Goal: Task Accomplishment & Management: Complete application form

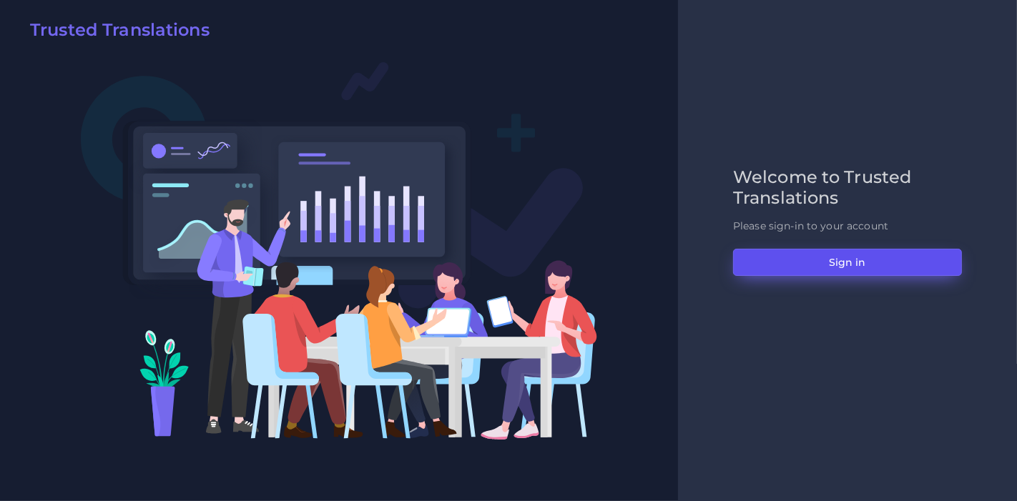
click at [793, 252] on button "Sign in" at bounding box center [847, 262] width 229 height 27
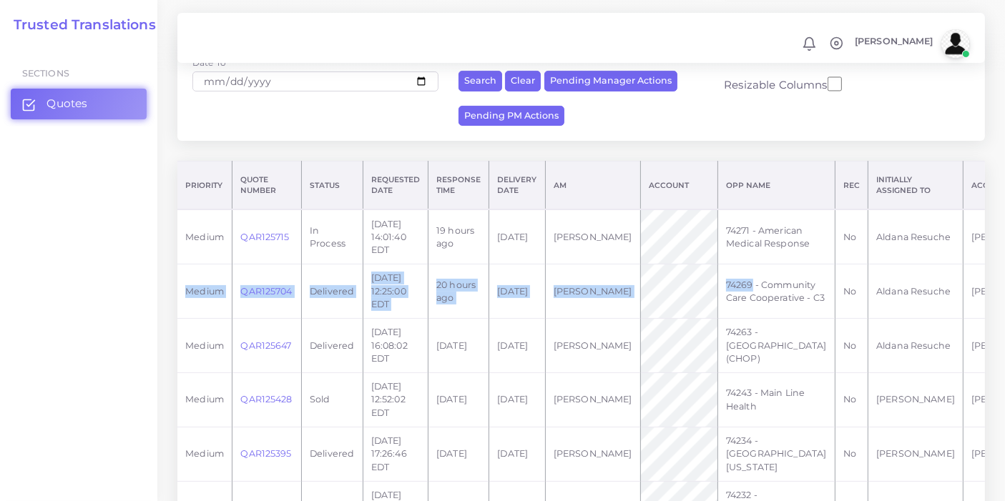
scroll to position [0, 94]
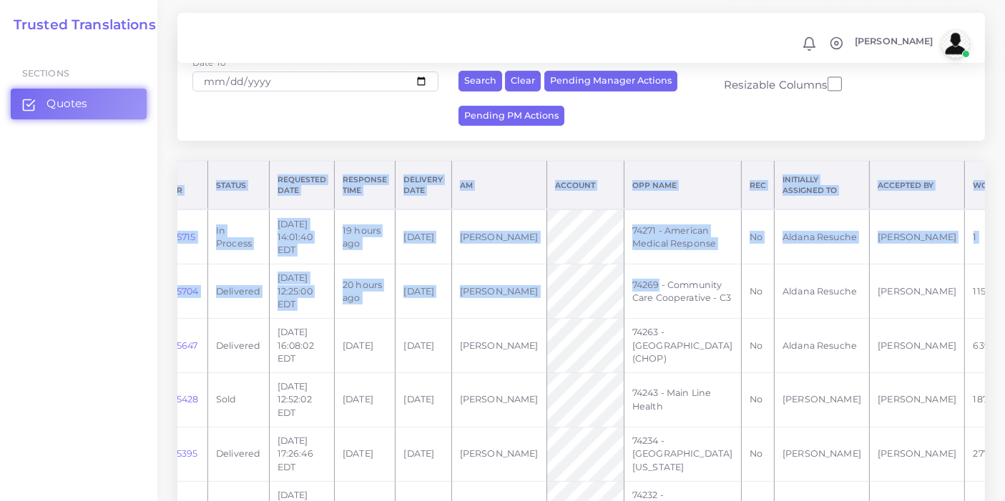
drag, startPoint x: 741, startPoint y: 289, endPoint x: 1016, endPoint y: 247, distance: 278.6
click at [1004, 247] on html "Notifications 0 New Driver Update: Extra Quality renamed to Quality Changed" at bounding box center [502, 12] width 1005 height 501
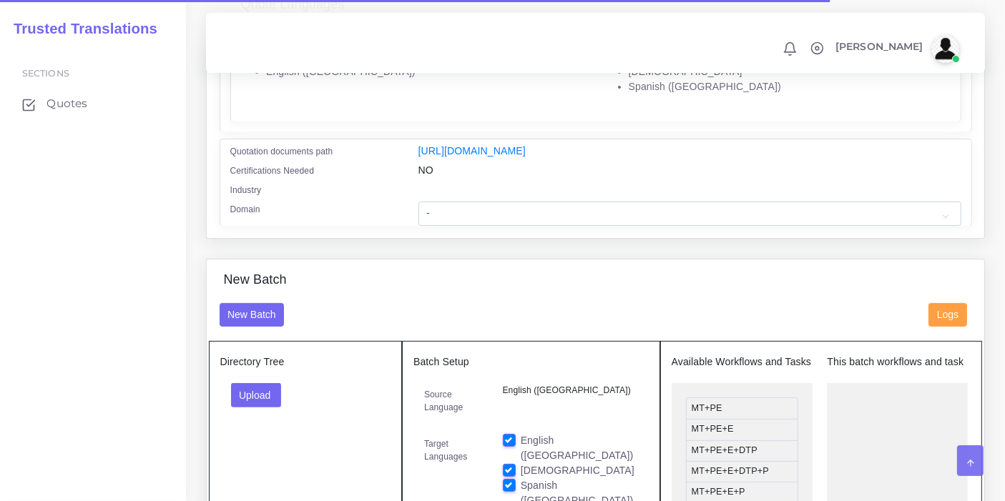
scroll to position [318, 0]
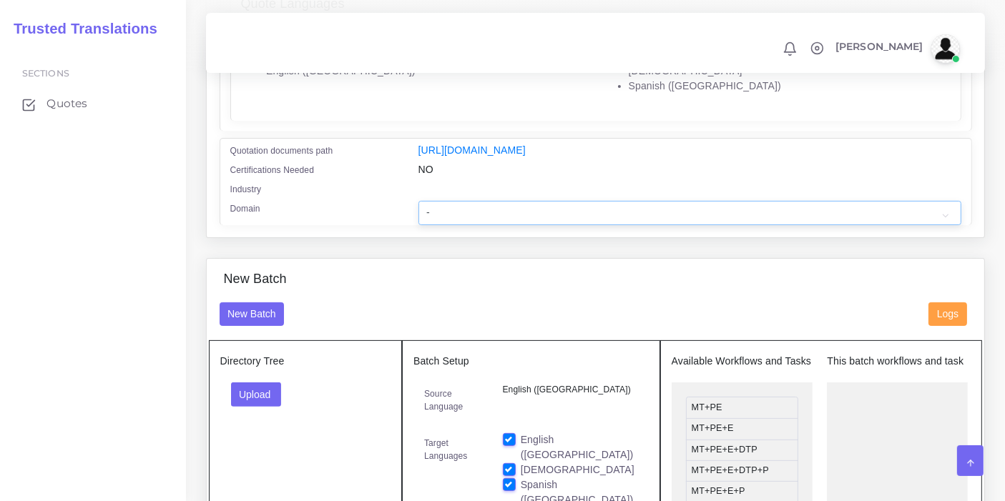
click at [495, 221] on select "- Advertising and Media Agriculture, Forestry and Fishing Architecture, Buildin…" at bounding box center [689, 213] width 543 height 24
select select "Healthcare and Health Sciences"
click at [418, 210] on select "- Advertising and Media Agriculture, Forestry and Fishing Architecture, Buildin…" at bounding box center [689, 213] width 543 height 24
click at [258, 393] on button "Upload" at bounding box center [256, 395] width 51 height 24
click at [273, 457] on label "Files" at bounding box center [281, 448] width 99 height 18
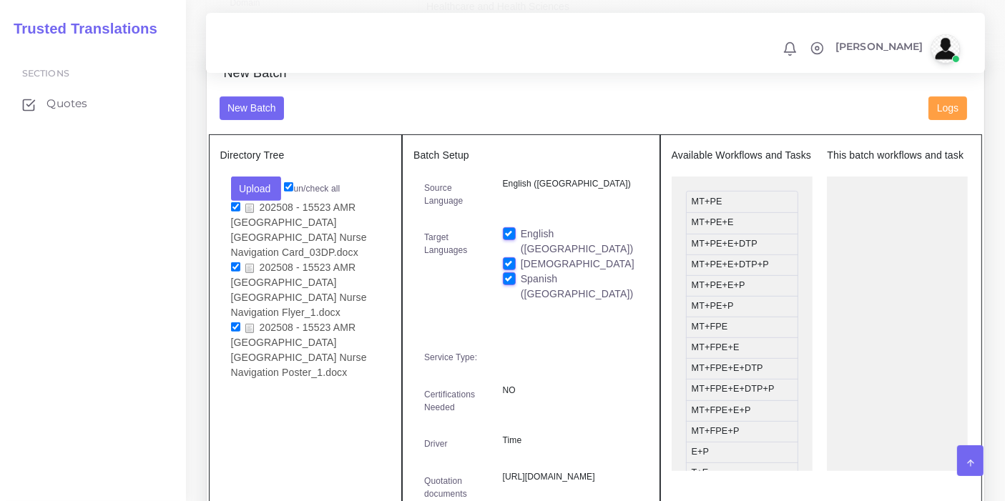
scroll to position [556, 0]
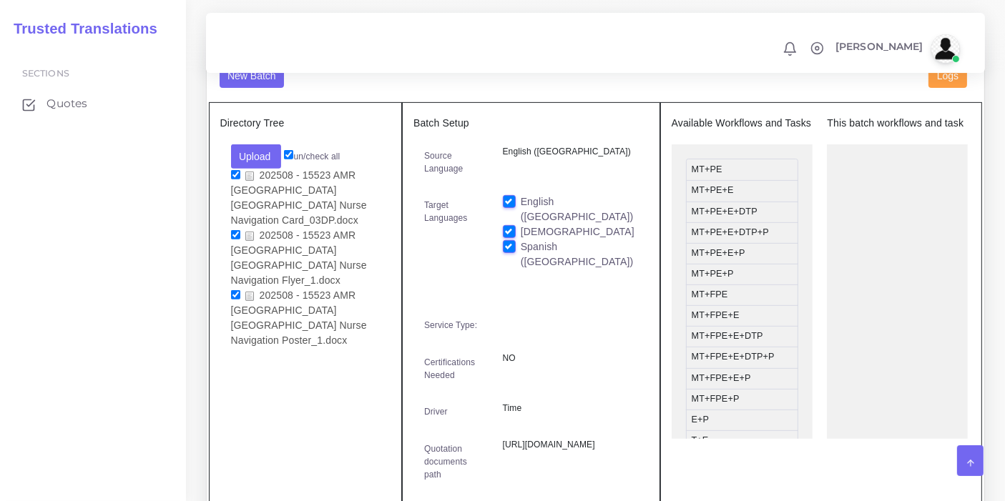
click at [521, 207] on label "English ([GEOGRAPHIC_DATA])" at bounding box center [579, 210] width 117 height 30
click at [509, 207] on input "English ([GEOGRAPHIC_DATA])" at bounding box center [509, 201] width 13 height 13
checkbox input "false"
drag, startPoint x: 727, startPoint y: 252, endPoint x: 887, endPoint y: 195, distance: 169.7
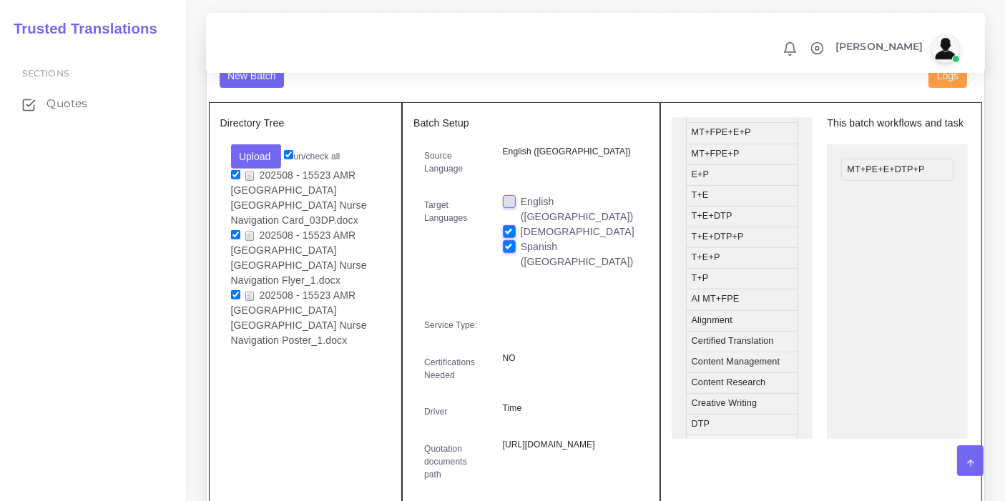
scroll to position [318, 0]
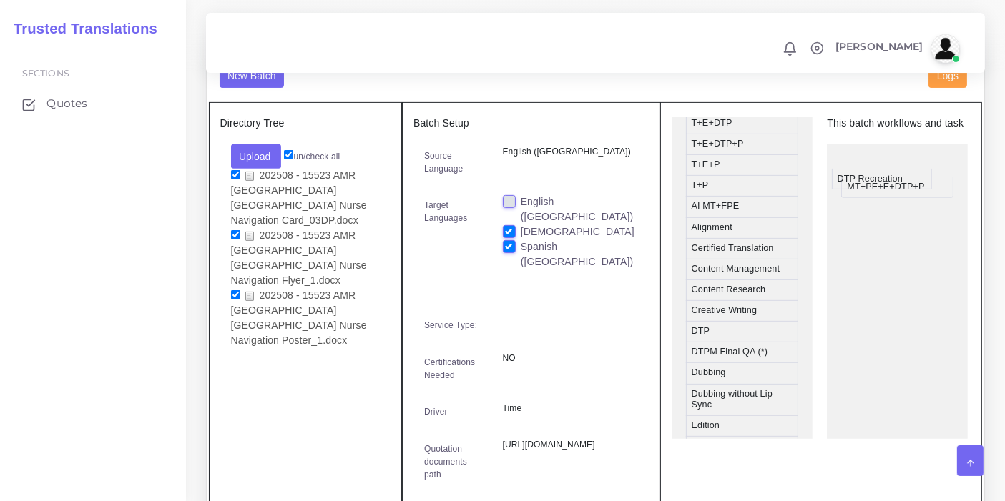
drag, startPoint x: 730, startPoint y: 367, endPoint x: 875, endPoint y: 187, distance: 231.9
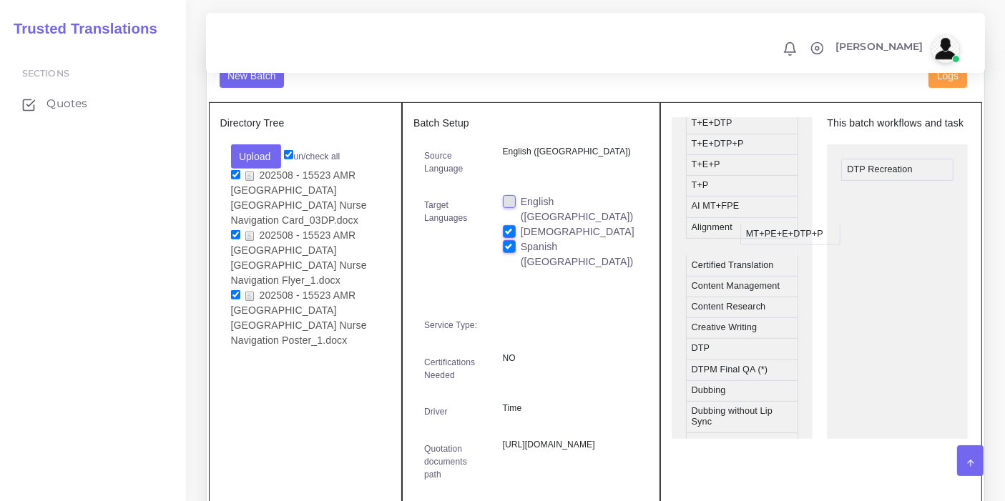
drag, startPoint x: 874, startPoint y: 205, endPoint x: 742, endPoint y: 247, distance: 138.7
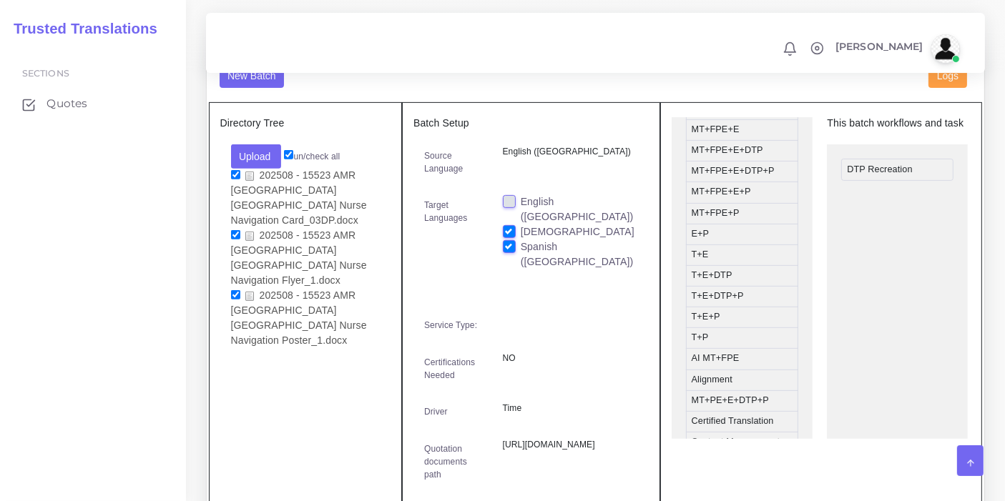
scroll to position [159, 0]
drag, startPoint x: 722, startPoint y: 325, endPoint x: 893, endPoint y: 210, distance: 206.1
click at [89, 287] on div "Sections Quotes" at bounding box center [93, 272] width 186 height 457
drag, startPoint x: 870, startPoint y: 215, endPoint x: 747, endPoint y: 259, distance: 130.8
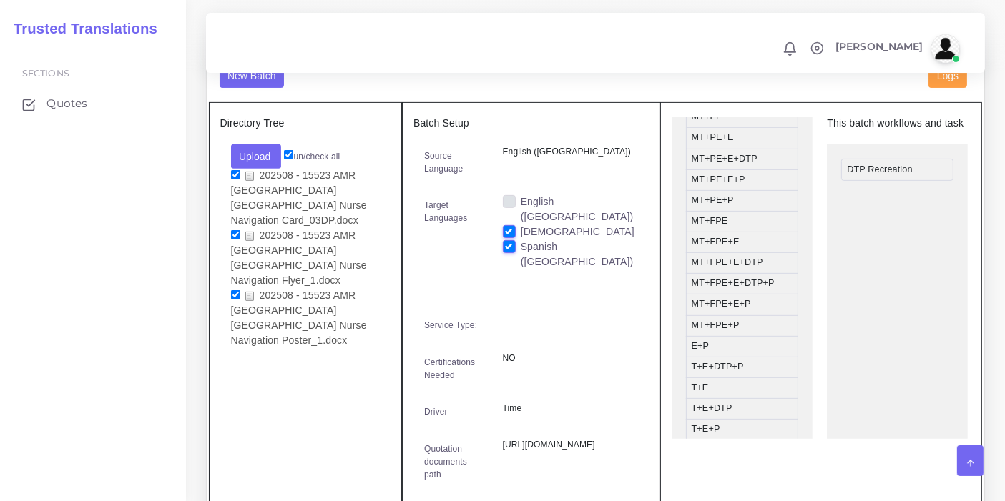
scroll to position [0, 0]
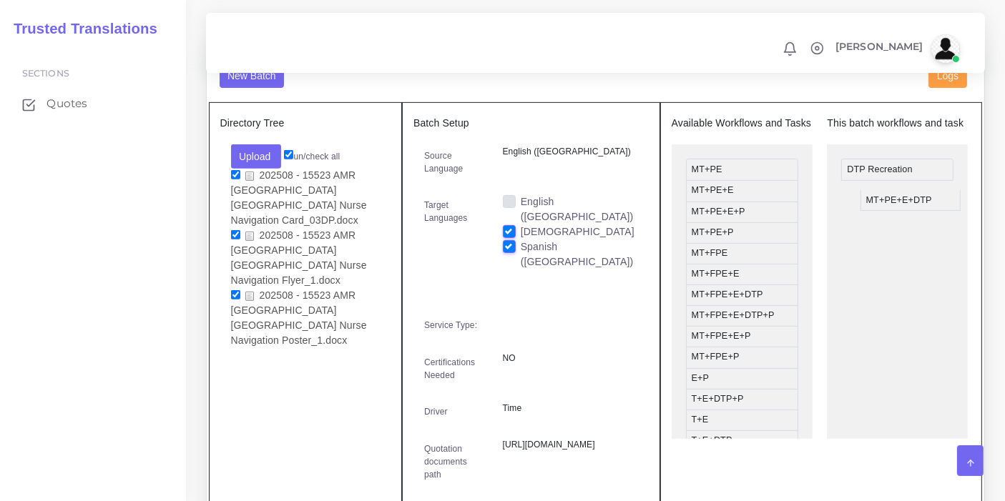
drag, startPoint x: 740, startPoint y: 230, endPoint x: 911, endPoint y: 212, distance: 171.1
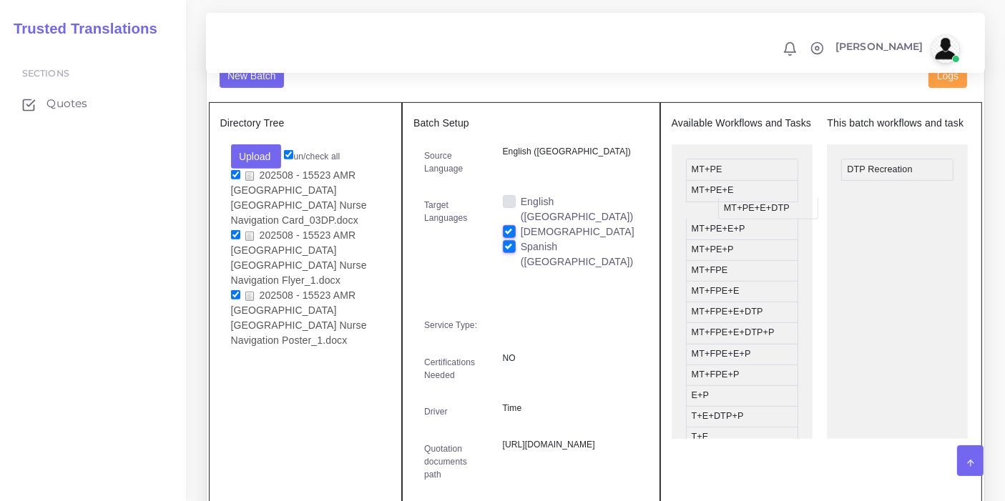
drag, startPoint x: 904, startPoint y: 215, endPoint x: 778, endPoint y: 220, distance: 126.0
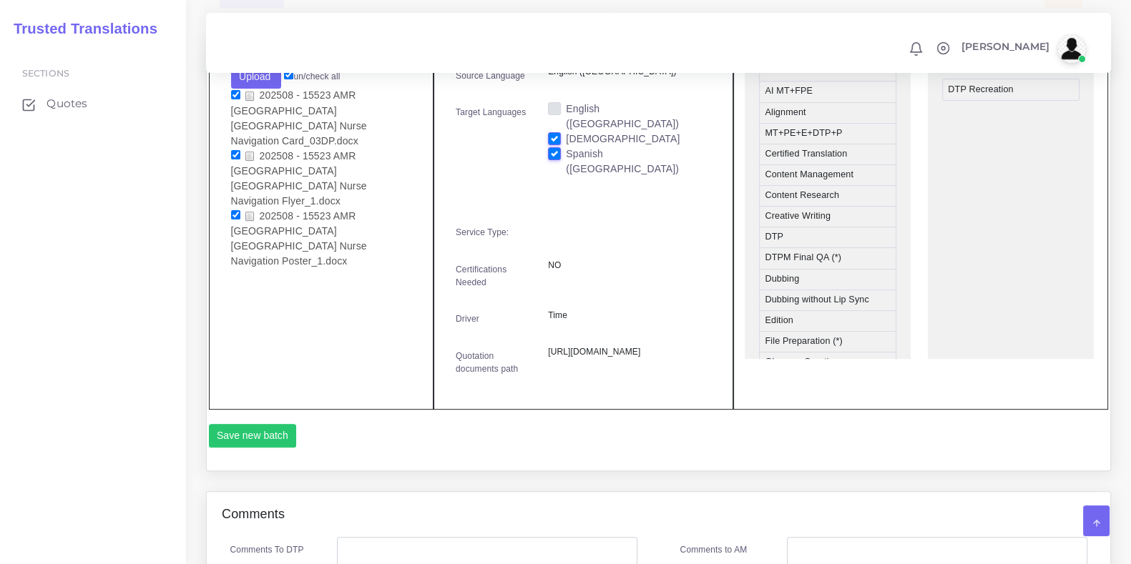
scroll to position [357, 0]
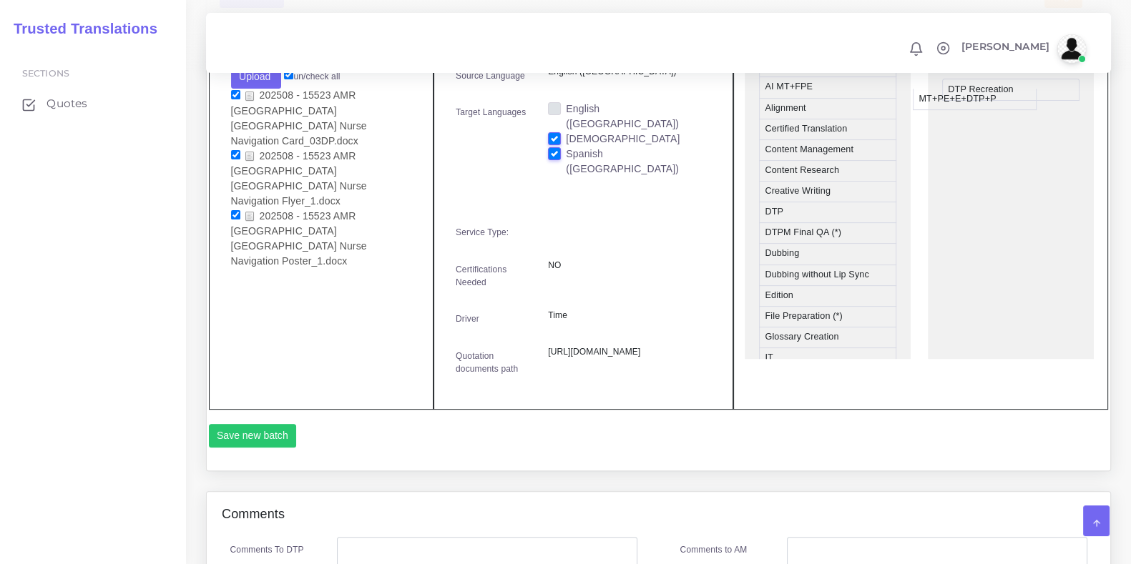
drag, startPoint x: 820, startPoint y: 141, endPoint x: 983, endPoint y: 129, distance: 164.2
click at [261, 448] on button "Save new batch" at bounding box center [253, 436] width 88 height 24
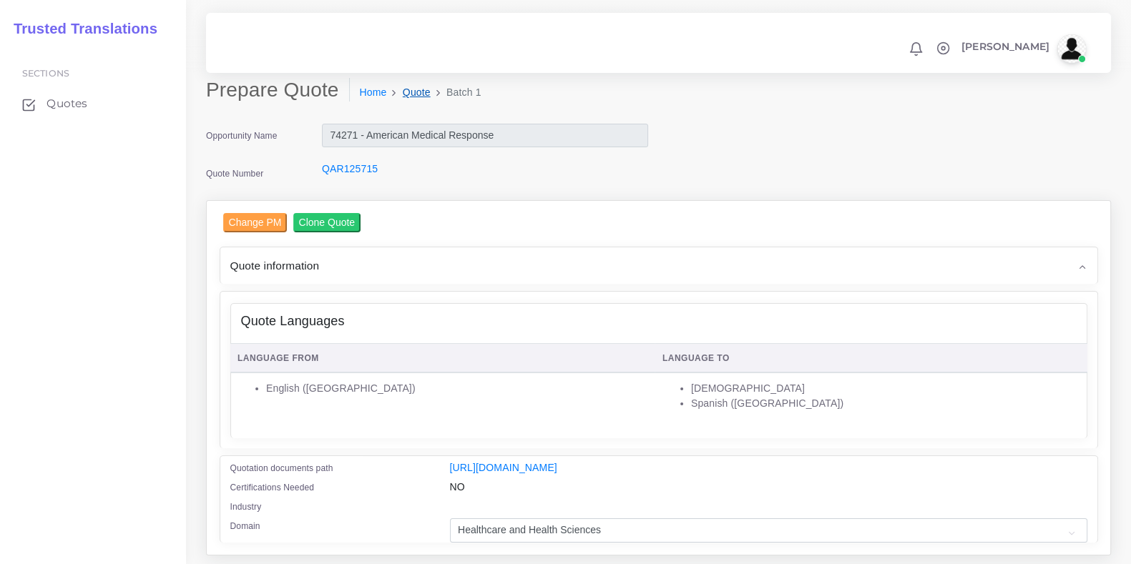
click at [429, 88] on link "Quote" at bounding box center [417, 92] width 28 height 15
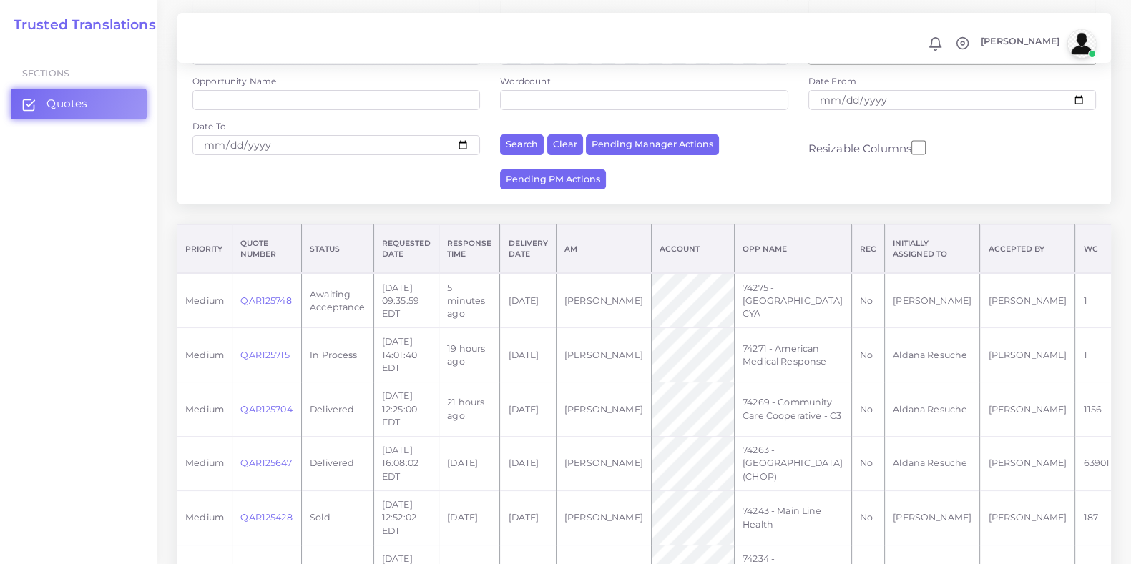
scroll to position [178, 0]
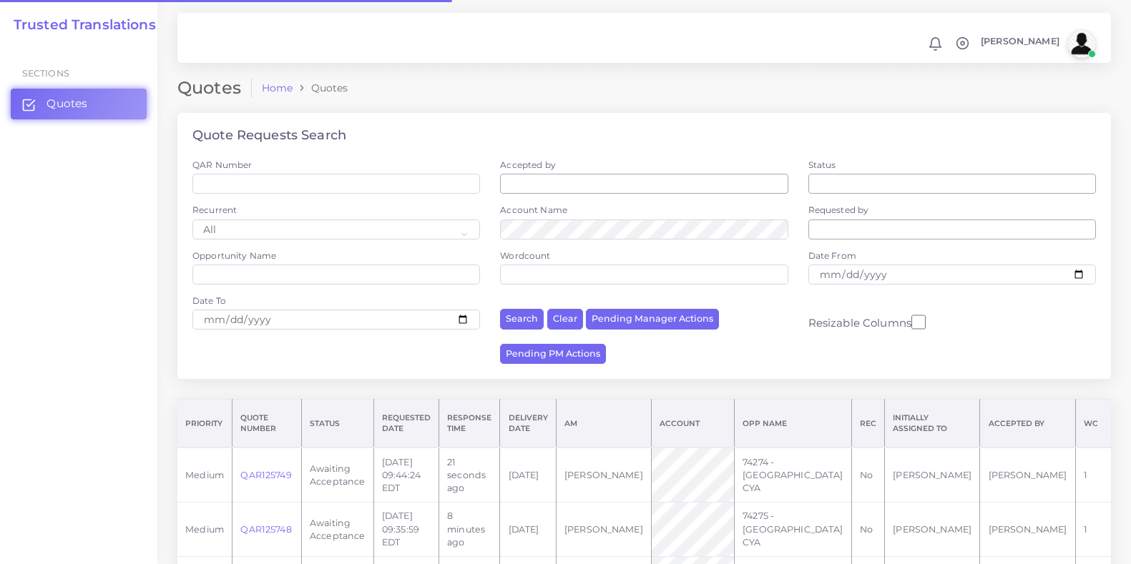
scroll to position [178, 0]
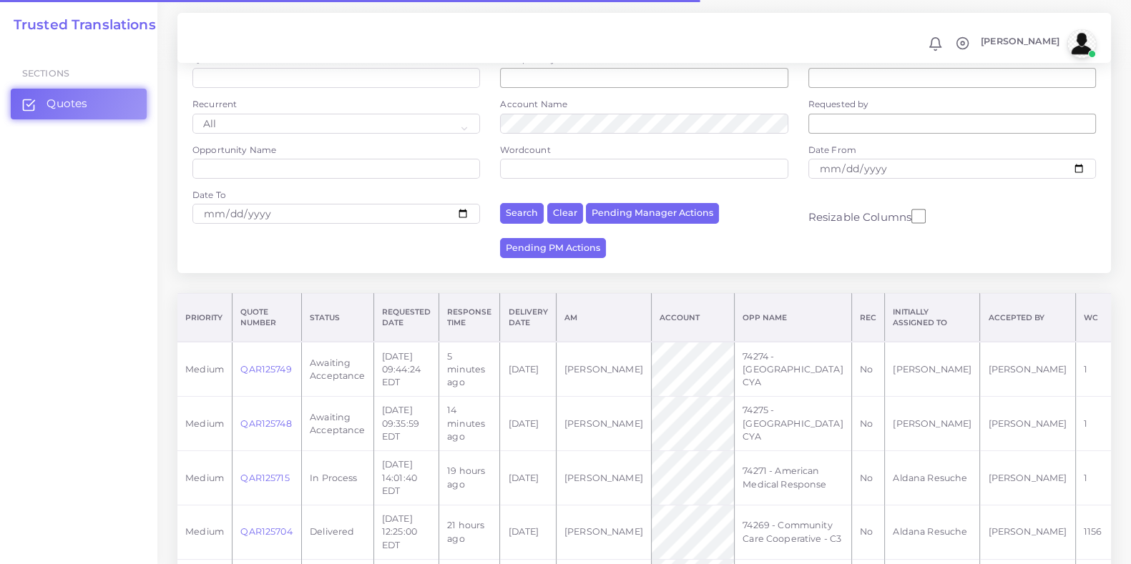
scroll to position [178, 0]
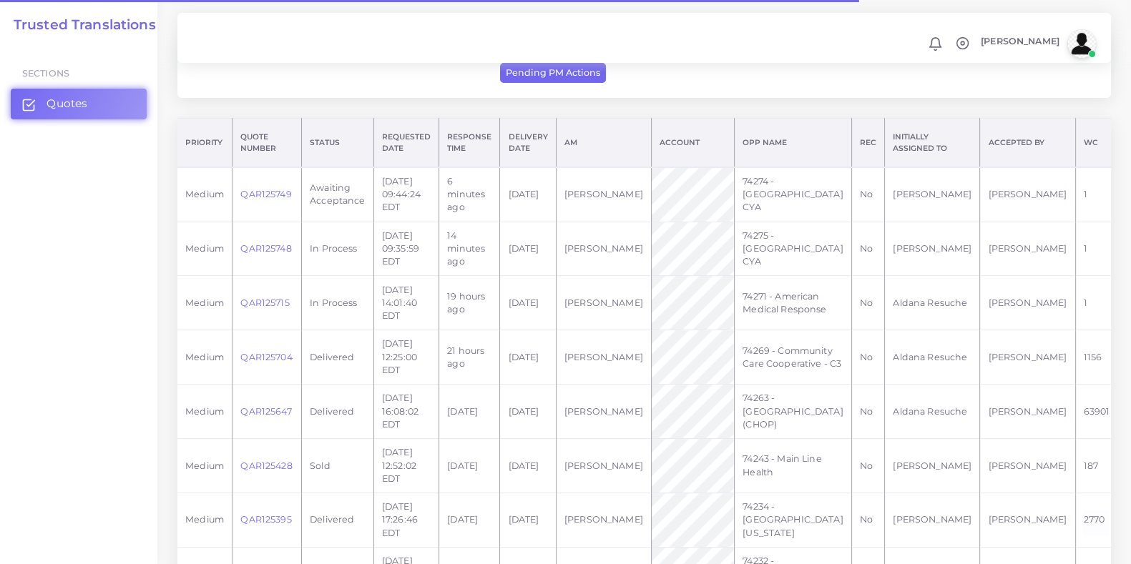
scroll to position [357, 0]
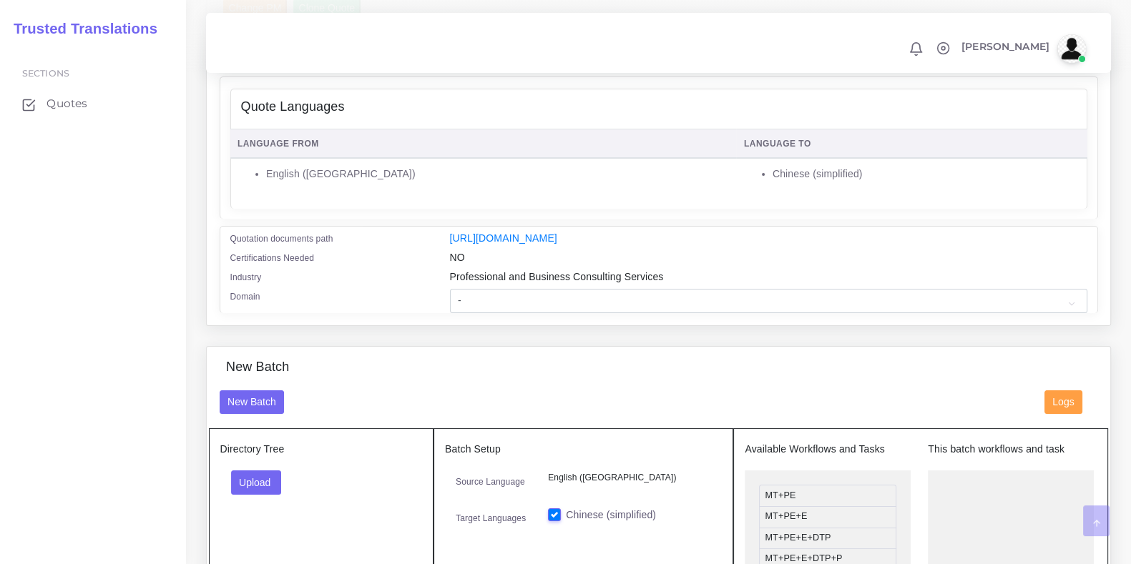
scroll to position [357, 0]
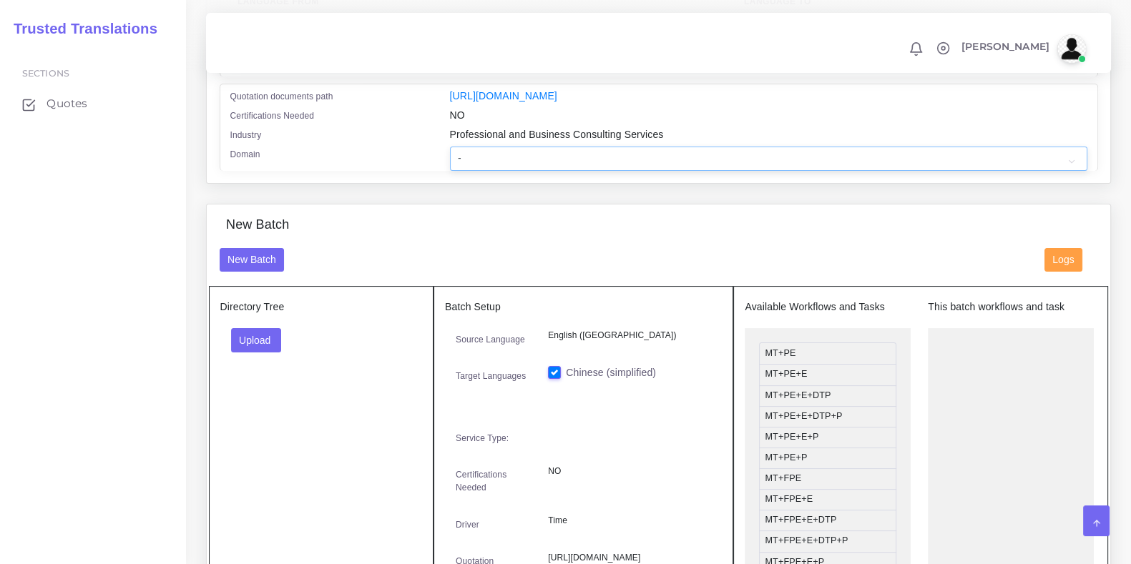
click at [566, 171] on select "- Advertising and Media Agriculture, Forestry and Fishing Architecture, Buildin…" at bounding box center [768, 159] width 637 height 24
select select "Professional and Business Consulting Services"
click at [450, 156] on select "- Advertising and Media Agriculture, Forestry and Fishing Architecture, Buildin…" at bounding box center [768, 159] width 637 height 24
click at [252, 341] on button "Upload" at bounding box center [256, 340] width 51 height 24
click at [318, 413] on div "Folder Files" at bounding box center [281, 385] width 100 height 57
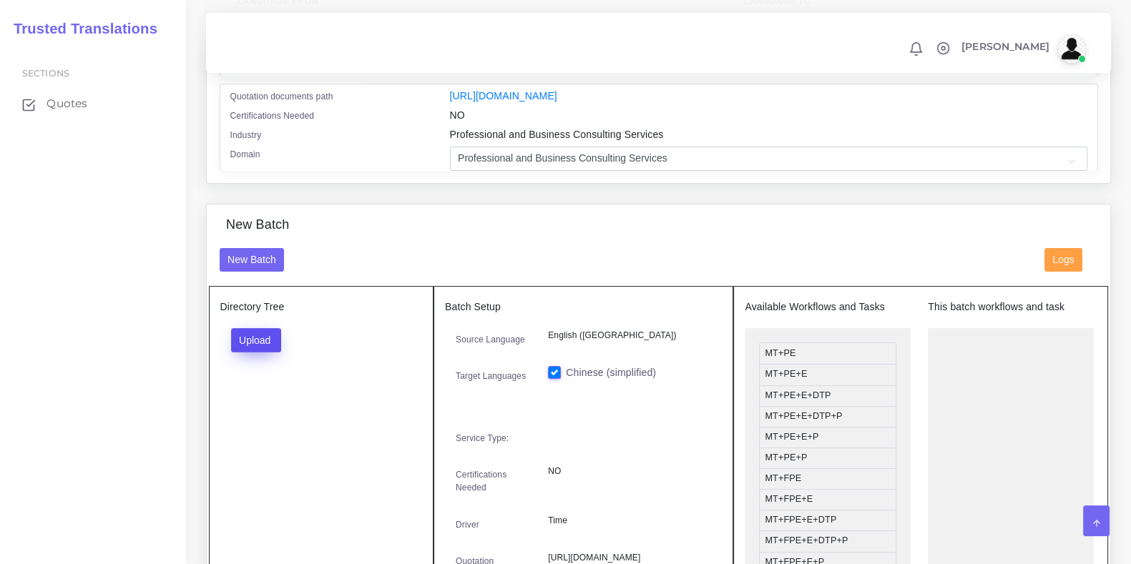
click at [257, 338] on button "Upload" at bounding box center [256, 340] width 51 height 24
click at [254, 403] on label "Files" at bounding box center [281, 395] width 99 height 18
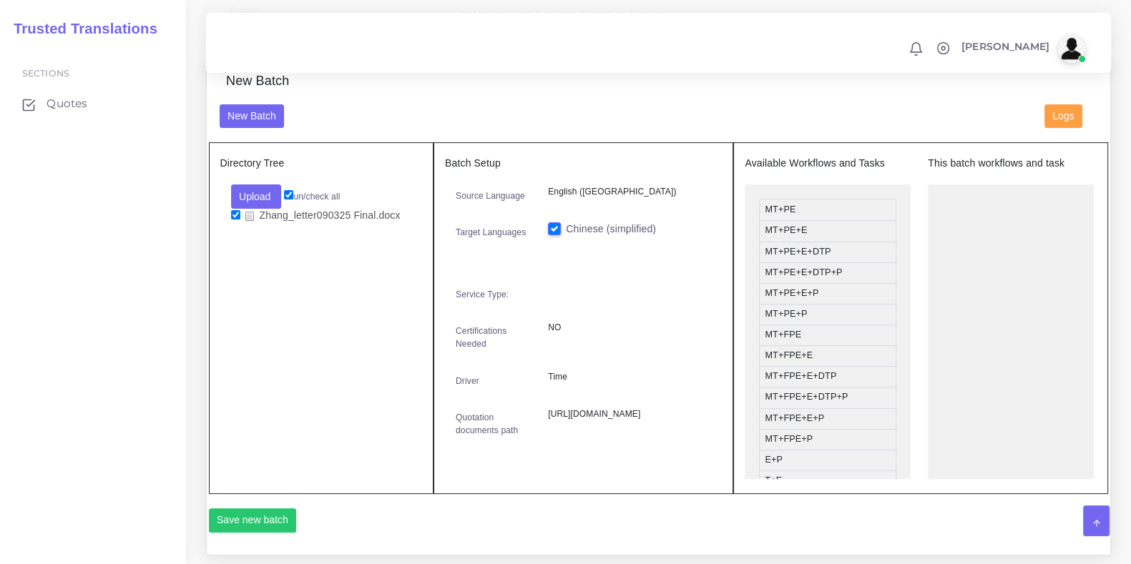
scroll to position [536, 0]
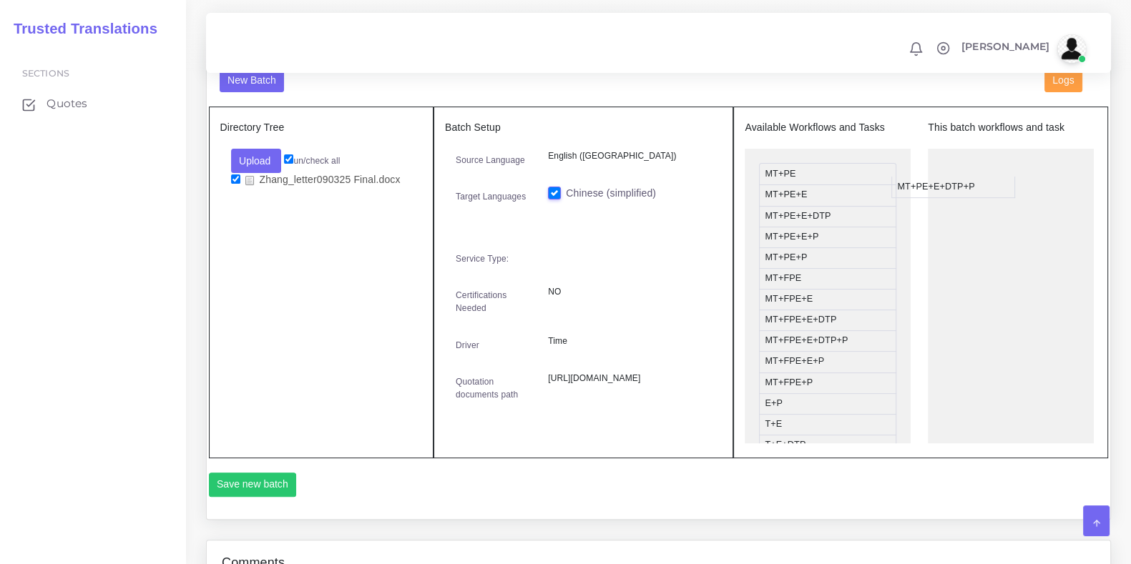
drag, startPoint x: 812, startPoint y: 247, endPoint x: 964, endPoint y: 195, distance: 161.0
click at [225, 497] on button "Save new batch" at bounding box center [253, 485] width 88 height 24
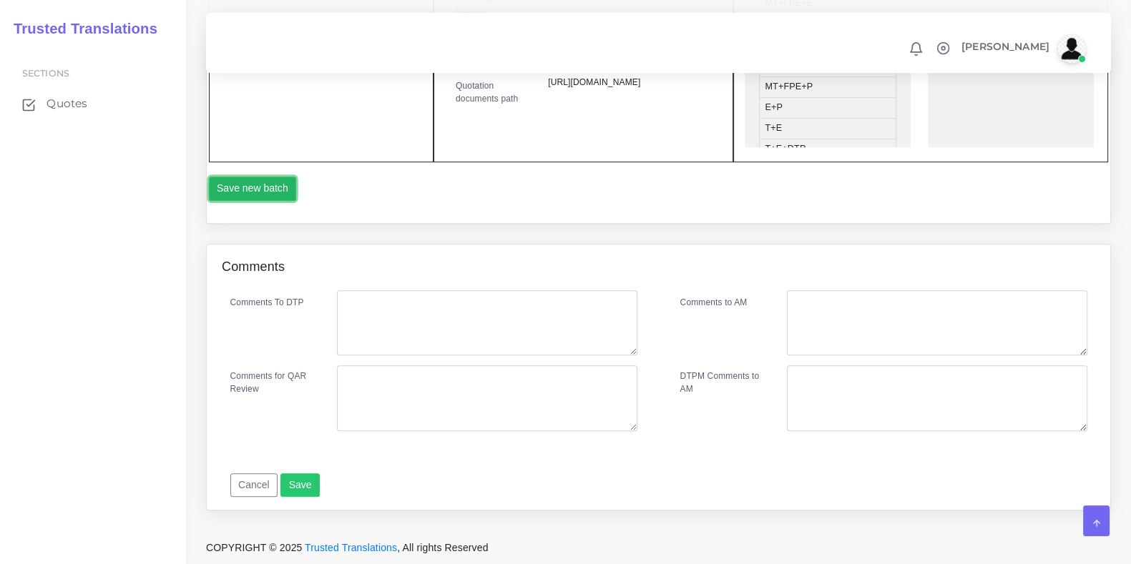
scroll to position [878, 0]
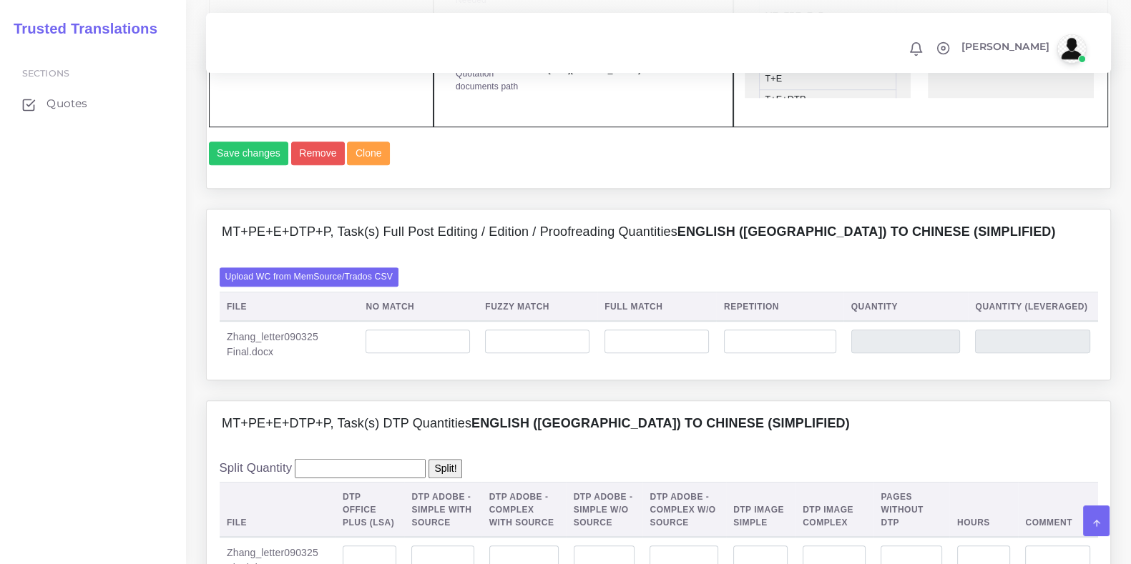
scroll to position [894, 0]
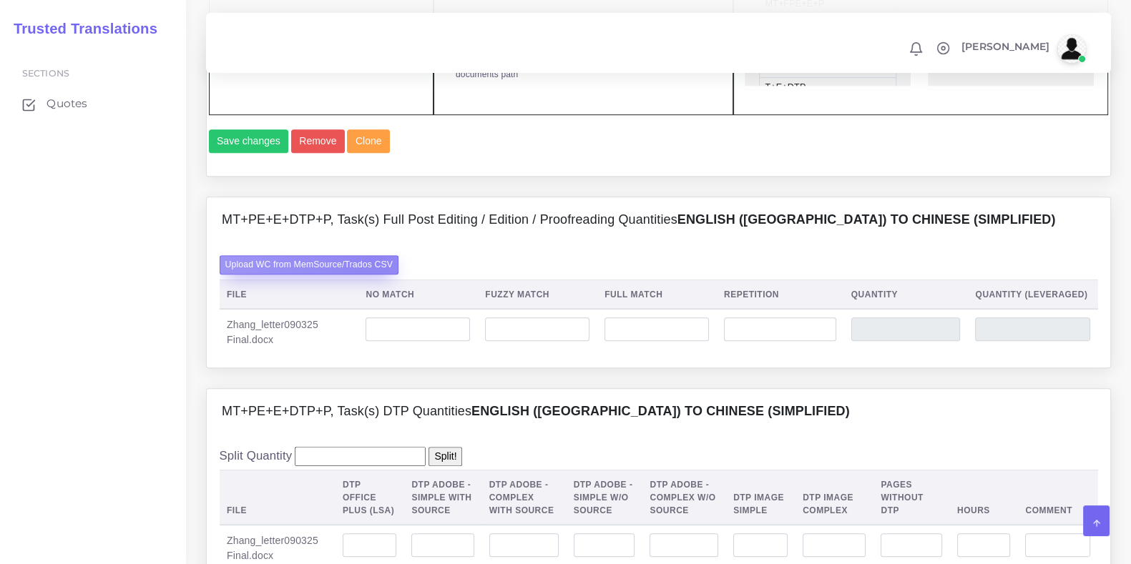
click at [372, 275] on label "Upload WC from MemSource/Trados CSV" at bounding box center [310, 264] width 180 height 19
click at [0, 0] on input "Upload WC from MemSource/Trados CSV" at bounding box center [0, 0] width 0 height 0
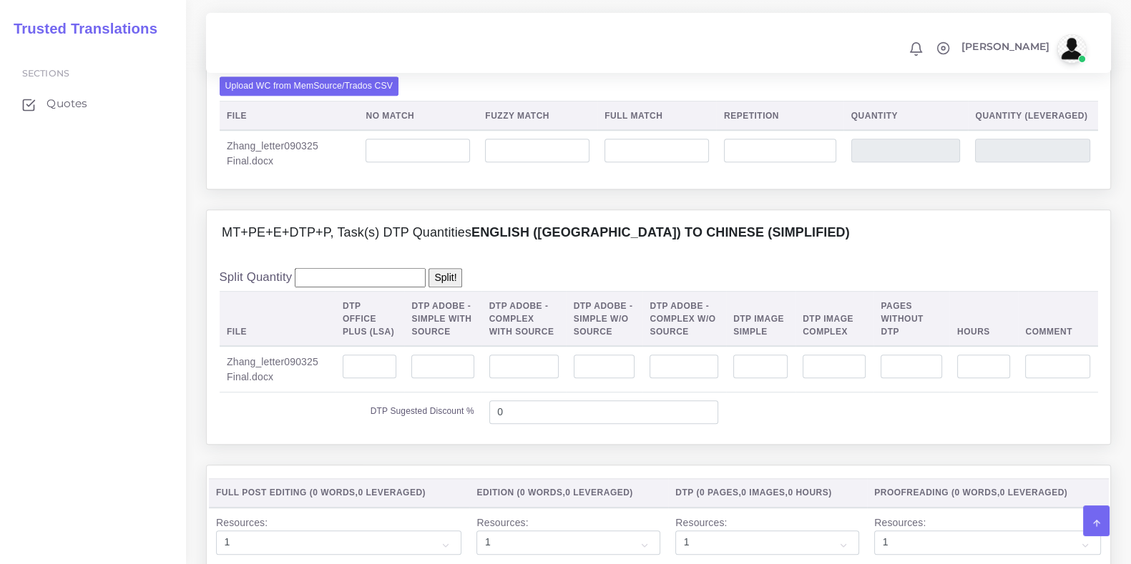
scroll to position [1162, 0]
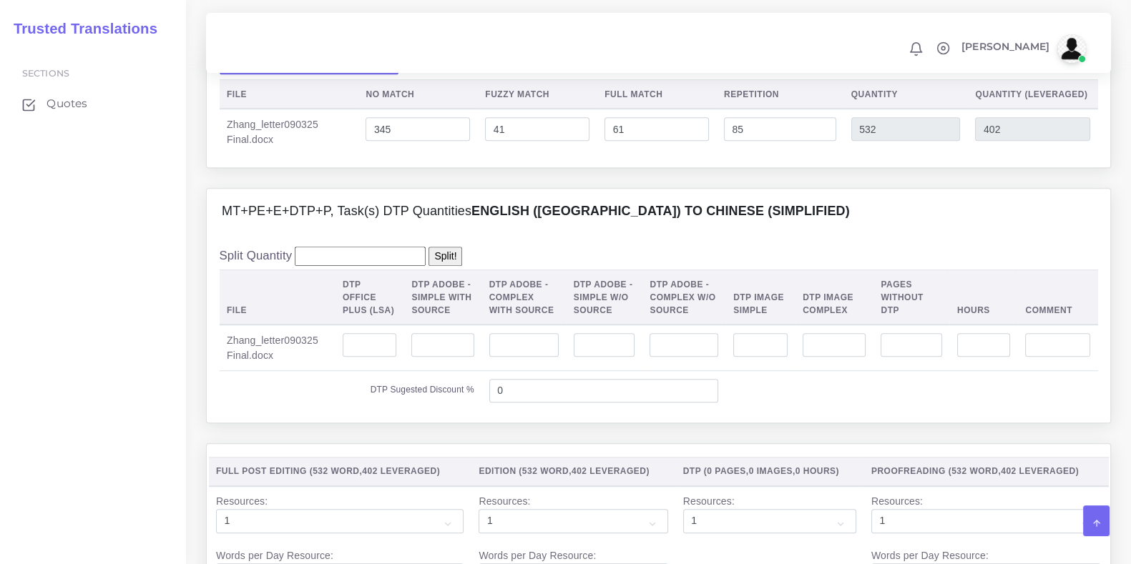
scroll to position [1162, 0]
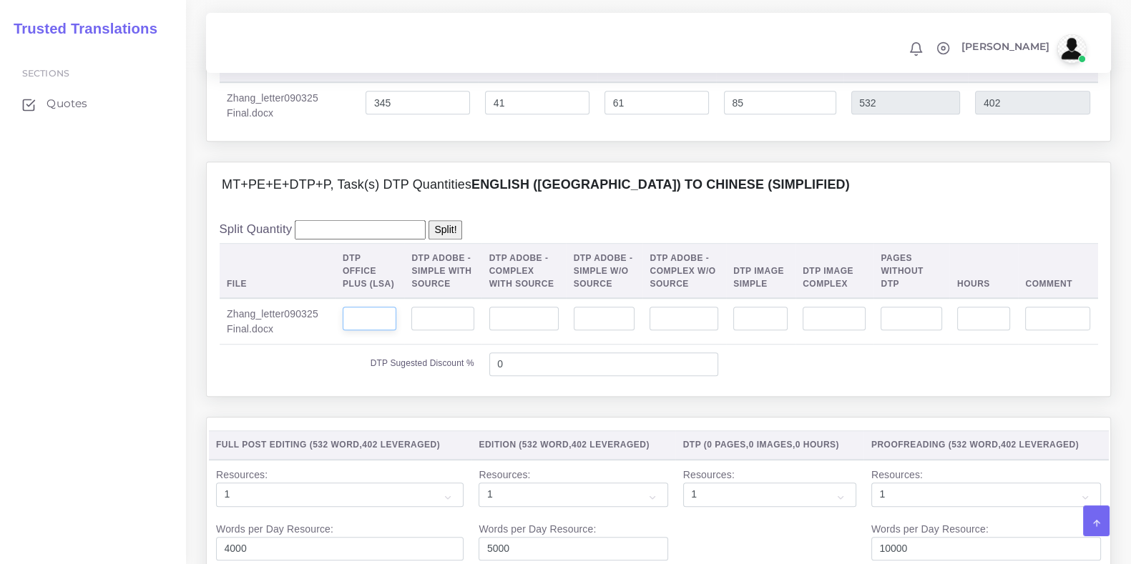
click at [372, 331] on input "number" at bounding box center [370, 319] width 54 height 24
type input "2"
click at [368, 384] on td "DTP Sugested Discount %" at bounding box center [351, 364] width 262 height 39
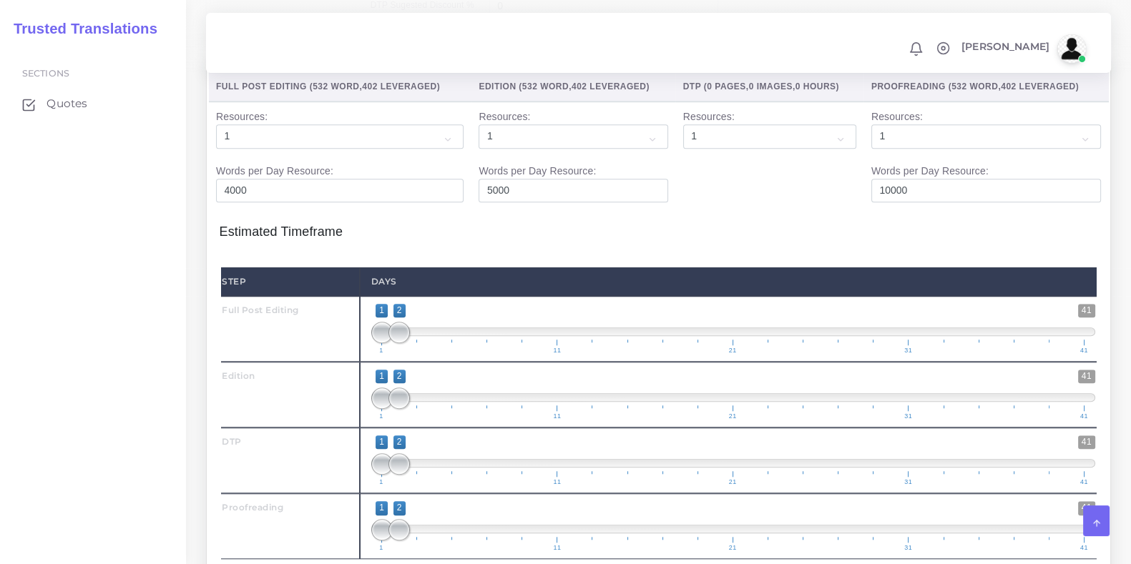
scroll to position [1609, 0]
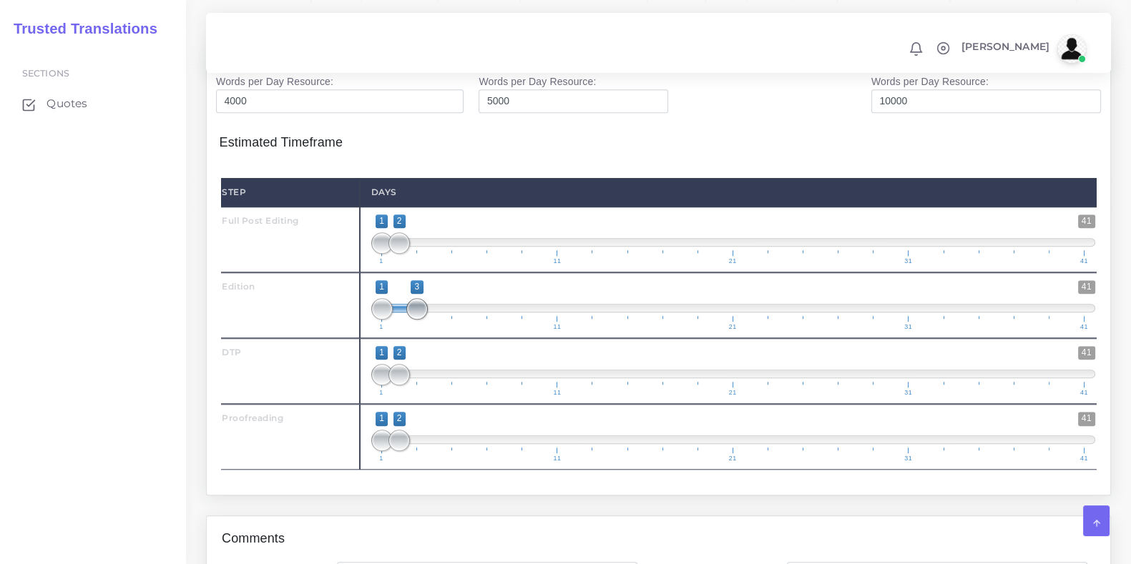
drag, startPoint x: 402, startPoint y: 370, endPoint x: 423, endPoint y: 371, distance: 21.5
click at [423, 320] on span at bounding box center [416, 308] width 21 height 21
type input "2;3"
drag, startPoint x: 386, startPoint y: 373, endPoint x: 403, endPoint y: 373, distance: 17.2
click at [403, 320] on span at bounding box center [398, 308] width 21 height 21
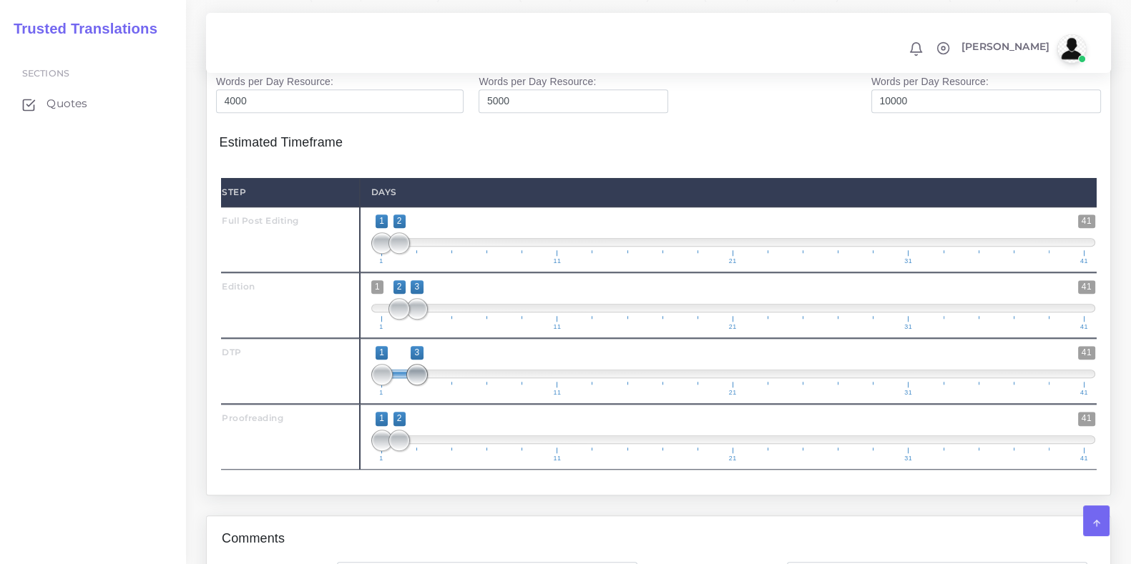
drag, startPoint x: 395, startPoint y: 436, endPoint x: 418, endPoint y: 438, distance: 23.7
click at [418, 386] on span at bounding box center [416, 374] width 21 height 21
type input "3;3"
drag, startPoint x: 376, startPoint y: 444, endPoint x: 407, endPoint y: 444, distance: 31.5
click at [406, 386] on span at bounding box center [416, 374] width 21 height 21
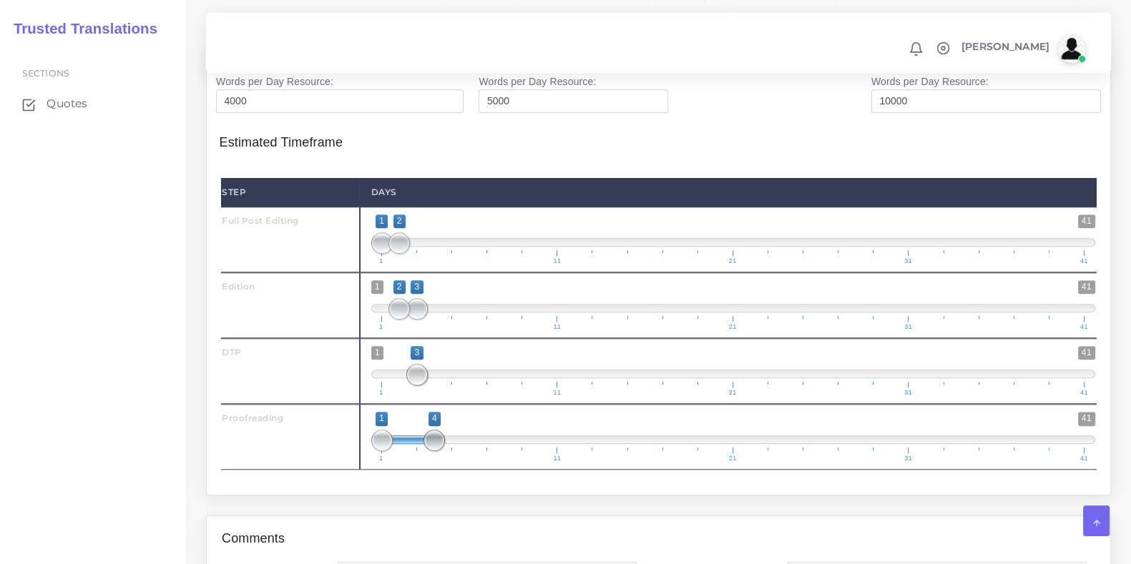
drag, startPoint x: 404, startPoint y: 504, endPoint x: 450, endPoint y: 499, distance: 46.1
click at [445, 451] on span at bounding box center [433, 440] width 21 height 21
drag, startPoint x: 377, startPoint y: 505, endPoint x: 408, endPoint y: 503, distance: 30.8
click at [408, 451] on span at bounding box center [416, 440] width 21 height 21
type input "3;4"
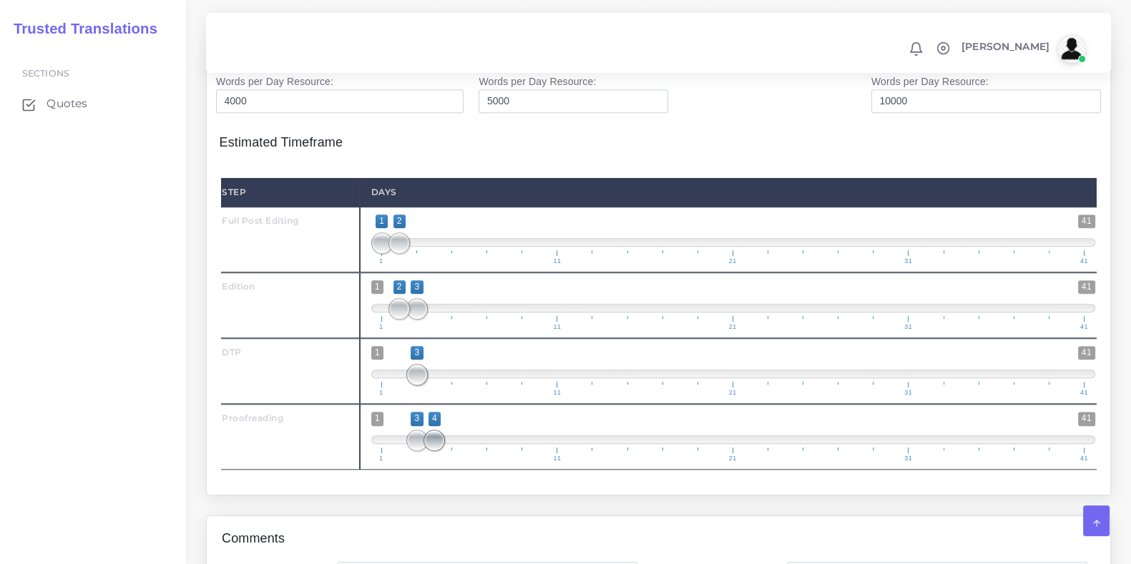
drag, startPoint x: 444, startPoint y: 506, endPoint x: 433, endPoint y: 506, distance: 11.5
click at [433, 451] on span at bounding box center [433, 440] width 21 height 21
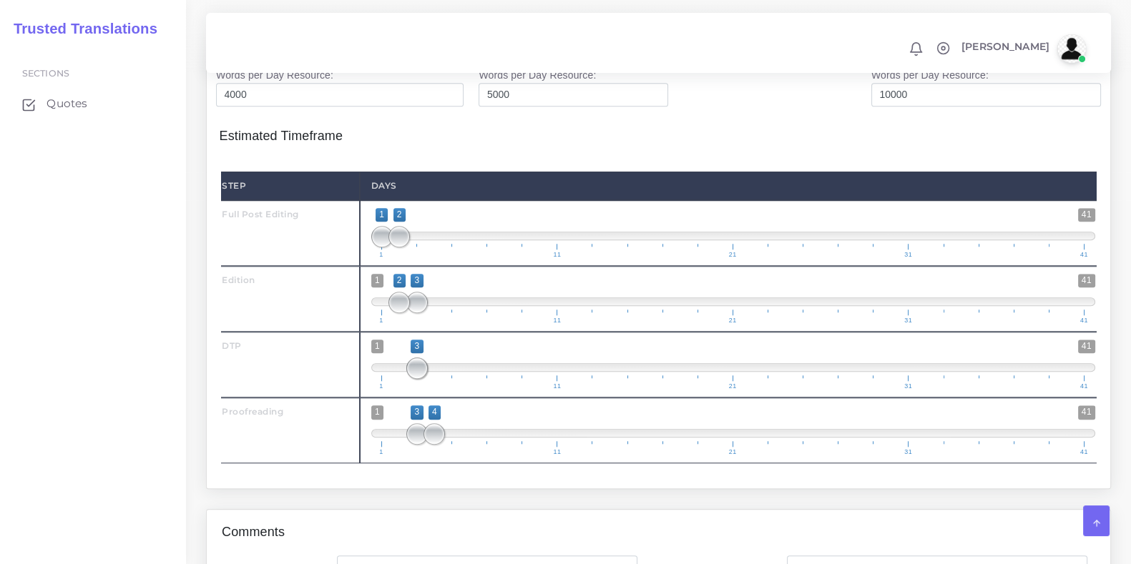
scroll to position [1944, 0]
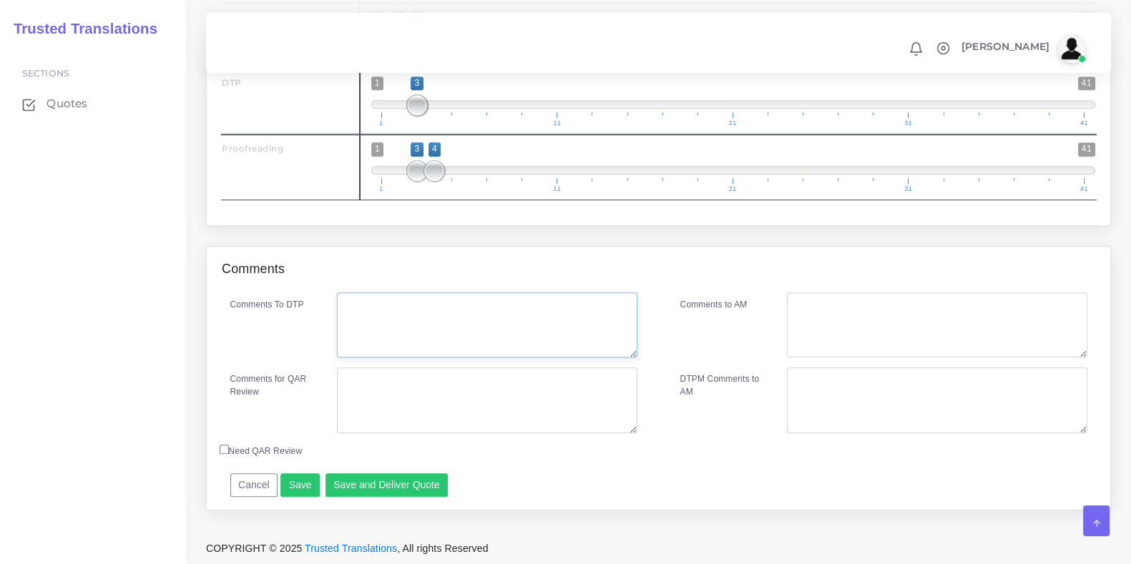
click at [376, 335] on textarea "Comments To DTP" at bounding box center [487, 326] width 300 height 66
type textarea "DTP in Word."
click at [424, 384] on textarea "Comments for QAR Review" at bounding box center [487, 401] width 300 height 66
drag, startPoint x: 470, startPoint y: 382, endPoint x: 253, endPoint y: 360, distance: 217.8
click at [253, 360] on div "Comments To DTP DTP in Word. Comments for QAR Review Full PE + ED + DTP + PRF" at bounding box center [434, 368] width 450 height 151
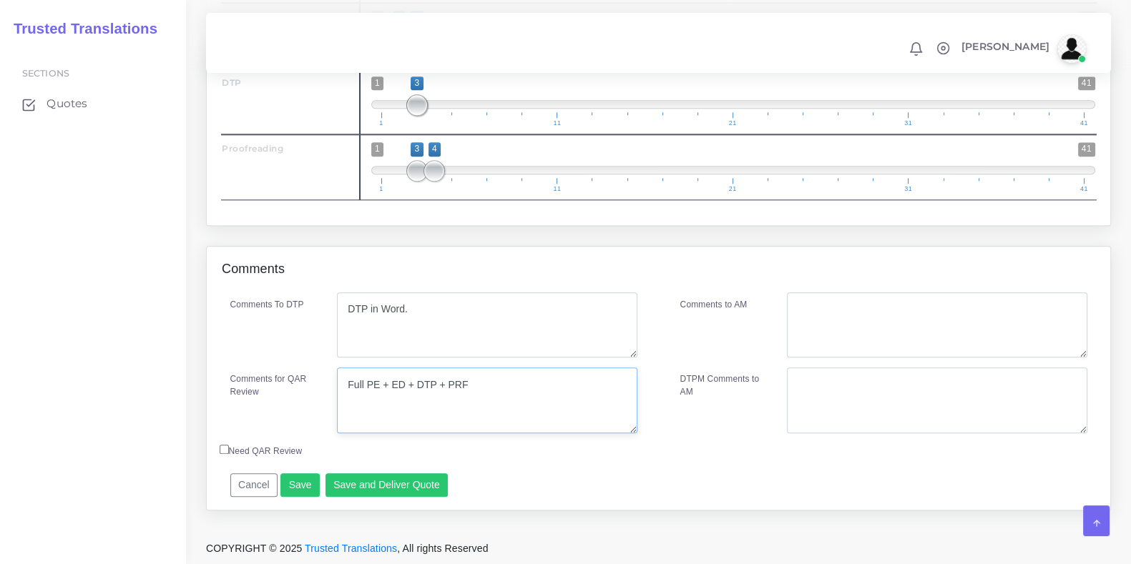
type textarea "Full PE + ED + DTP + PRF"
click at [952, 319] on textarea "Comments to AM" at bounding box center [937, 326] width 300 height 66
paste textarea "Full PE + ED + DTP + PRF"
type textarea "Full PE + ED + DTP + PRF"
click at [589, 472] on div "Cancel Save Save and Deliver Quote Remember to fill in the estimated time for e…" at bounding box center [549, 480] width 659 height 35
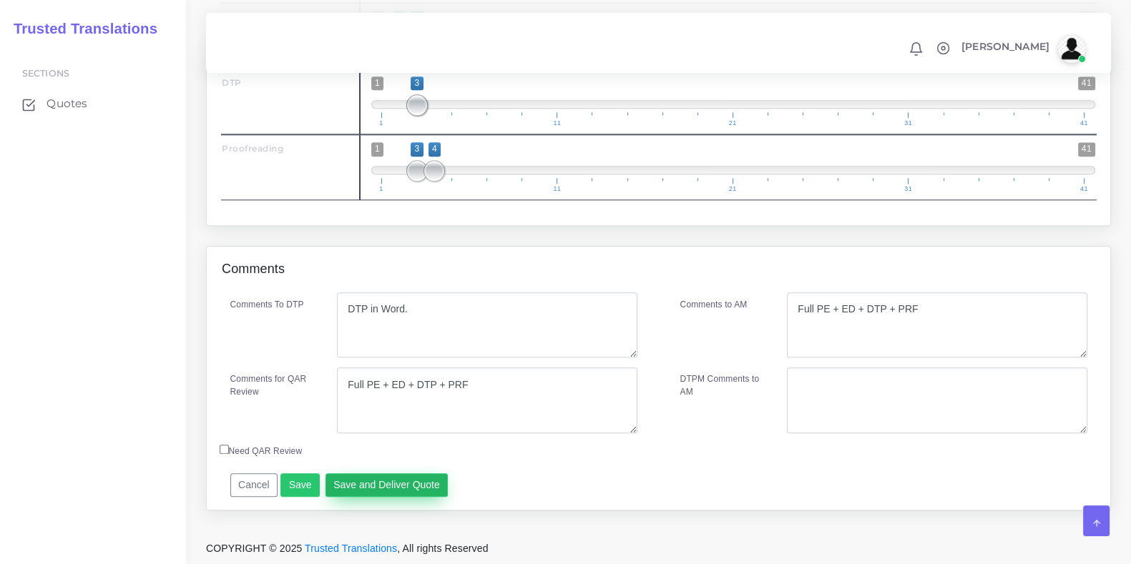
click at [383, 488] on button "Save and Deliver Quote" at bounding box center [386, 485] width 123 height 24
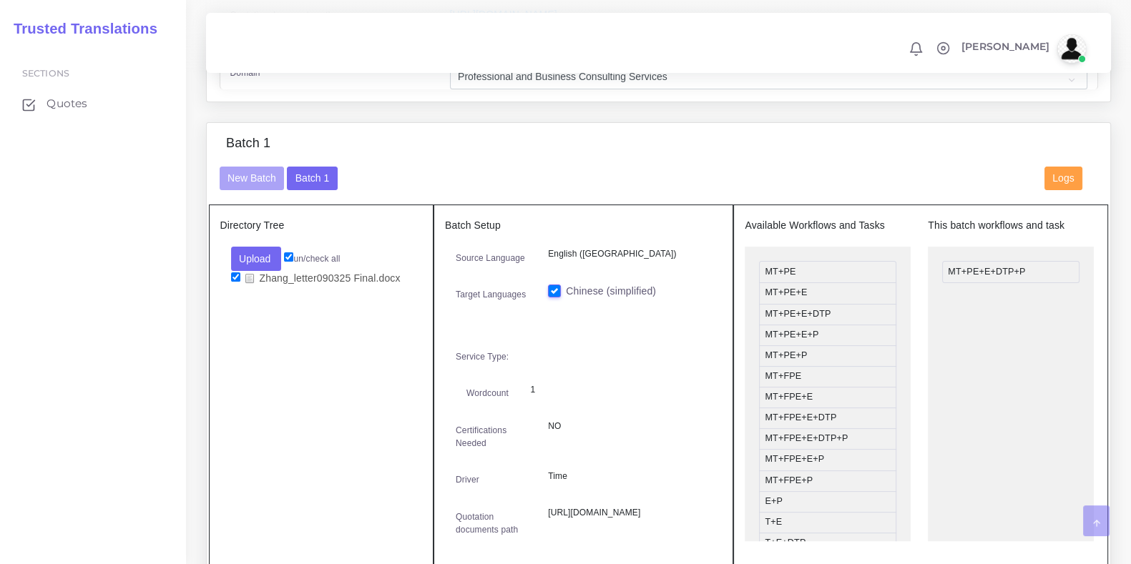
scroll to position [536, 0]
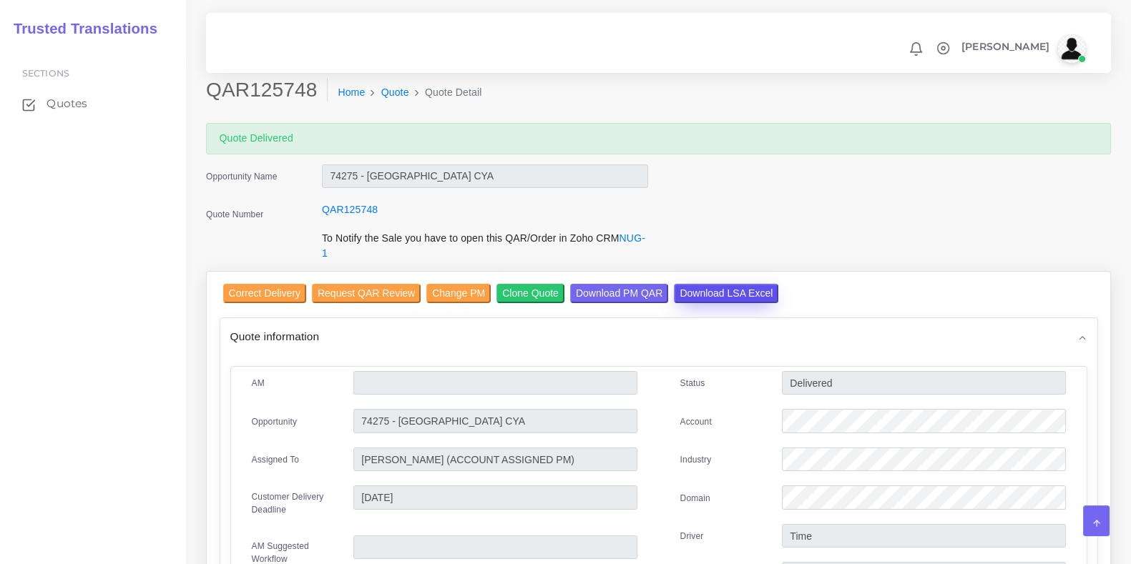
click at [694, 295] on input "Download LSA Excel" at bounding box center [726, 293] width 104 height 19
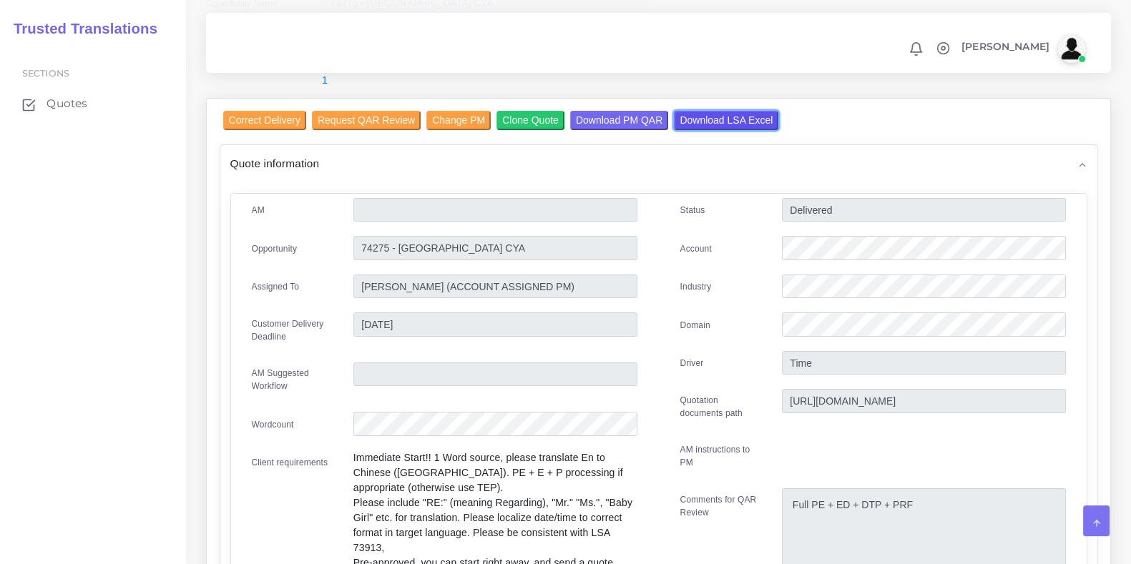
scroll to position [178, 0]
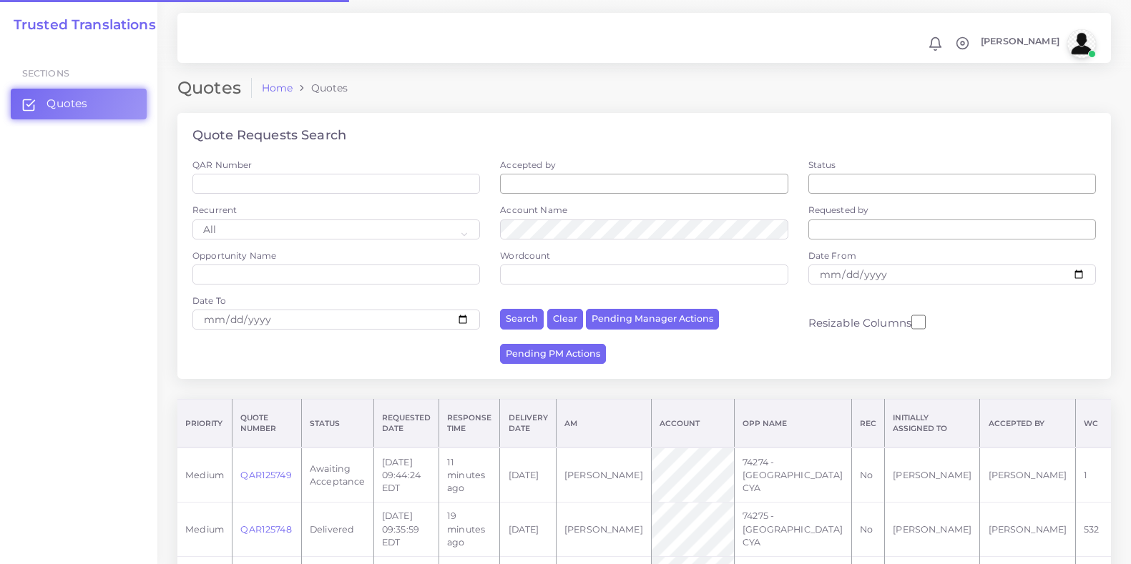
scroll to position [178, 0]
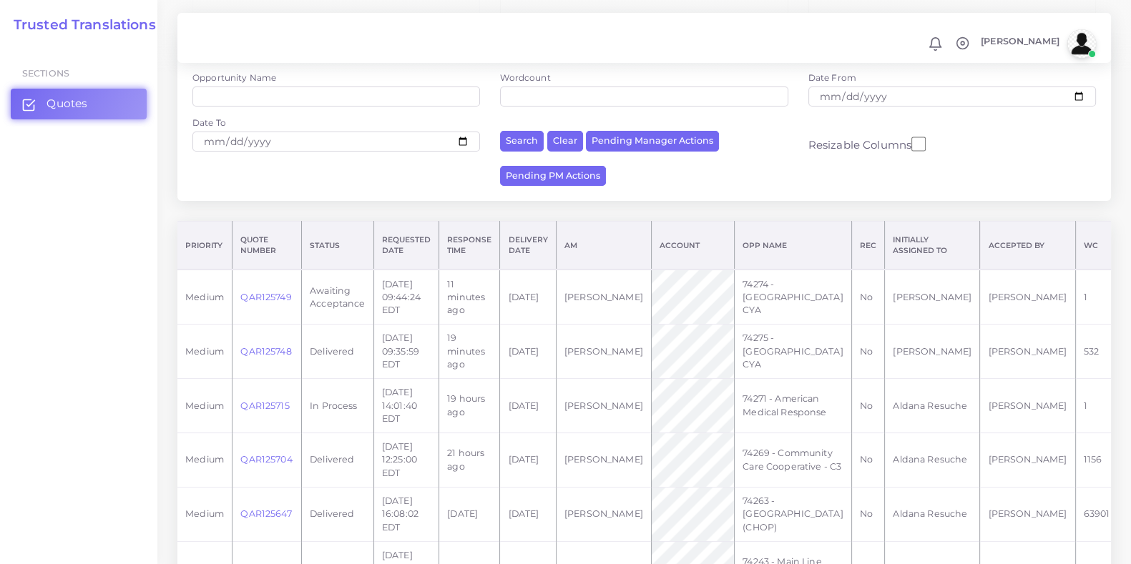
drag, startPoint x: 1056, startPoint y: 399, endPoint x: 1066, endPoint y: 398, distance: 9.3
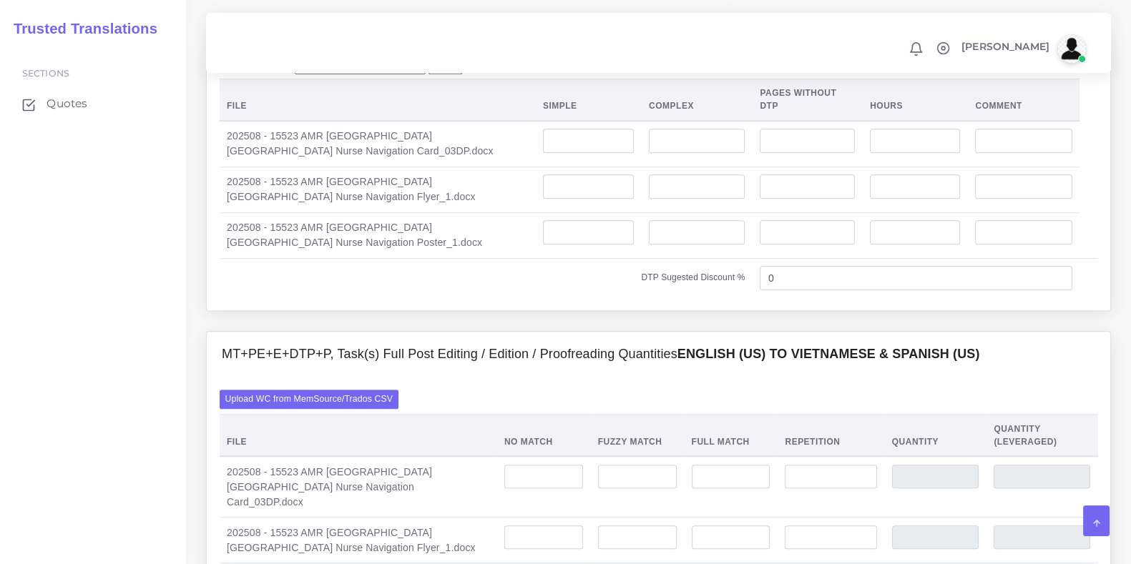
scroll to position [1430, 0]
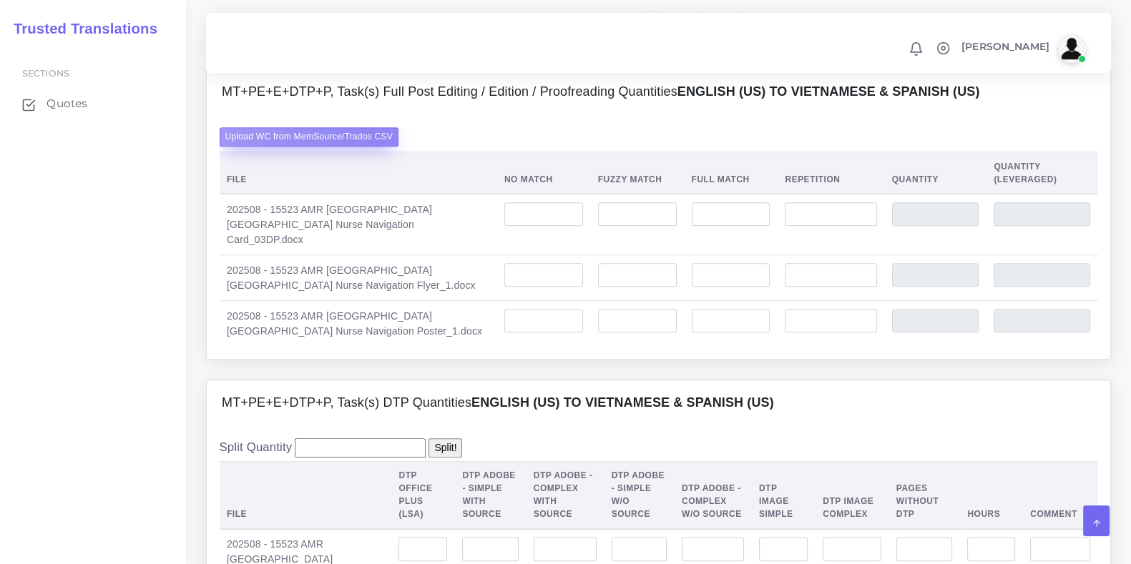
click at [379, 147] on label "Upload WC from MemSource/Trados CSV" at bounding box center [310, 136] width 180 height 19
click at [0, 0] on input "Upload WC from MemSource/Trados CSV" at bounding box center [0, 0] width 0 height 0
click at [327, 147] on label "Upload WC from MemSource/Trados CSV" at bounding box center [310, 136] width 180 height 19
click at [0, 0] on input "Upload WC from MemSource/Trados CSV" at bounding box center [0, 0] width 0 height 0
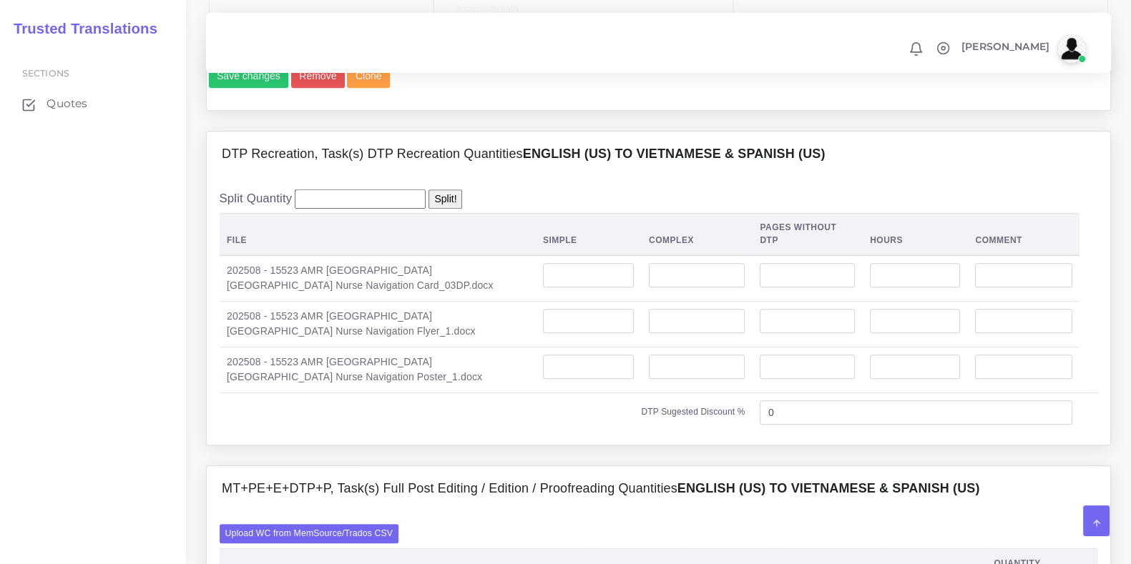
scroll to position [1073, 0]
click at [566, 380] on input "number" at bounding box center [588, 367] width 91 height 24
type input "1"
click at [574, 334] on input "number" at bounding box center [588, 322] width 91 height 24
type input "2"
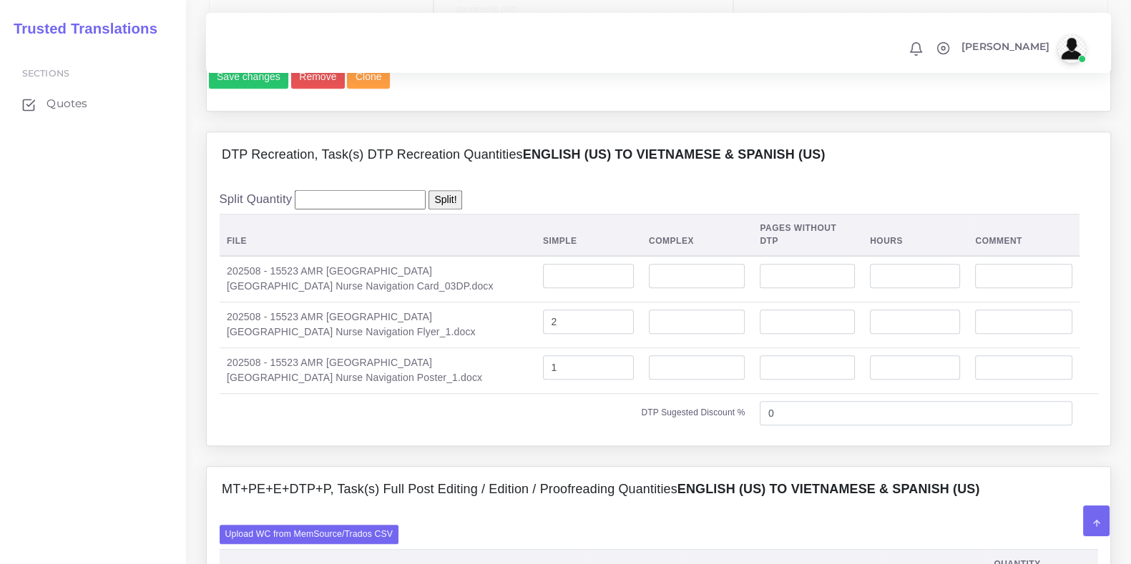
click at [567, 303] on td at bounding box center [588, 279] width 106 height 46
click at [565, 288] on input "number" at bounding box center [588, 276] width 91 height 24
type input "2"
click at [470, 433] on td "DTP Sugested Discount %" at bounding box center [486, 412] width 533 height 39
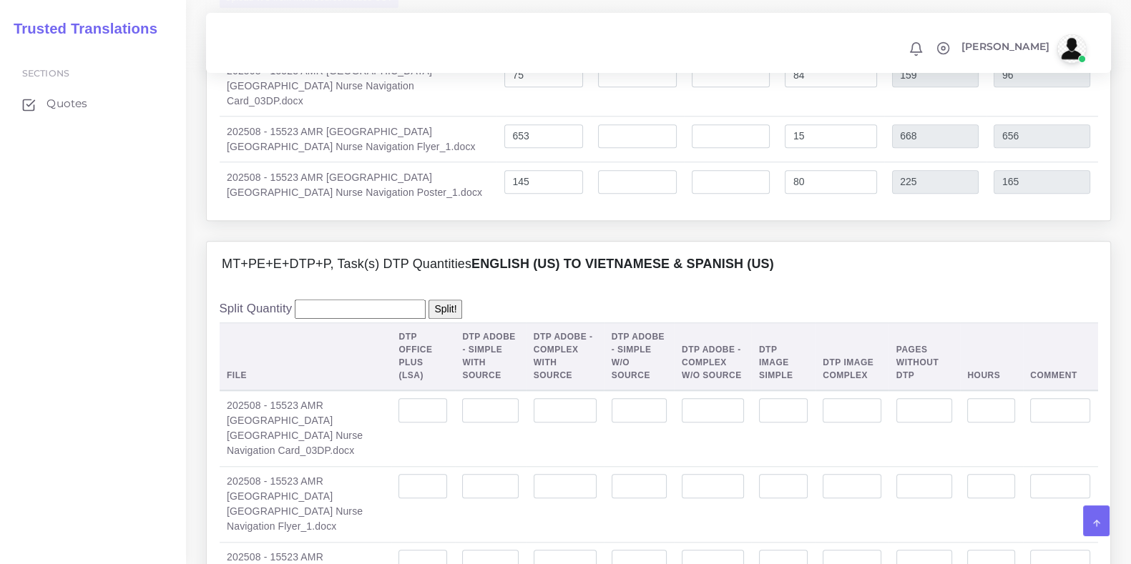
scroll to position [1699, 0]
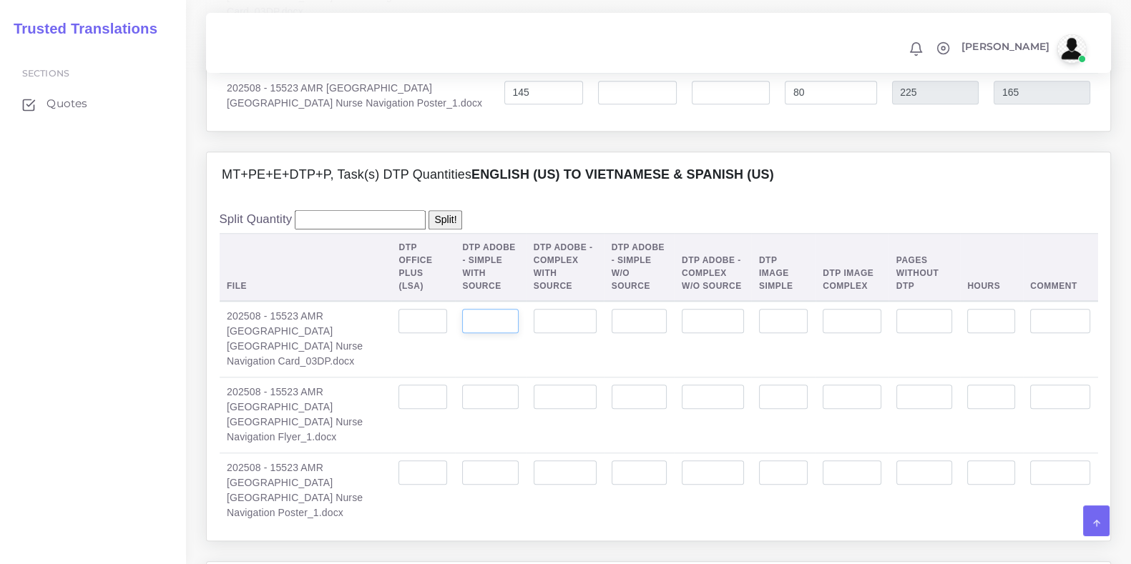
click at [465, 322] on input "number" at bounding box center [490, 321] width 56 height 24
click at [465, 461] on input "number" at bounding box center [490, 473] width 56 height 24
type input "1"
click at [473, 398] on input "number" at bounding box center [490, 397] width 56 height 24
type input "2"
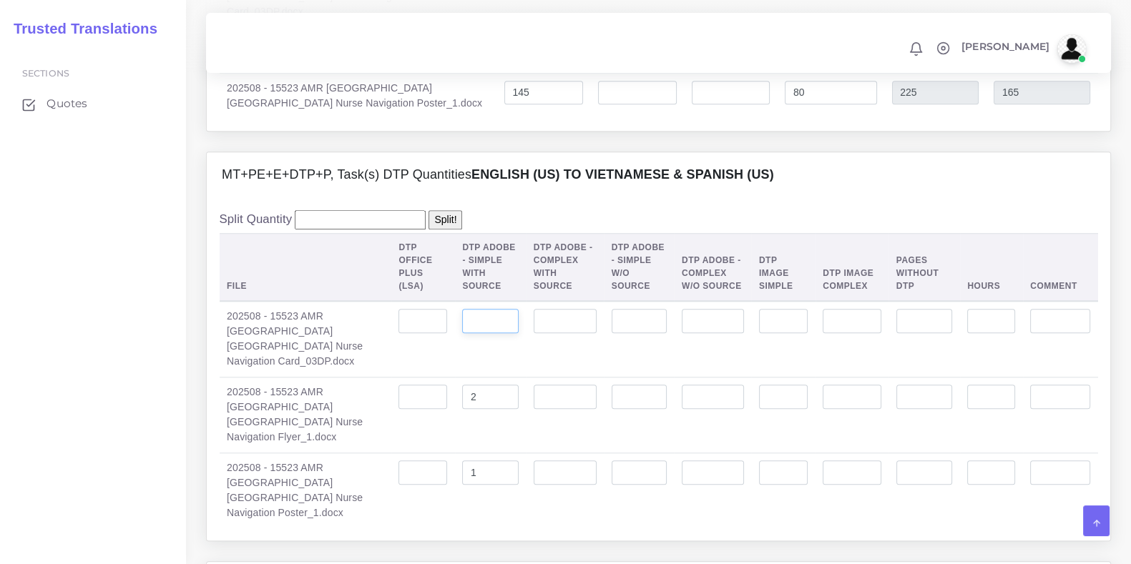
click at [476, 315] on input "number" at bounding box center [490, 321] width 56 height 24
type input "2"
click at [475, 366] on td "2" at bounding box center [490, 339] width 71 height 77
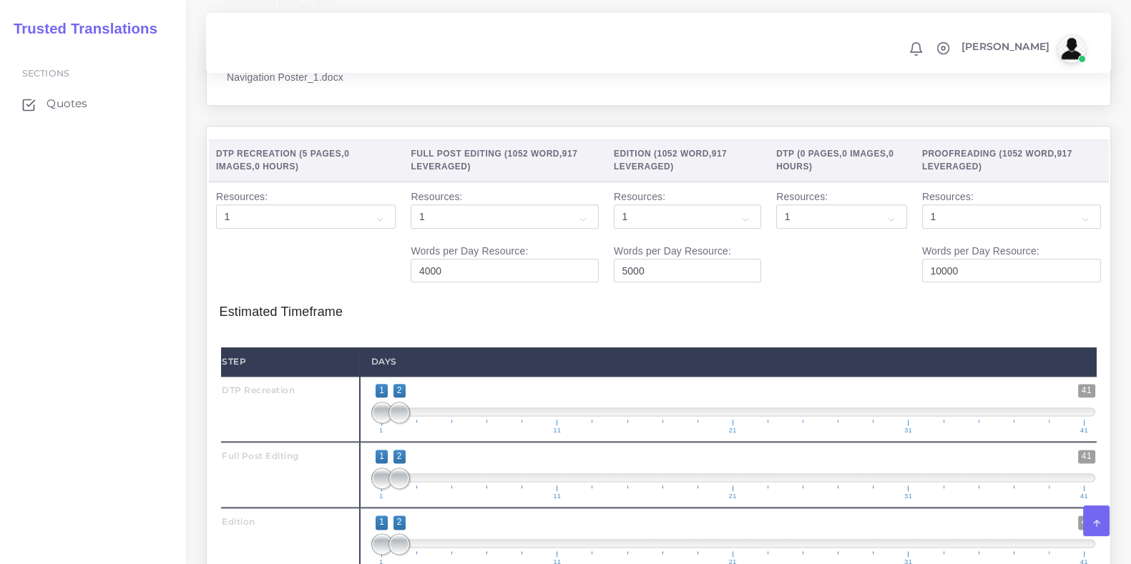
scroll to position [2234, 0]
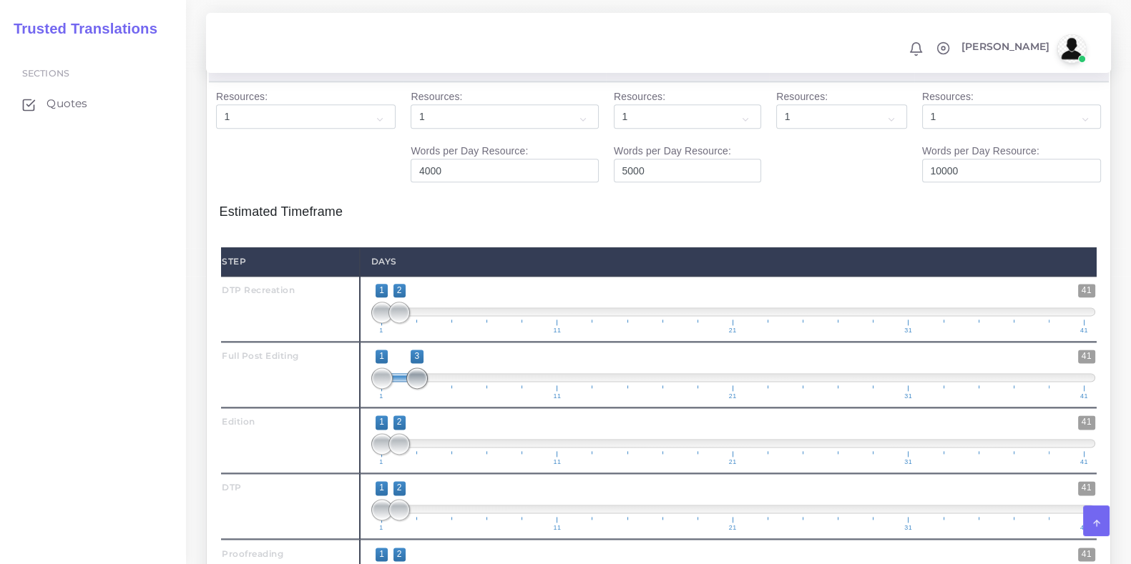
click at [416, 368] on span at bounding box center [416, 378] width 21 height 21
drag, startPoint x: 389, startPoint y: 346, endPoint x: 396, endPoint y: 347, distance: 7.2
click at [396, 350] on span "1 41 1 3 1 — 3 1 11 21 31 41" at bounding box center [733, 375] width 724 height 50
type input "2;3"
drag, startPoint x: 378, startPoint y: 347, endPoint x: 392, endPoint y: 345, distance: 13.8
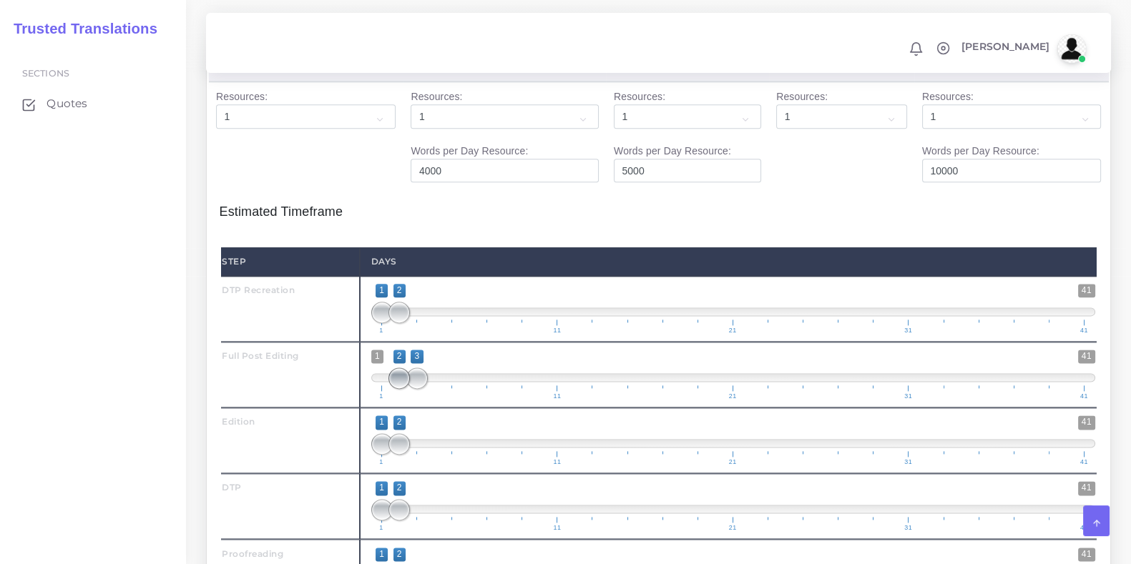
click at [392, 368] on span at bounding box center [398, 378] width 21 height 21
drag, startPoint x: 401, startPoint y: 406, endPoint x: 394, endPoint y: 411, distance: 8.2
click at [433, 433] on span at bounding box center [433, 443] width 21 height 21
type input "3;4"
drag, startPoint x: 386, startPoint y: 414, endPoint x: 410, endPoint y: 416, distance: 24.4
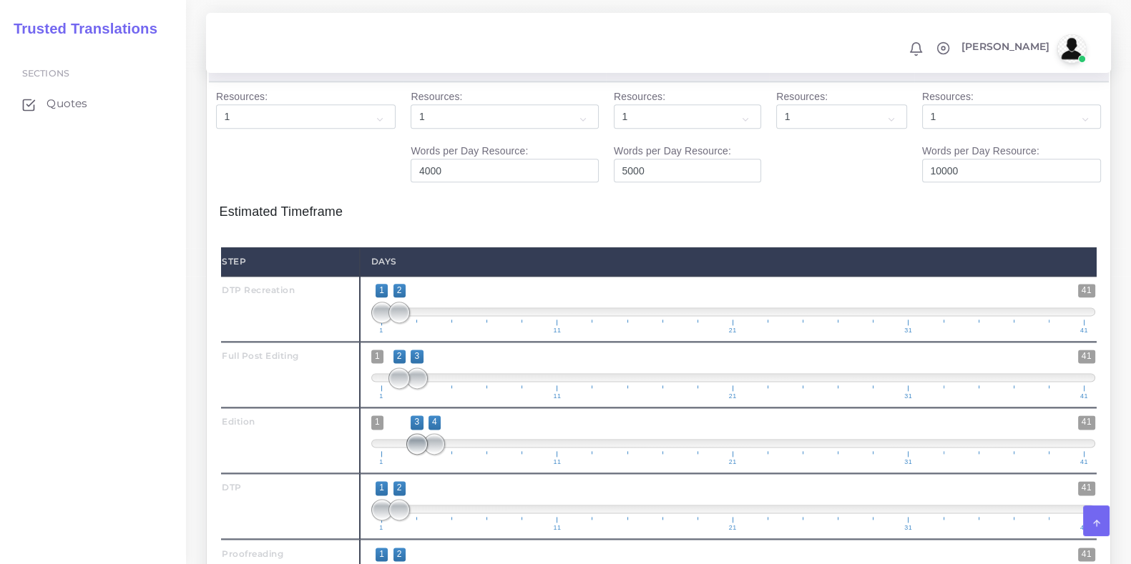
click at [410, 433] on span at bounding box center [416, 443] width 21 height 21
click at [456, 499] on span at bounding box center [451, 509] width 21 height 21
type input "4;5"
drag, startPoint x: 376, startPoint y: 476, endPoint x: 432, endPoint y: 480, distance: 56.6
click at [432, 499] on span at bounding box center [433, 509] width 21 height 21
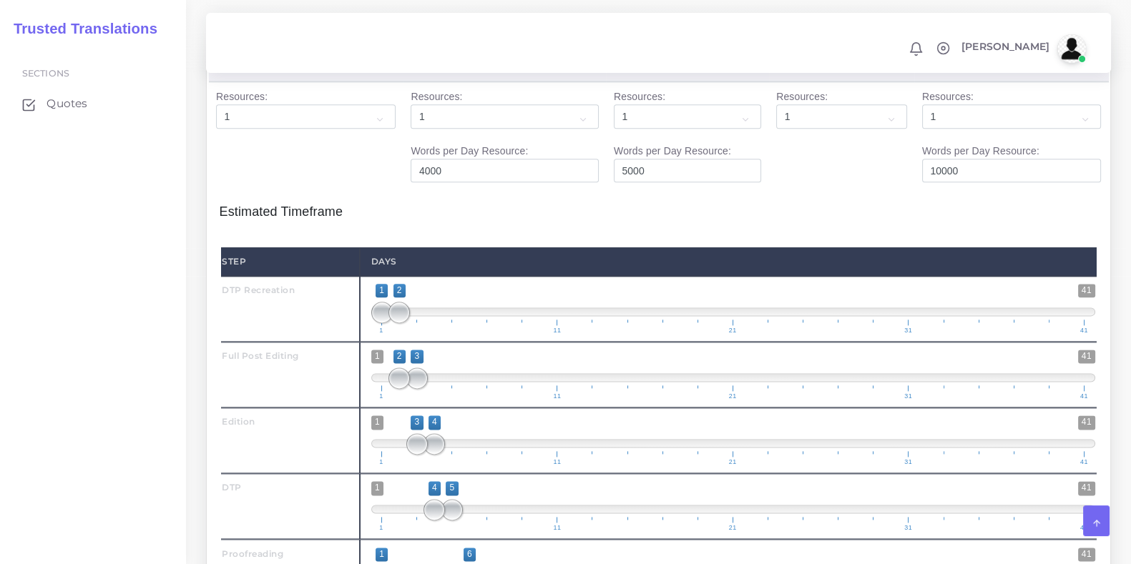
drag, startPoint x: 398, startPoint y: 544, endPoint x: 475, endPoint y: 532, distance: 78.2
type input "5;6"
drag, startPoint x: 383, startPoint y: 537, endPoint x: 453, endPoint y: 542, distance: 71.0
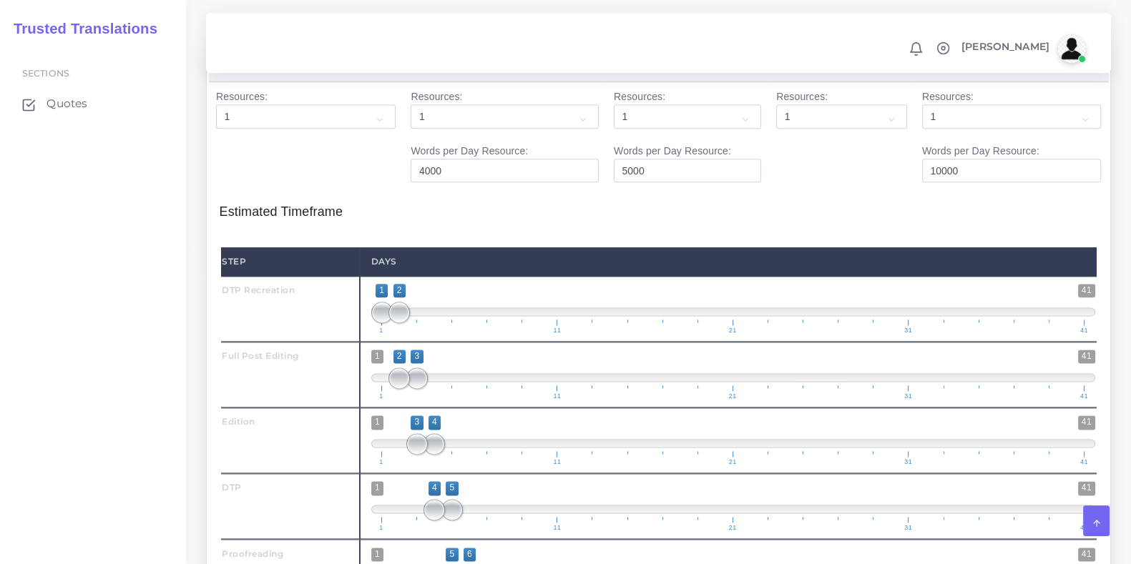
scroll to position [2503, 0]
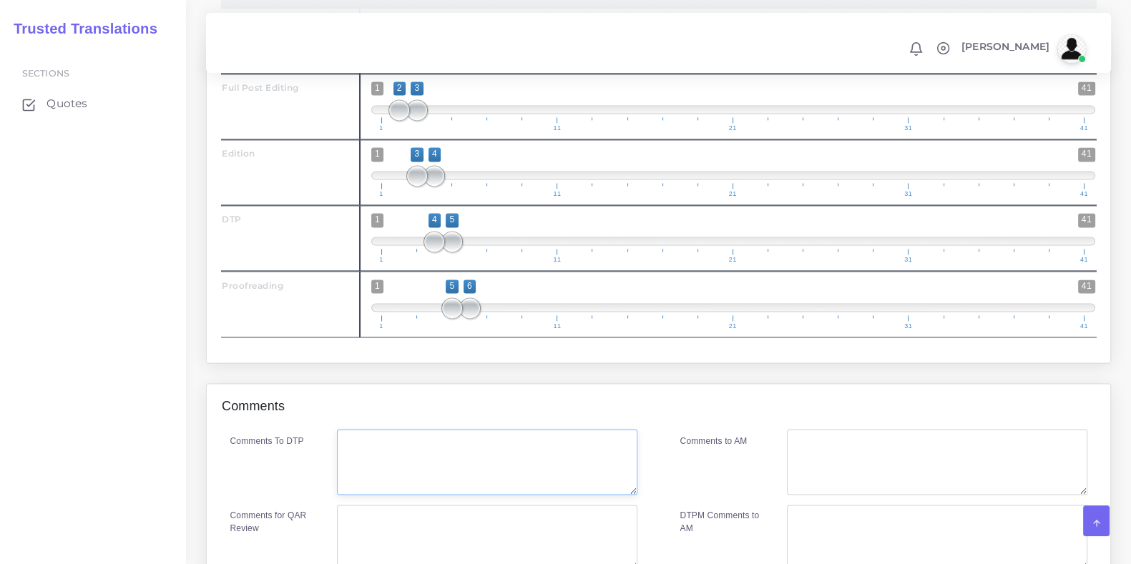
click at [465, 429] on textarea "Comments To DTP" at bounding box center [487, 462] width 300 height 66
type textarea "DTP recreation in InDesign. DTP in InDesing."
click at [438, 510] on textarea "Comments for QAR Review" at bounding box center [487, 538] width 300 height 66
click at [364, 505] on textarea "Recration +" at bounding box center [487, 538] width 300 height 66
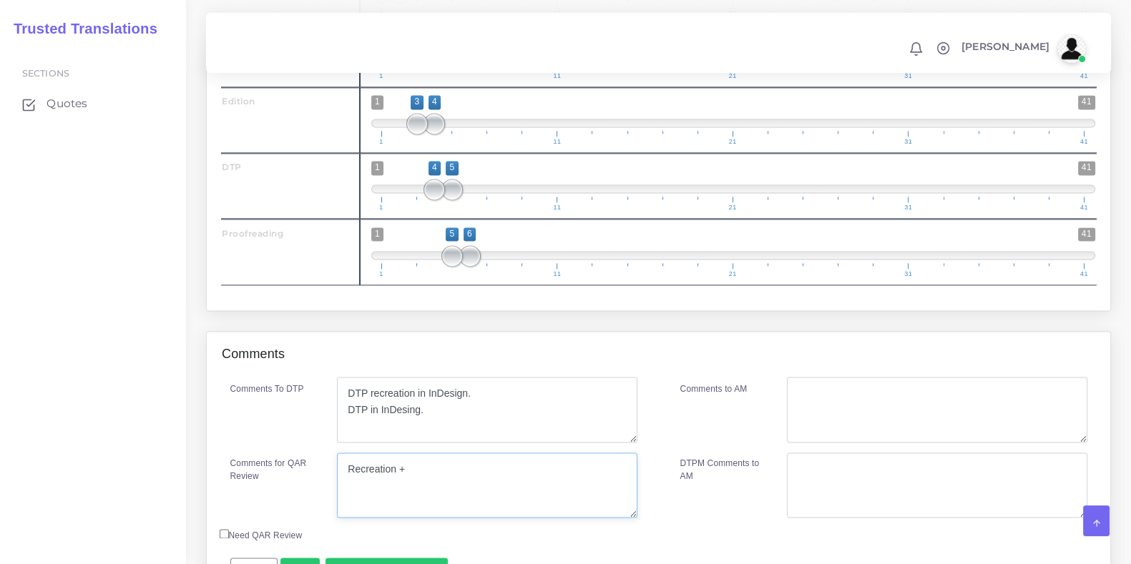
scroll to position [2592, 0]
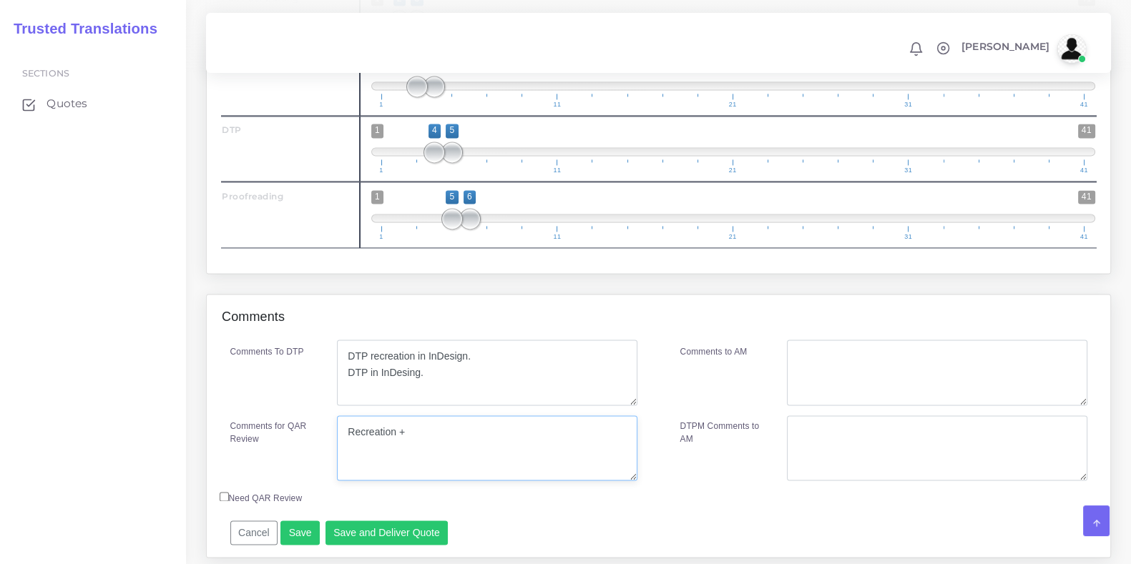
click at [517, 416] on textarea "Recreation +" at bounding box center [487, 449] width 300 height 66
drag, startPoint x: 517, startPoint y: 401, endPoint x: 286, endPoint y: 411, distance: 231.2
click at [286, 416] on div "Comments for QAR Review Recreation + PEE + DTP + PRF" at bounding box center [434, 449] width 428 height 66
type textarea "Recreation + PEE + DTP + PRF"
click at [838, 340] on textarea "Comments to AM" at bounding box center [937, 373] width 300 height 66
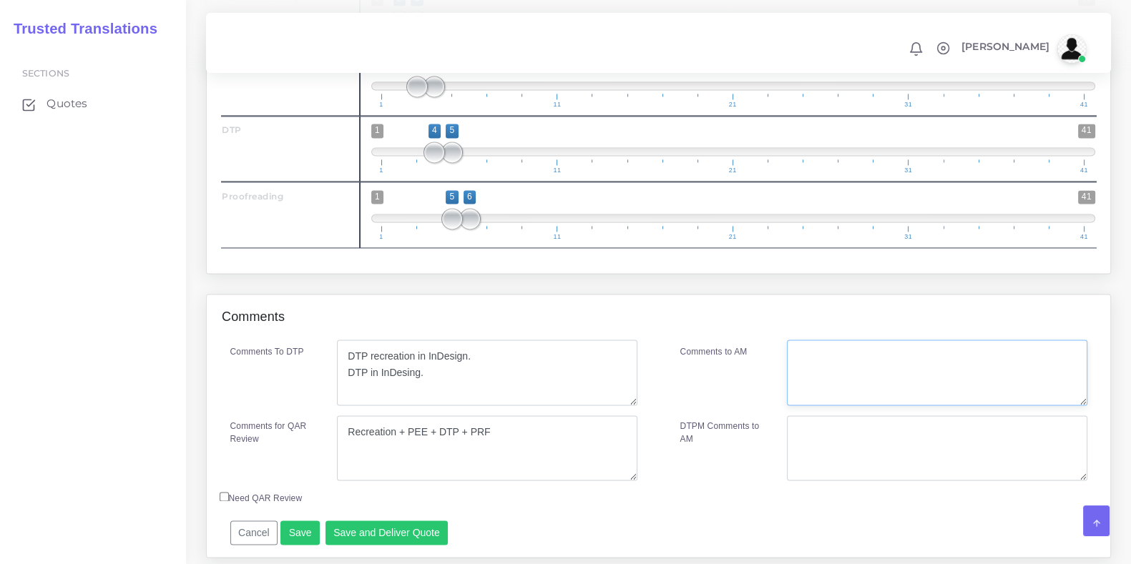
paste textarea "Recreation + PEE + DTP + PRF"
type textarea "Recreation + PEE + DTP + PRF"
click at [729, 420] on label "DTPM Comments to AM" at bounding box center [723, 433] width 86 height 26
click at [787, 416] on textarea "DTPM Comments to AM" at bounding box center [937, 449] width 300 height 66
click at [677, 514] on div "Comments To DTP DTP recreation in InDesign. DTP in InDesing. Comments for QAR R…" at bounding box center [658, 448] width 903 height 217
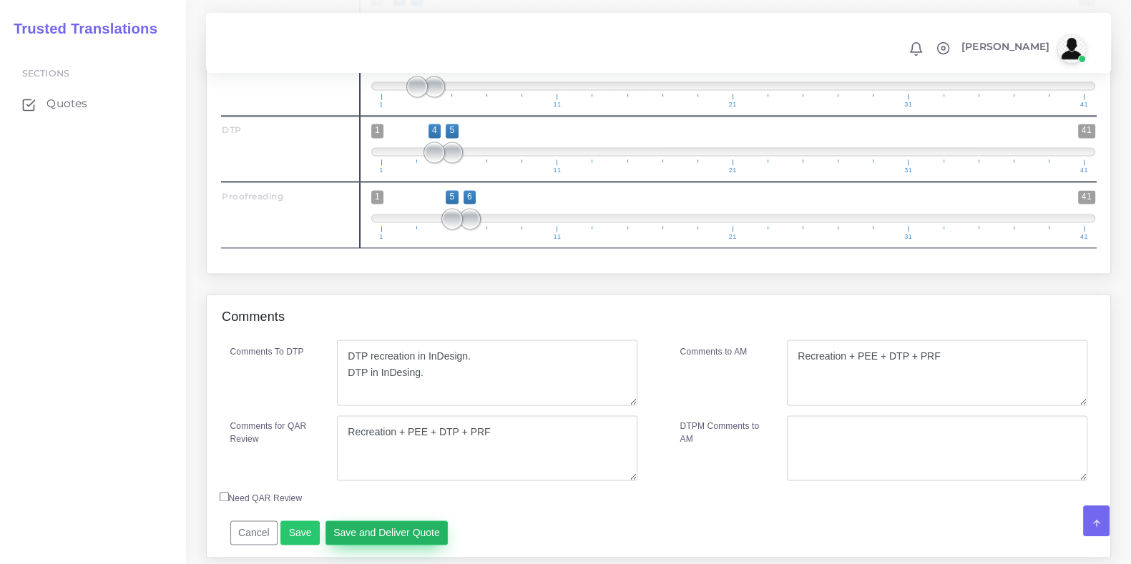
click at [388, 521] on button "Save and Deliver Quote" at bounding box center [386, 533] width 123 height 24
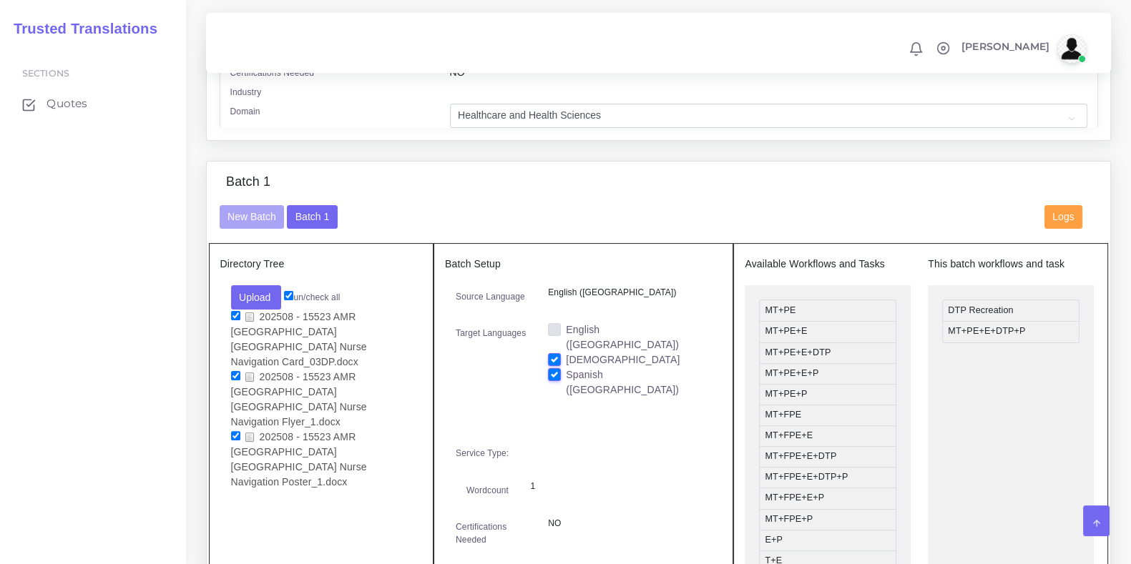
scroll to position [98, 0]
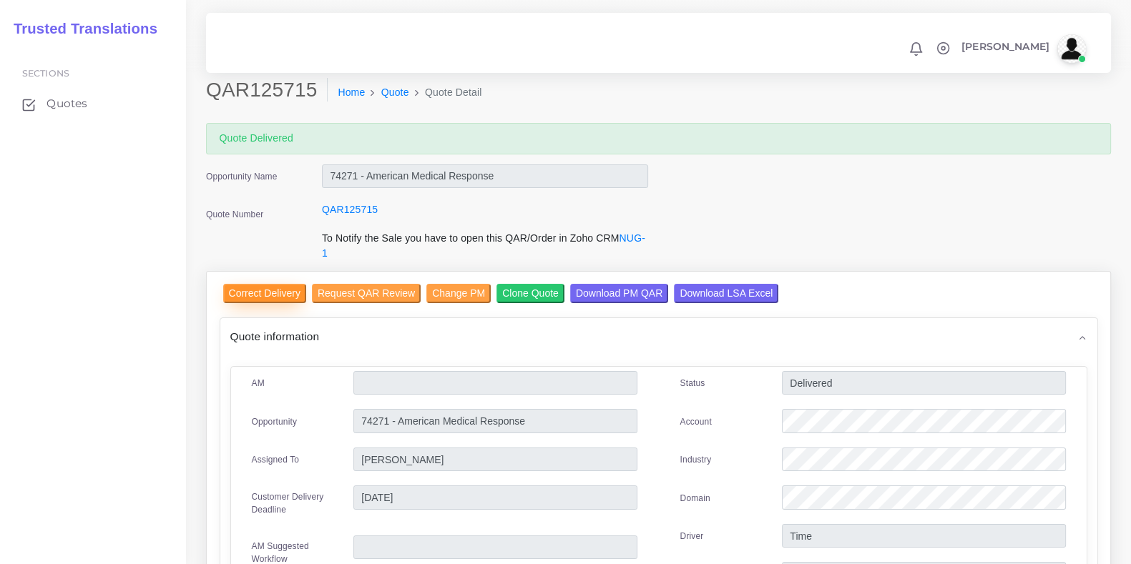
click at [276, 290] on input "Correct Delivery" at bounding box center [264, 293] width 83 height 19
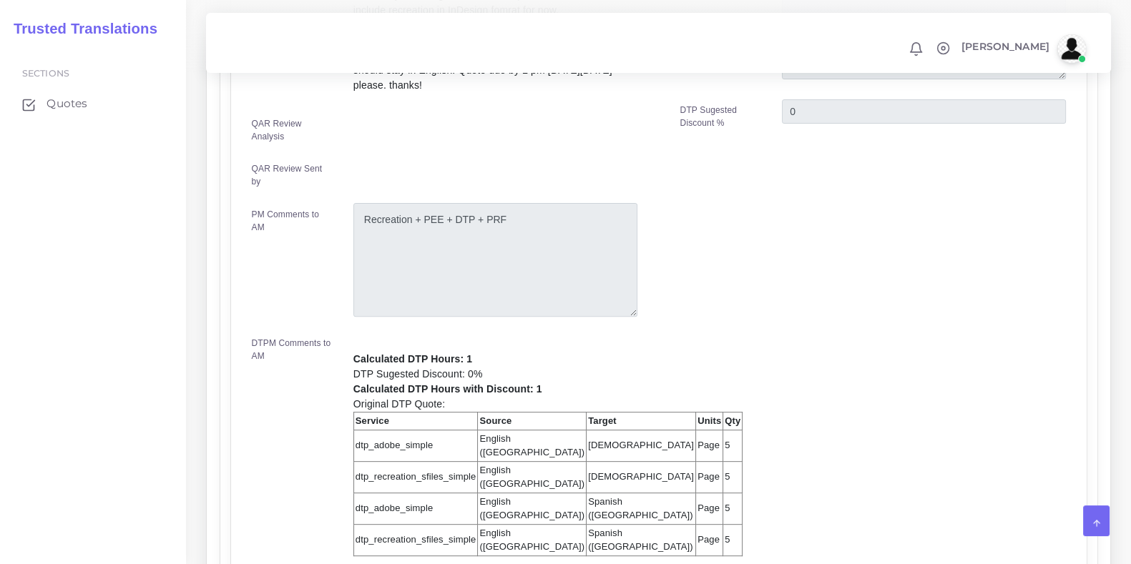
scroll to position [89, 0]
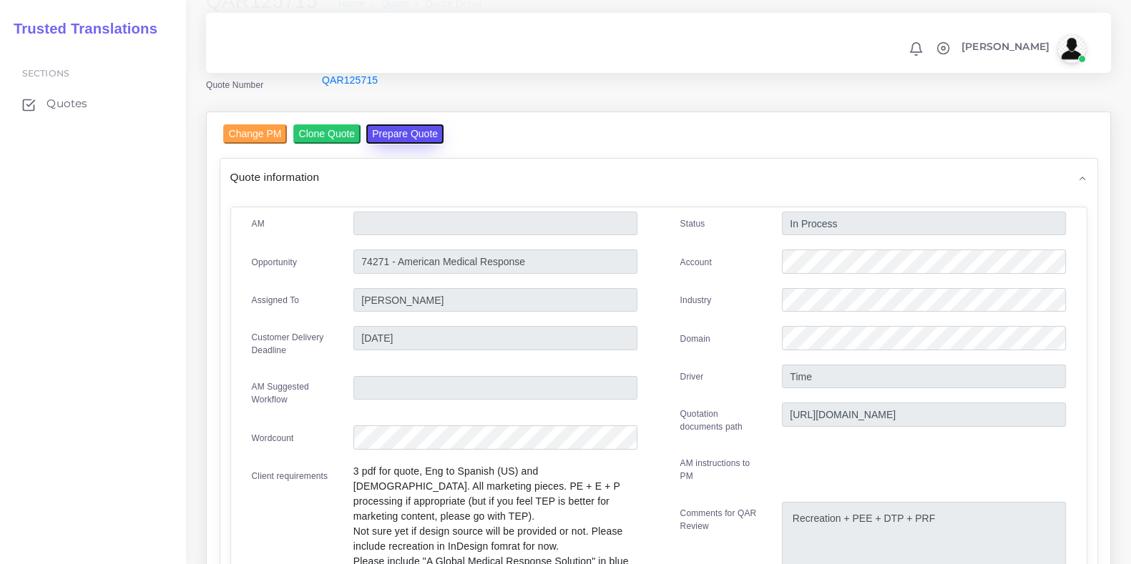
click at [383, 138] on button "Prepare Quote" at bounding box center [404, 133] width 77 height 19
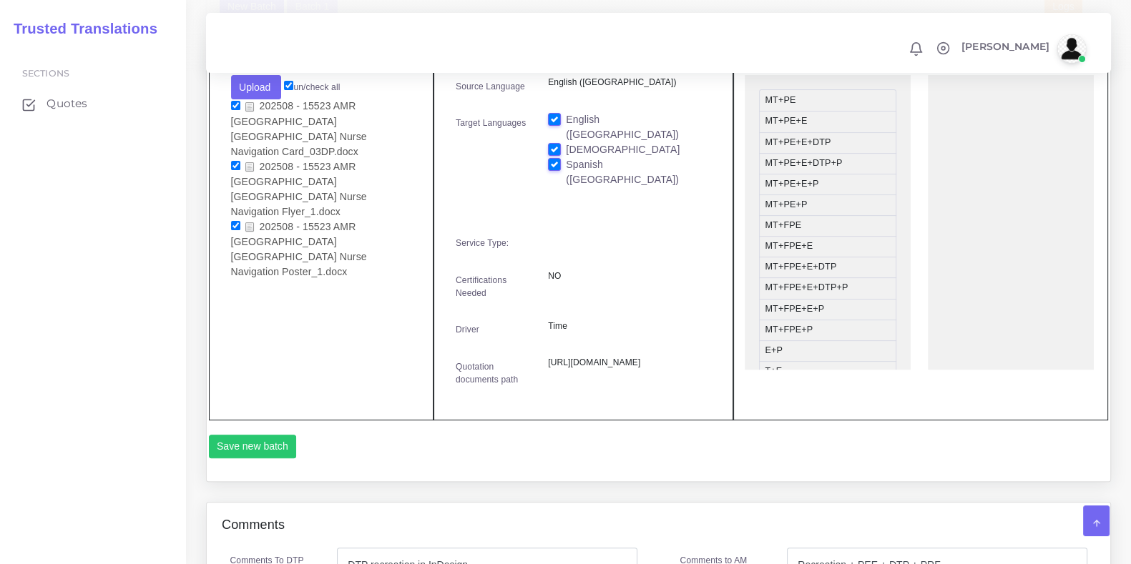
scroll to position [447, 0]
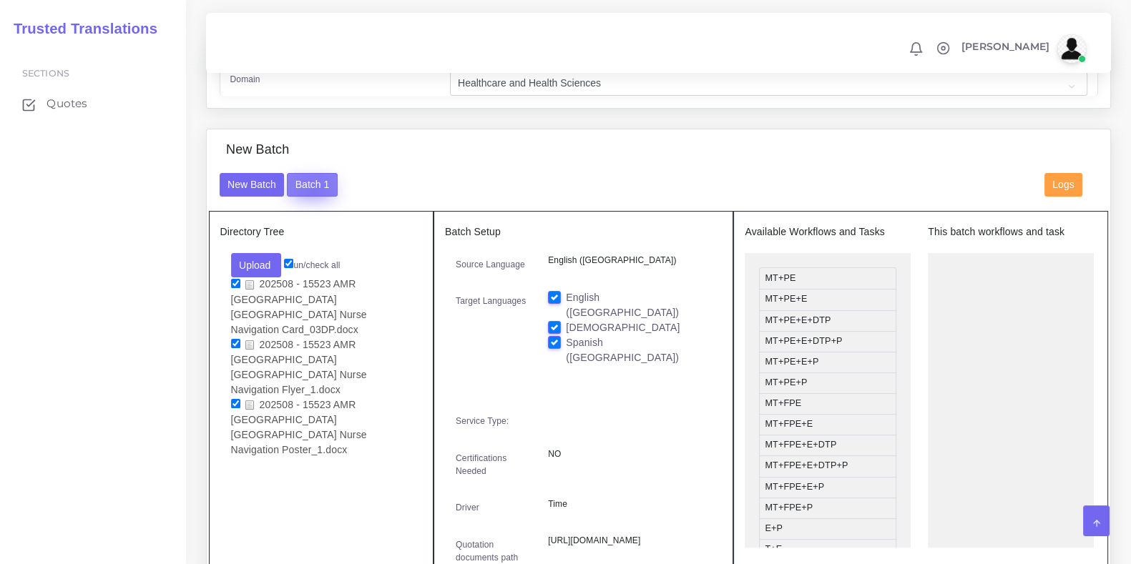
click at [311, 197] on button "Batch 1" at bounding box center [312, 185] width 50 height 24
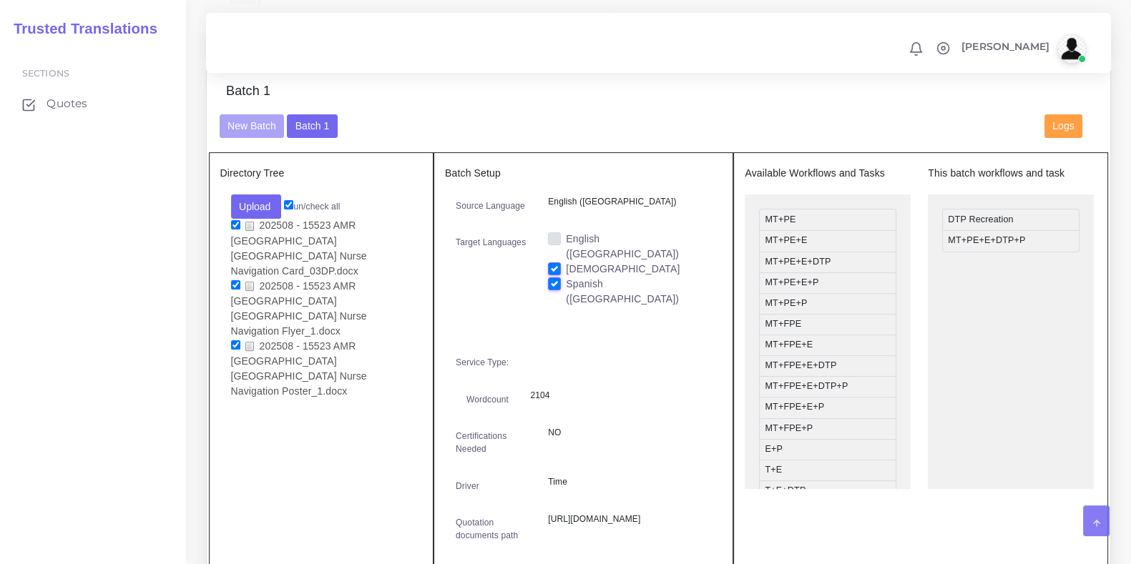
scroll to position [536, 0]
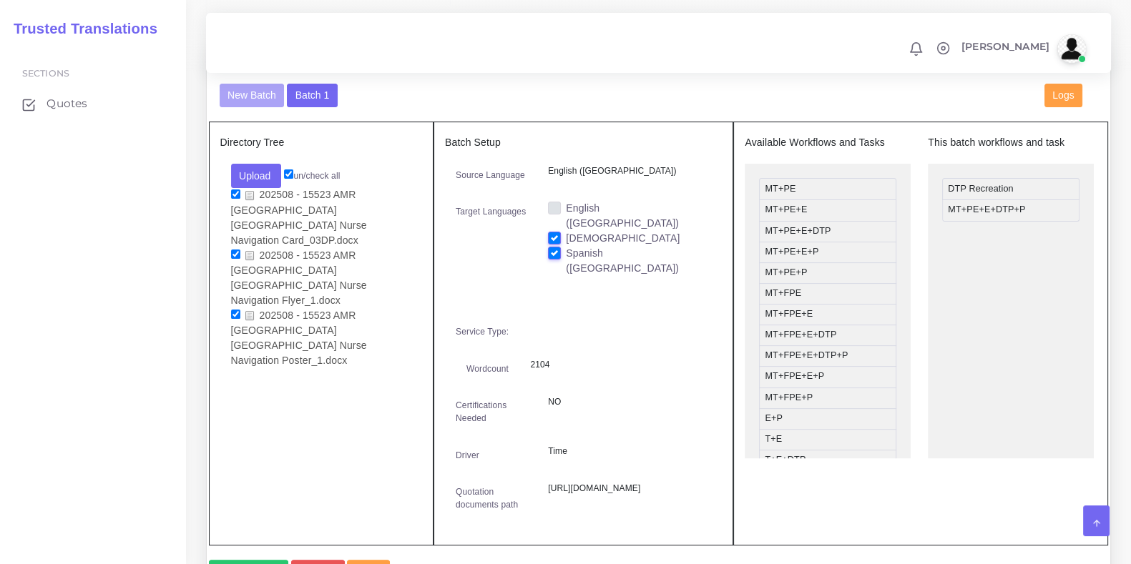
click at [566, 247] on label "Spanish ([GEOGRAPHIC_DATA])" at bounding box center [638, 261] width 145 height 30
click at [555, 247] on input "Spanish ([GEOGRAPHIC_DATA])" at bounding box center [554, 252] width 13 height 13
checkbox input "false"
click at [586, 321] on div at bounding box center [629, 334] width 185 height 27
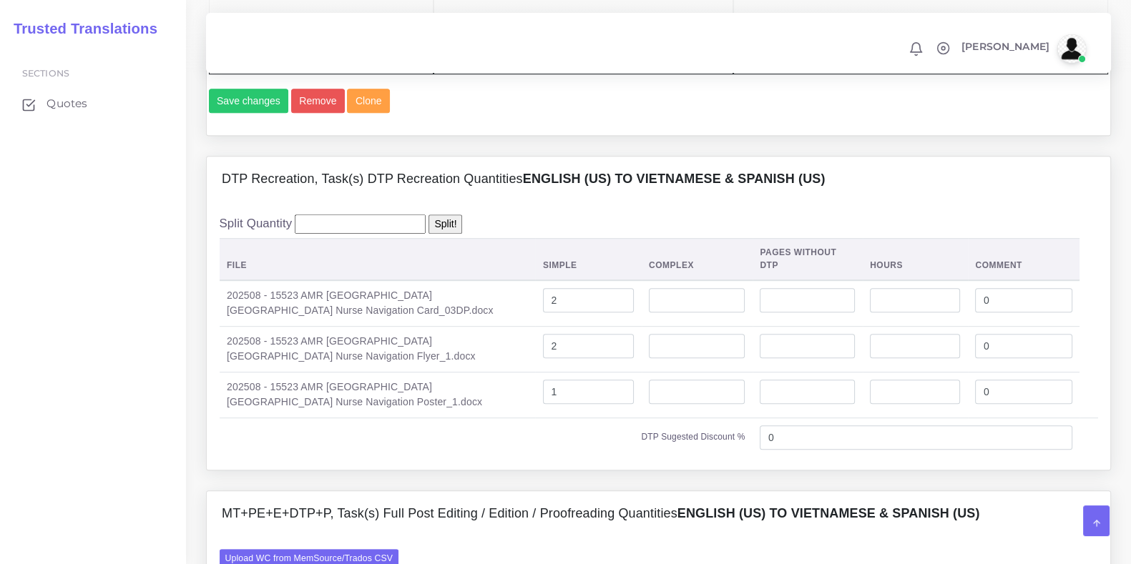
scroll to position [983, 0]
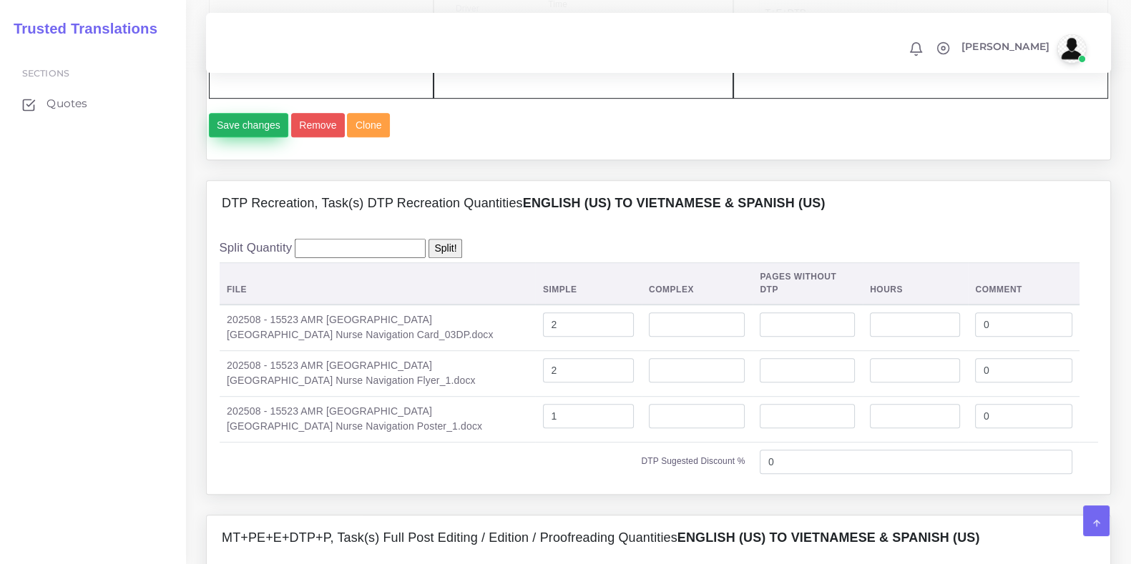
click at [268, 137] on button "Save changes" at bounding box center [249, 125] width 80 height 24
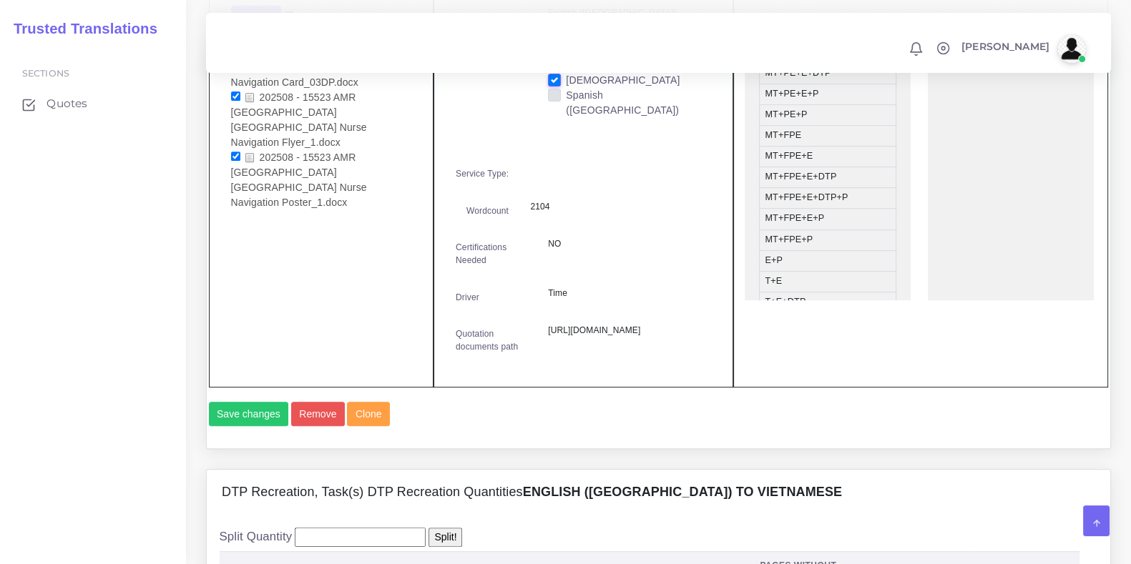
scroll to position [545, 0]
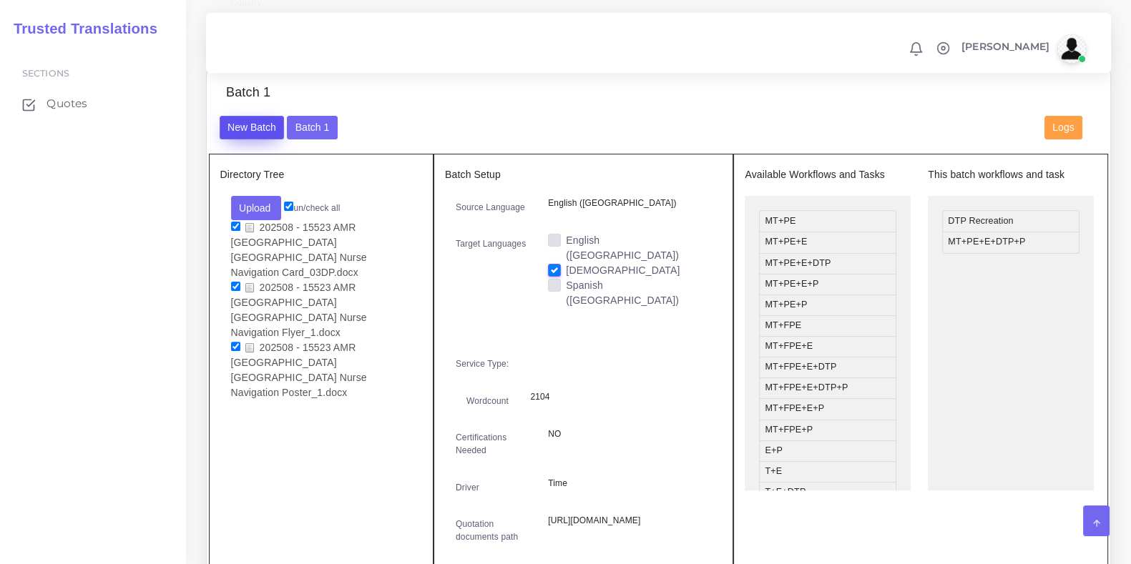
click at [269, 129] on button "New Batch" at bounding box center [252, 128] width 65 height 24
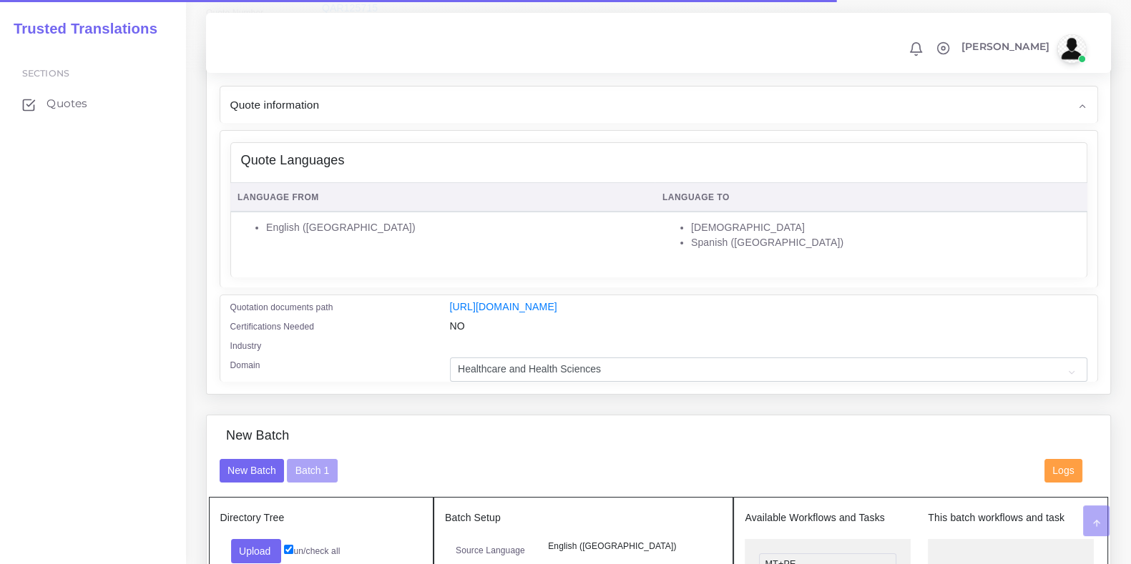
scroll to position [357, 0]
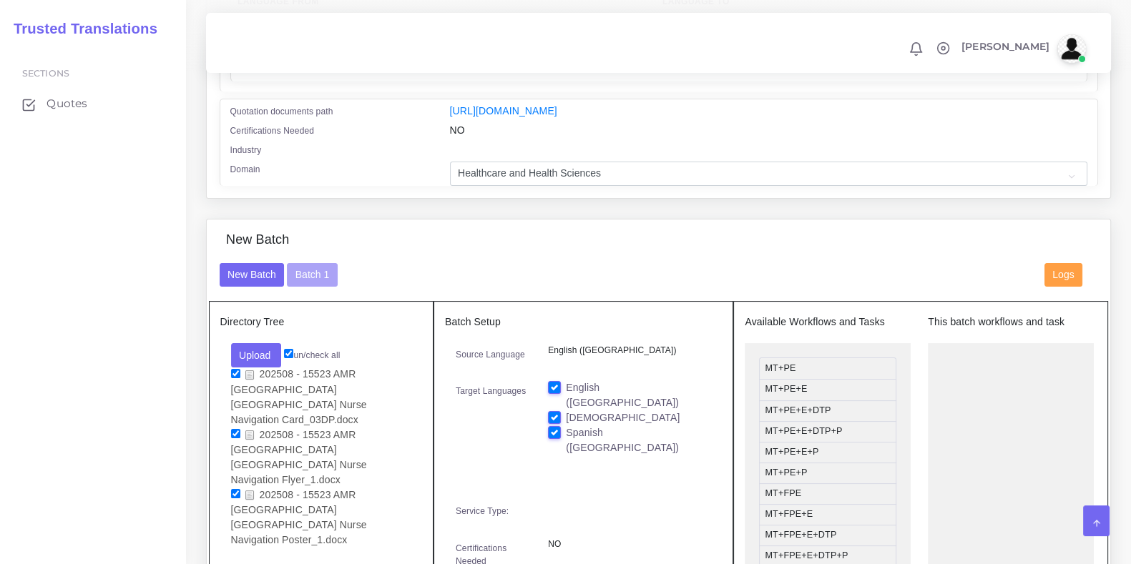
click at [566, 393] on label "English ([GEOGRAPHIC_DATA])" at bounding box center [638, 396] width 145 height 30
click at [558, 393] on input "English ([GEOGRAPHIC_DATA])" at bounding box center [554, 387] width 13 height 13
checkbox input "false"
click at [566, 433] on label "Spanish ([GEOGRAPHIC_DATA])" at bounding box center [638, 441] width 145 height 30
click at [554, 433] on input "Spanish ([GEOGRAPHIC_DATA])" at bounding box center [554, 432] width 13 height 13
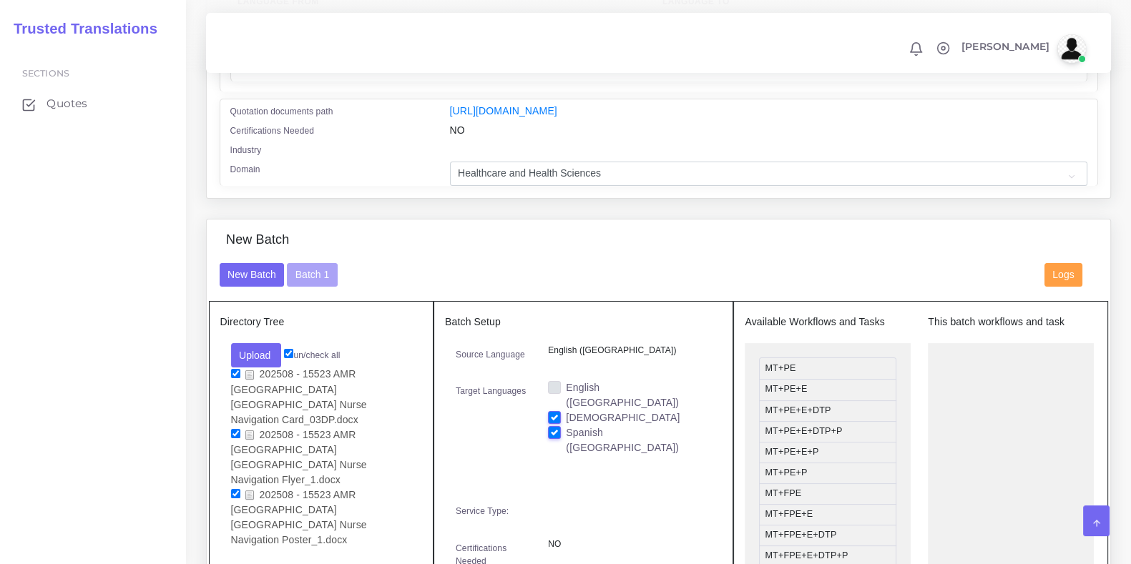
checkbox input "false"
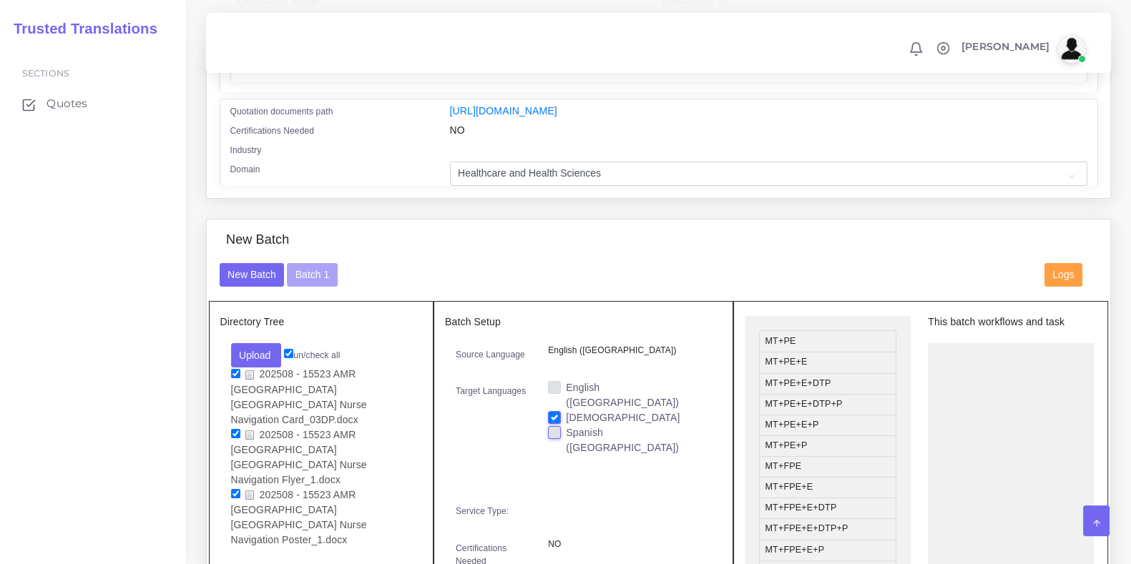
scroll to position [0, 0]
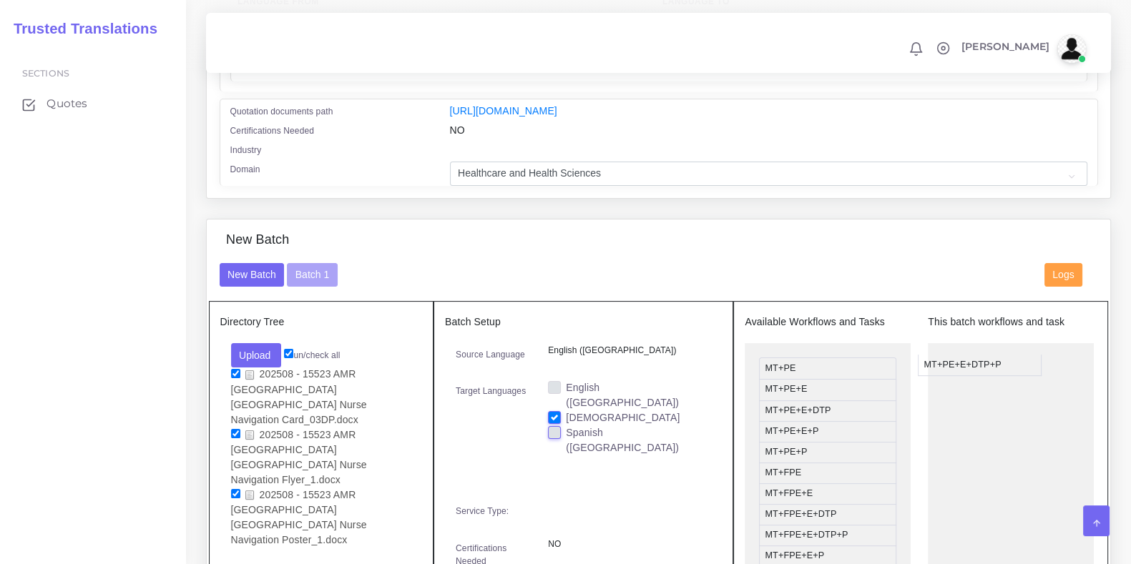
drag, startPoint x: 828, startPoint y: 442, endPoint x: 1012, endPoint y: 375, distance: 196.4
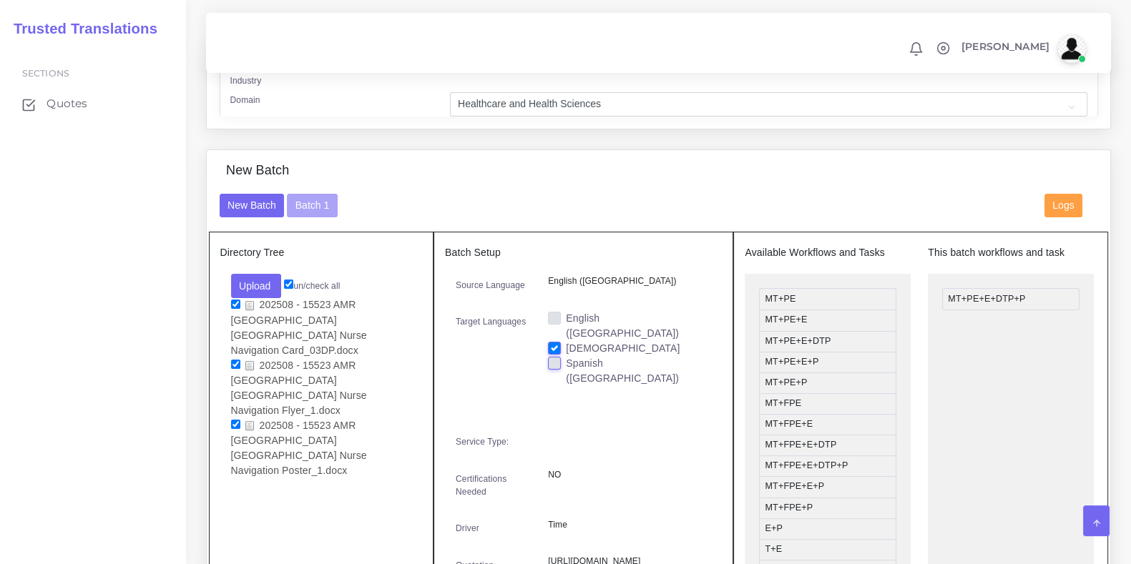
scroll to position [715, 0]
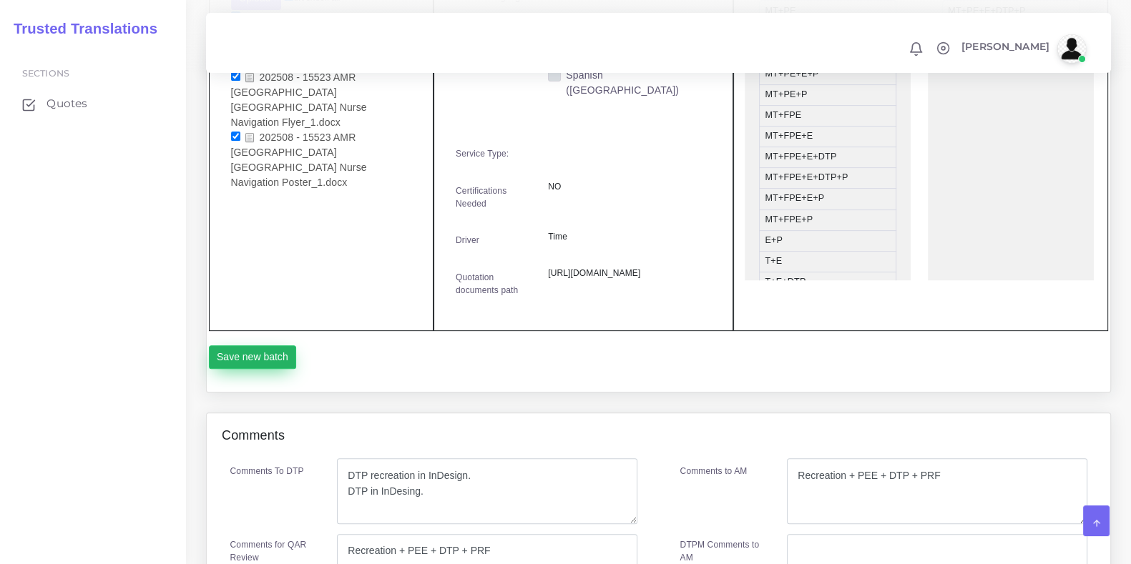
click at [247, 370] on button "Save new batch" at bounding box center [253, 357] width 88 height 24
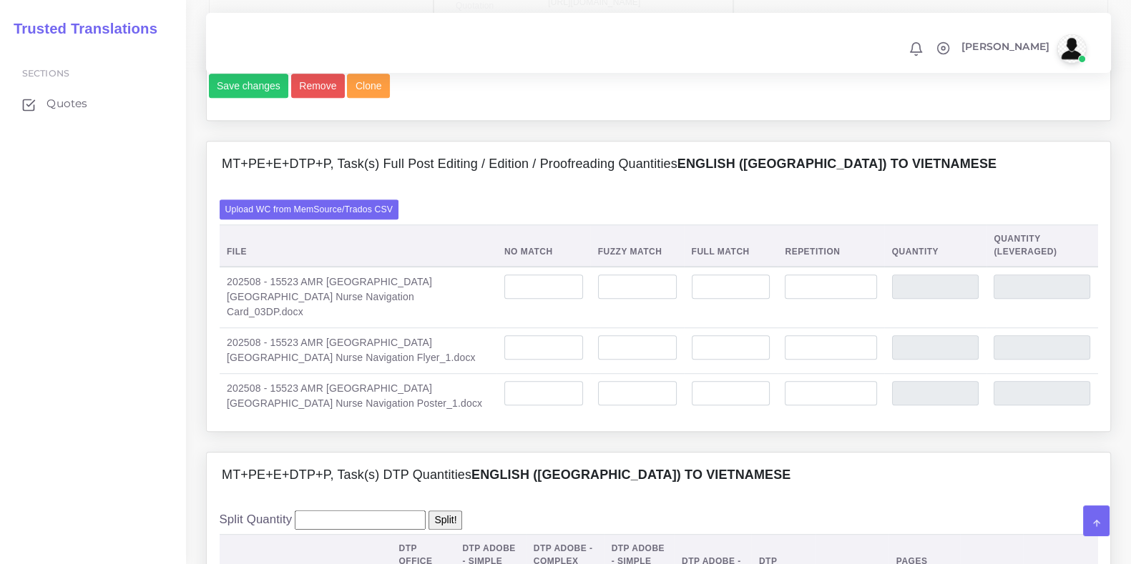
scroll to position [1073, 0]
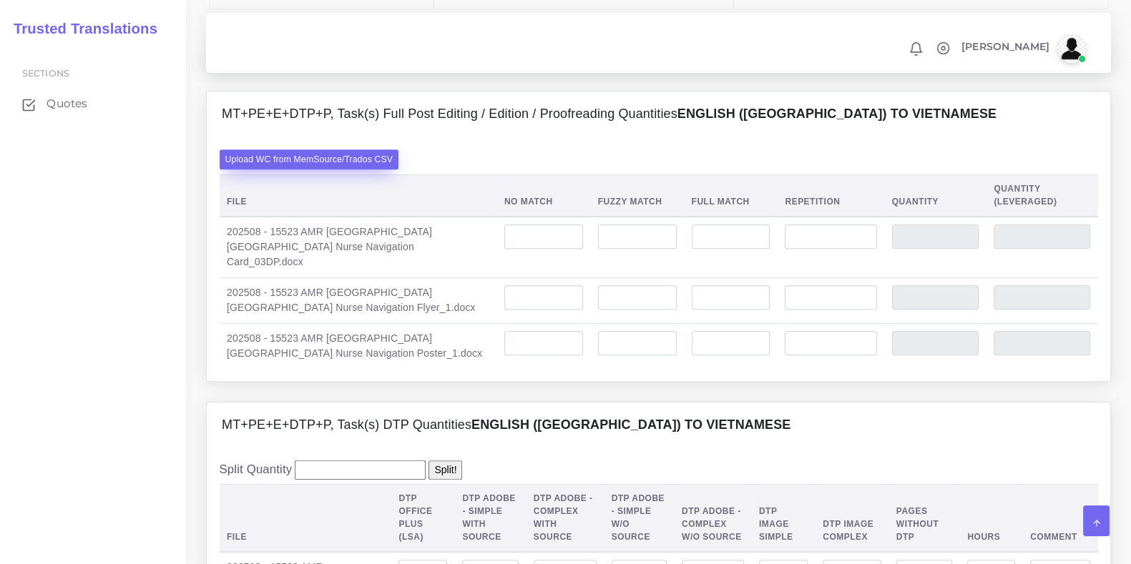
click at [331, 169] on label "Upload WC from MemSource/Trados CSV" at bounding box center [310, 158] width 180 height 19
click at [0, 0] on input "Upload WC from MemSource/Trados CSV" at bounding box center [0, 0] width 0 height 0
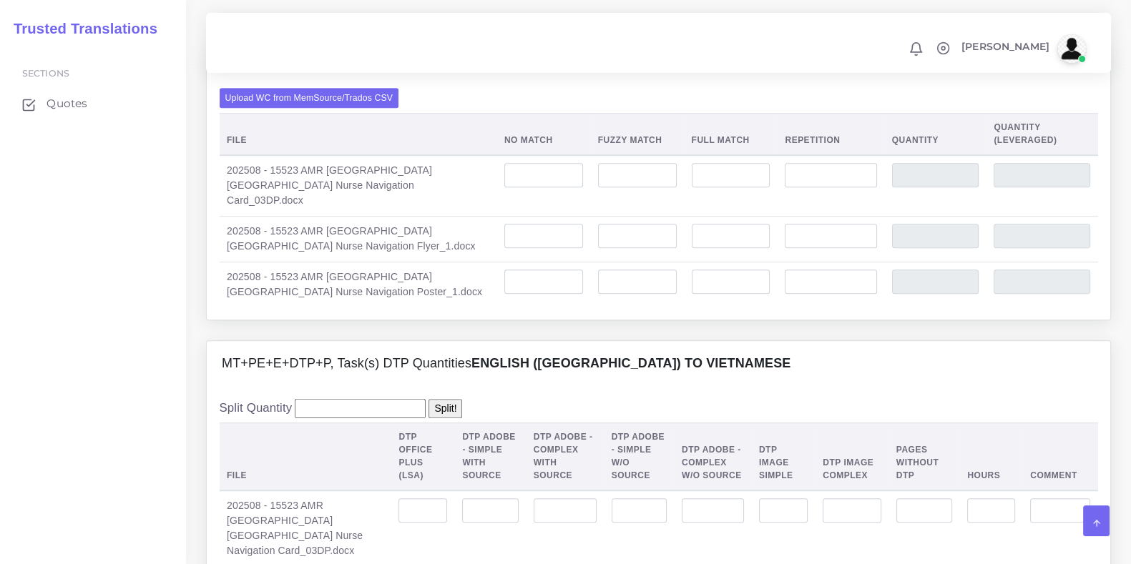
scroll to position [1162, 0]
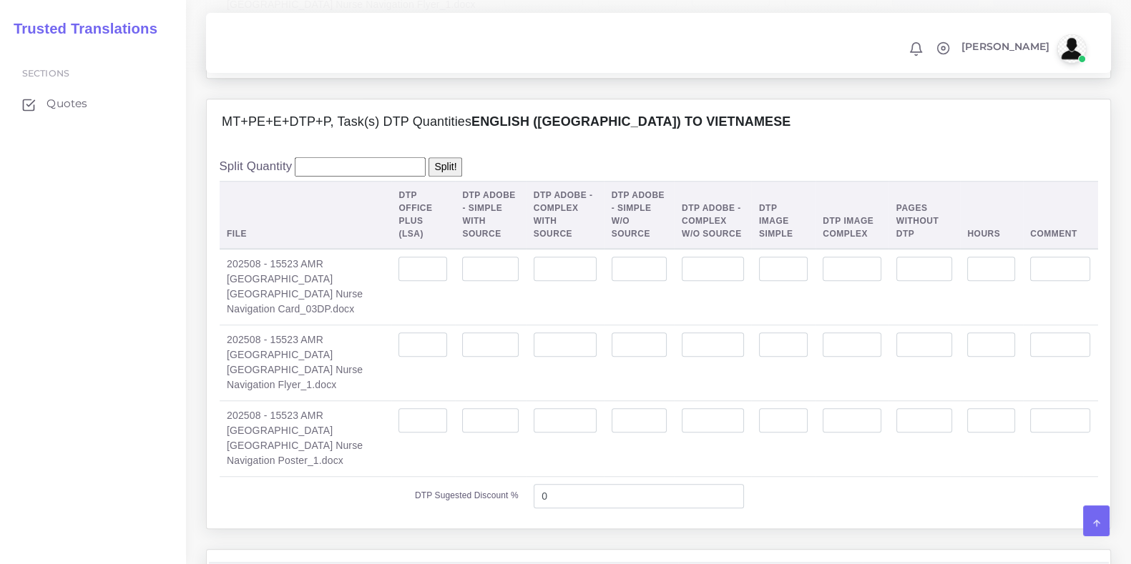
scroll to position [1520, 0]
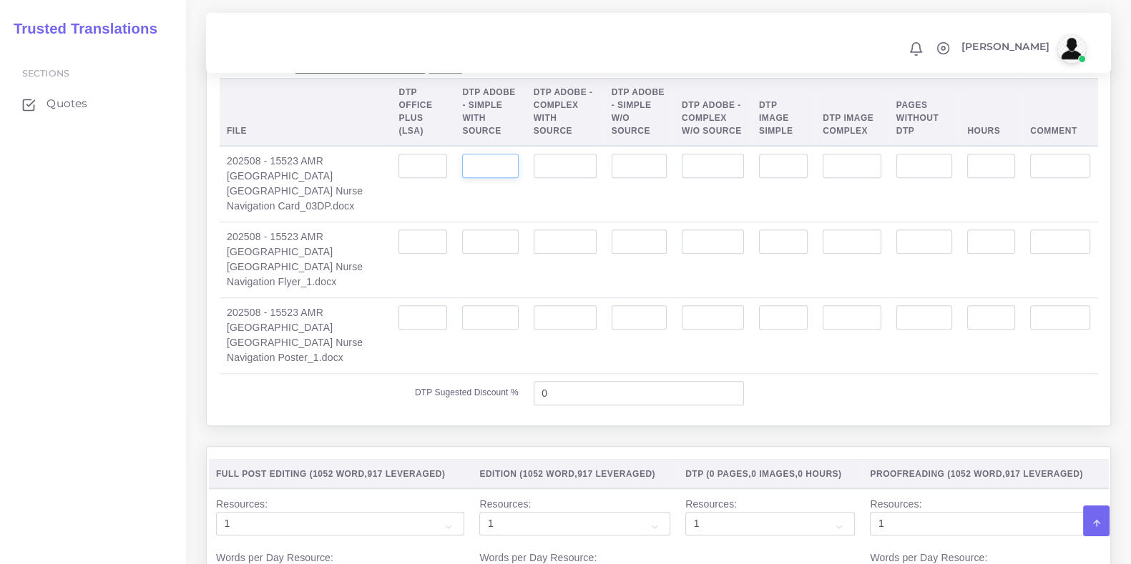
click at [473, 167] on input "number" at bounding box center [490, 166] width 56 height 24
type input "2"
click at [470, 245] on input "number" at bounding box center [490, 242] width 56 height 24
type input "2"
click at [479, 320] on input "number" at bounding box center [490, 317] width 56 height 24
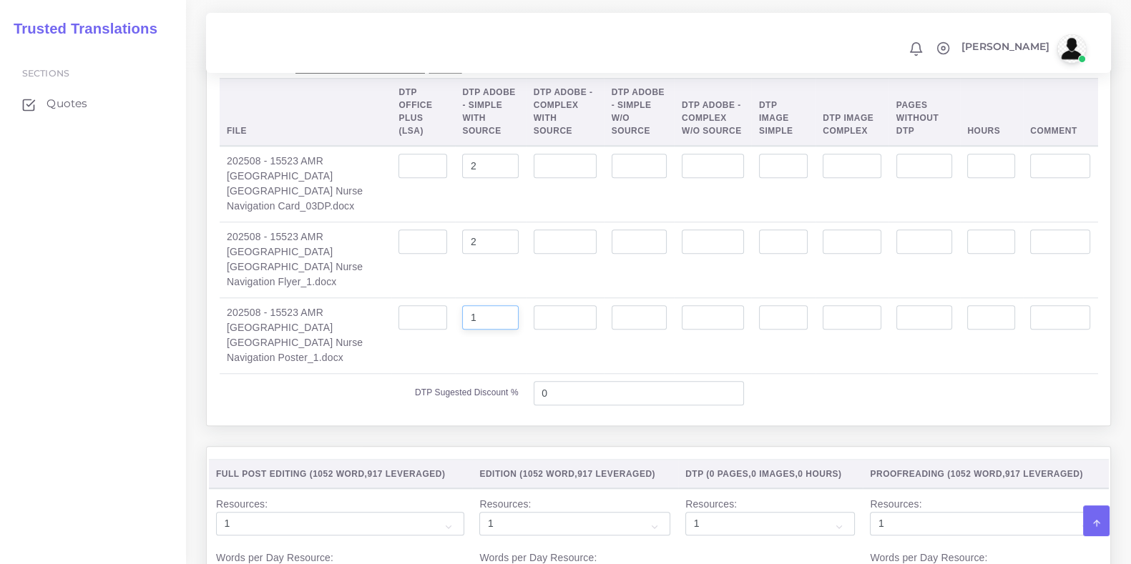
type input "1"
click at [526, 345] on td at bounding box center [565, 336] width 78 height 76
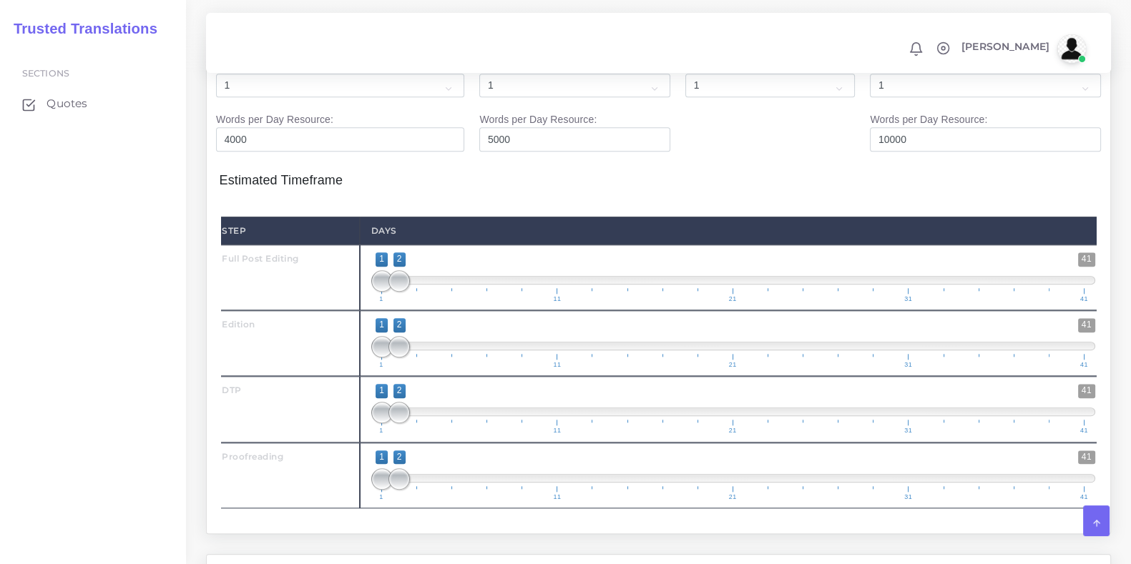
scroll to position [1967, 0]
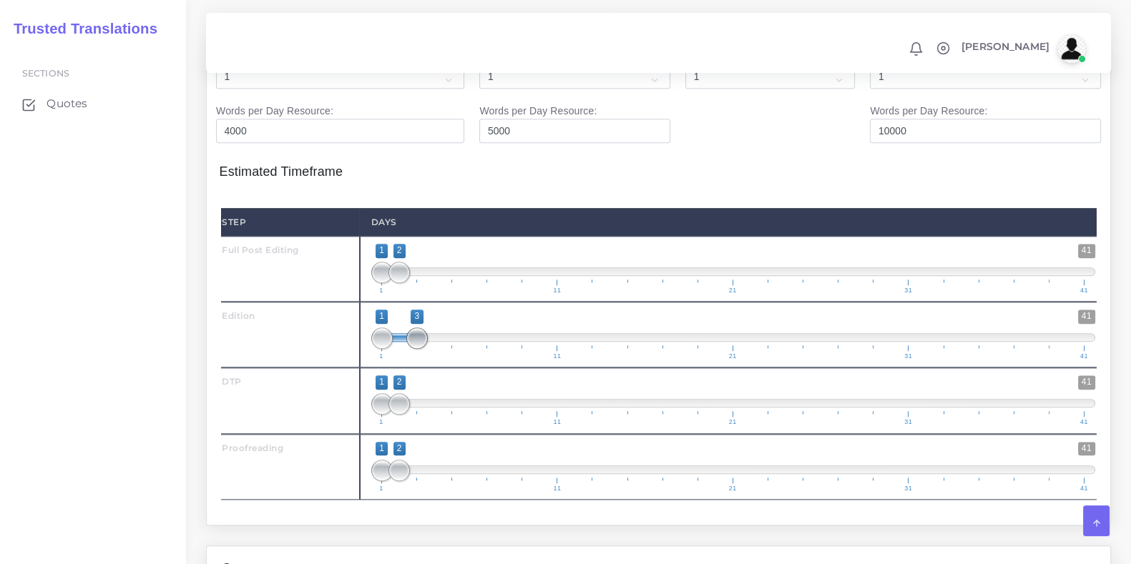
drag, startPoint x: 399, startPoint y: 319, endPoint x: 419, endPoint y: 315, distance: 20.3
click at [419, 328] on span at bounding box center [416, 338] width 21 height 21
click at [397, 319] on span "1 41 1 3 1 — 3 1 11 21 31 41" at bounding box center [733, 335] width 724 height 50
type input "2;3"
drag, startPoint x: 378, startPoint y: 317, endPoint x: 392, endPoint y: 363, distance: 47.8
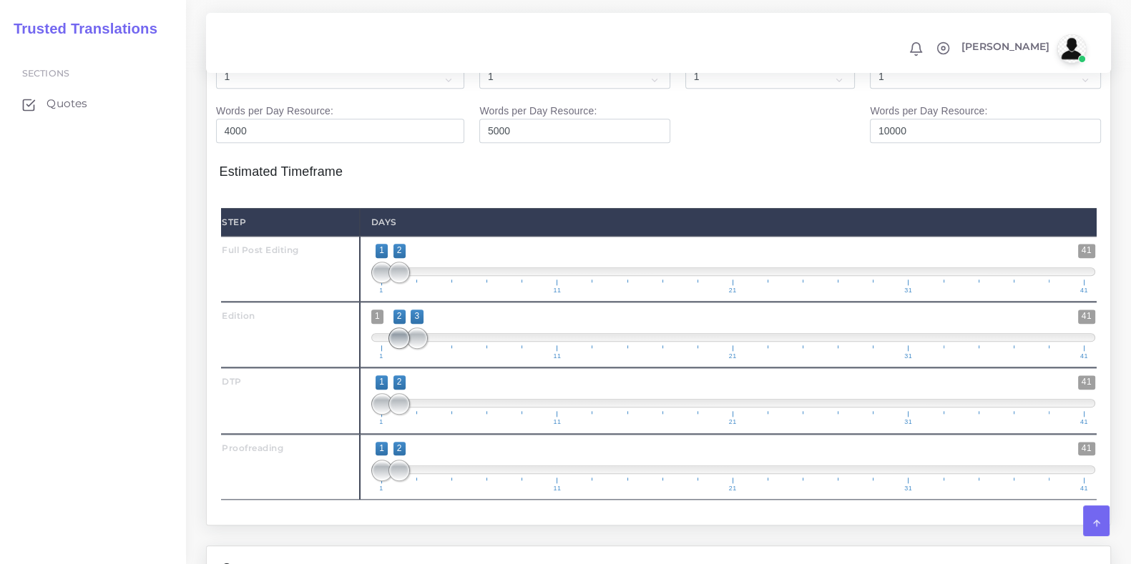
click at [392, 328] on span at bounding box center [398, 338] width 21 height 21
drag, startPoint x: 395, startPoint y: 389, endPoint x: 408, endPoint y: 388, distance: 13.7
click at [408, 393] on span at bounding box center [416, 403] width 21 height 21
type input "3;3"
drag, startPoint x: 388, startPoint y: 384, endPoint x: 416, endPoint y: 384, distance: 27.9
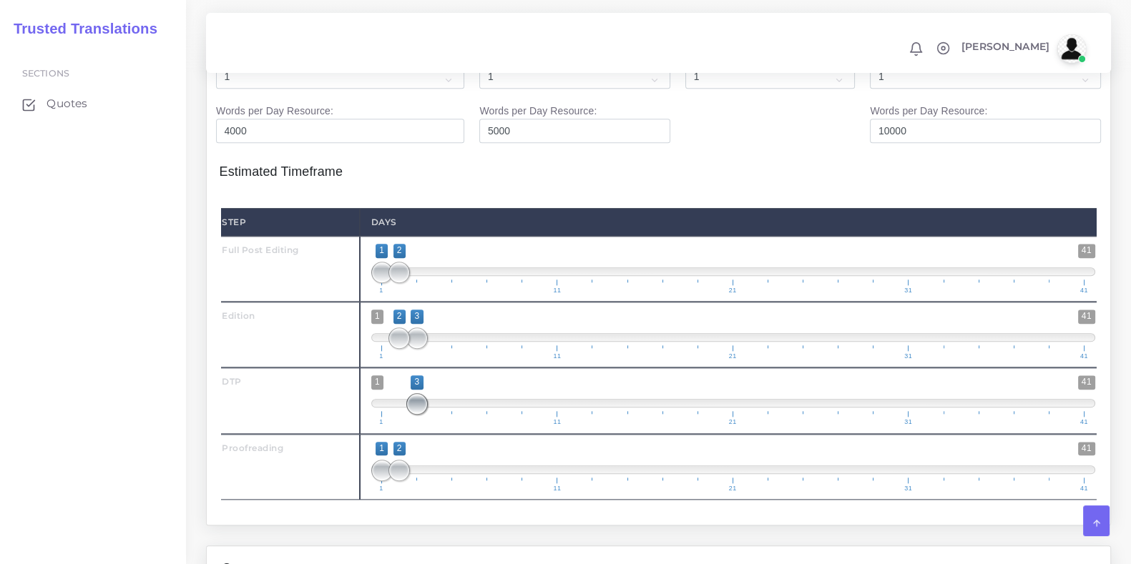
click at [416, 393] on span at bounding box center [416, 403] width 21 height 21
drag, startPoint x: 407, startPoint y: 451, endPoint x: 436, endPoint y: 449, distance: 29.4
click at [436, 460] on span at bounding box center [433, 470] width 21 height 21
type input "3;4"
drag, startPoint x: 386, startPoint y: 446, endPoint x: 418, endPoint y: 449, distance: 33.0
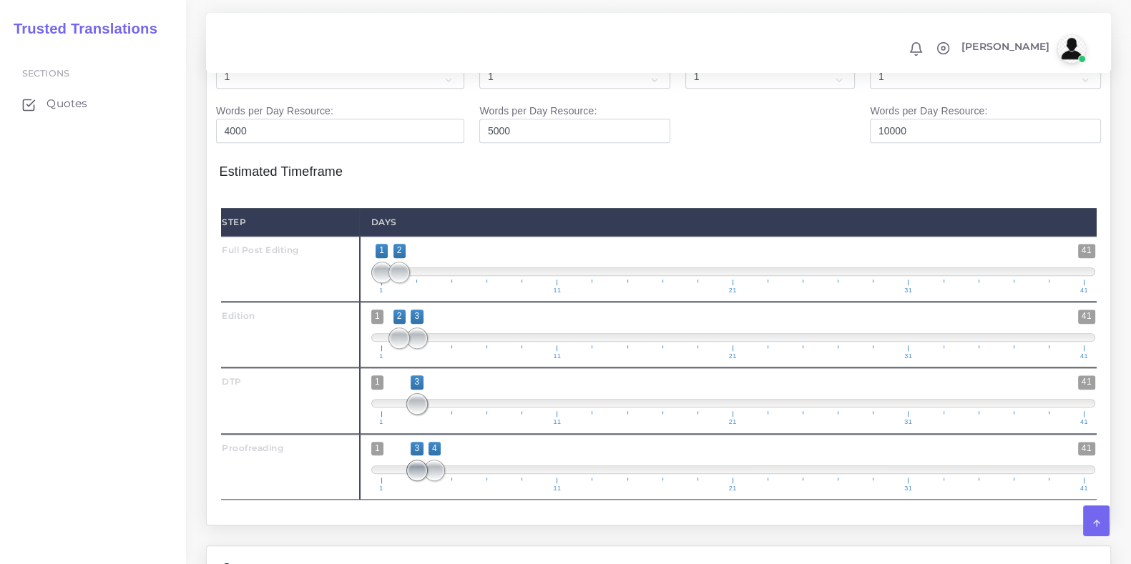
click at [418, 460] on span at bounding box center [416, 470] width 21 height 21
drag, startPoint x: 393, startPoint y: 242, endPoint x: 417, endPoint y: 247, distance: 24.3
click at [417, 262] on span at bounding box center [416, 272] width 21 height 21
type input "2;3"
drag, startPoint x: 383, startPoint y: 245, endPoint x: 397, endPoint y: 246, distance: 14.3
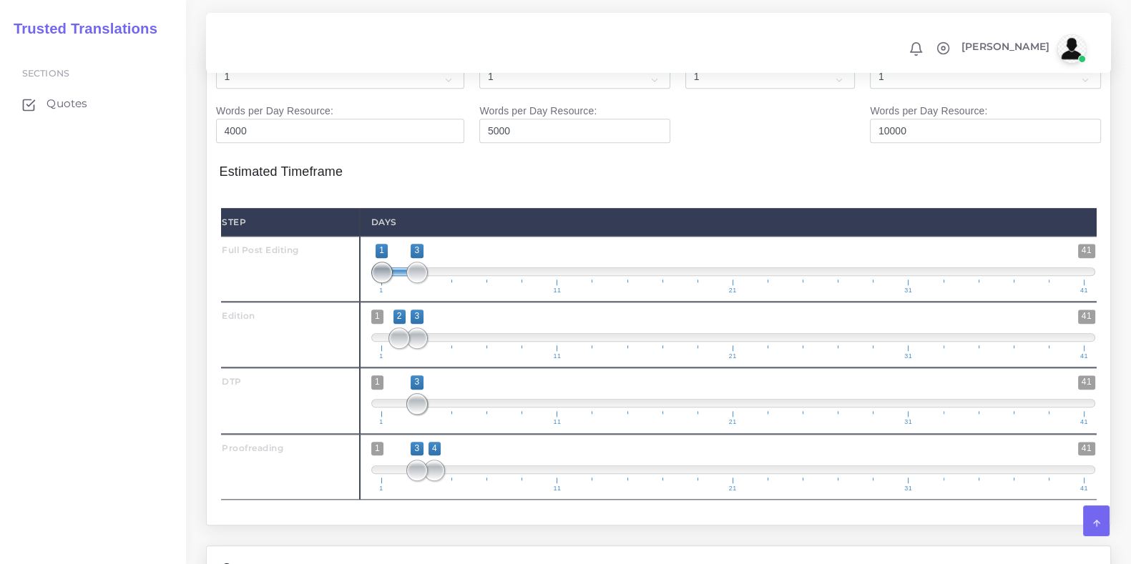
click at [393, 262] on span at bounding box center [381, 272] width 21 height 21
drag, startPoint x: 421, startPoint y: 309, endPoint x: 438, endPoint y: 310, distance: 16.5
click at [438, 328] on span at bounding box center [433, 338] width 21 height 21
type input "3;4"
drag, startPoint x: 404, startPoint y: 318, endPoint x: 414, endPoint y: 317, distance: 10.0
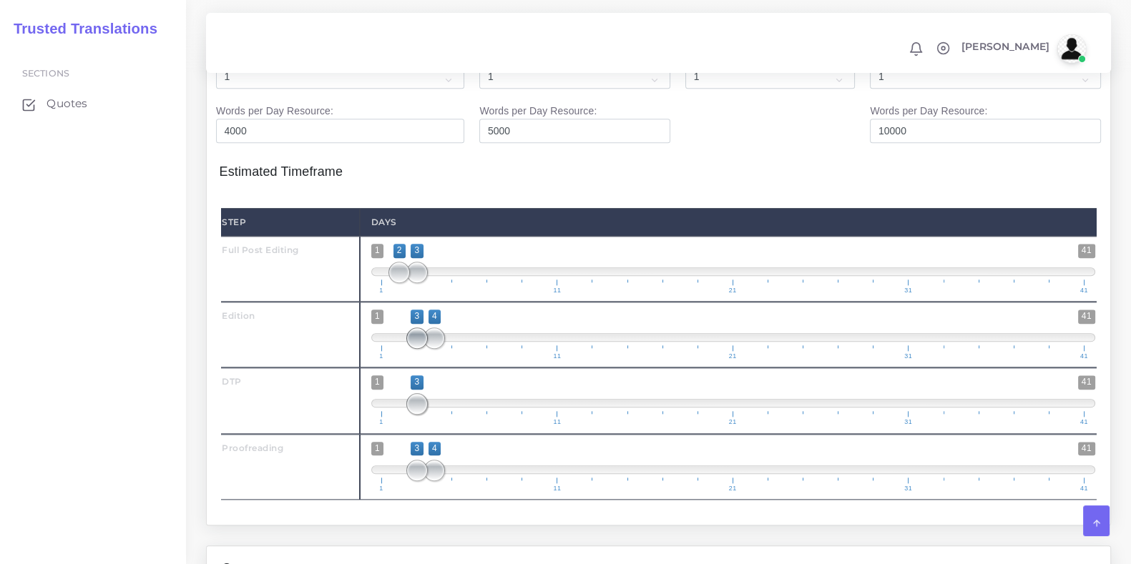
click at [414, 328] on span at bounding box center [416, 338] width 21 height 21
drag, startPoint x: 421, startPoint y: 376, endPoint x: 448, endPoint y: 382, distance: 27.9
click at [448, 382] on span "1 41 3 3 3 — 3 1 11 21 31 41" at bounding box center [733, 401] width 724 height 50
drag, startPoint x: 423, startPoint y: 381, endPoint x: 451, endPoint y: 384, distance: 28.8
click at [451, 384] on span "1 41 3 3 3 — 3 1 11 21 31 41" at bounding box center [733, 401] width 724 height 50
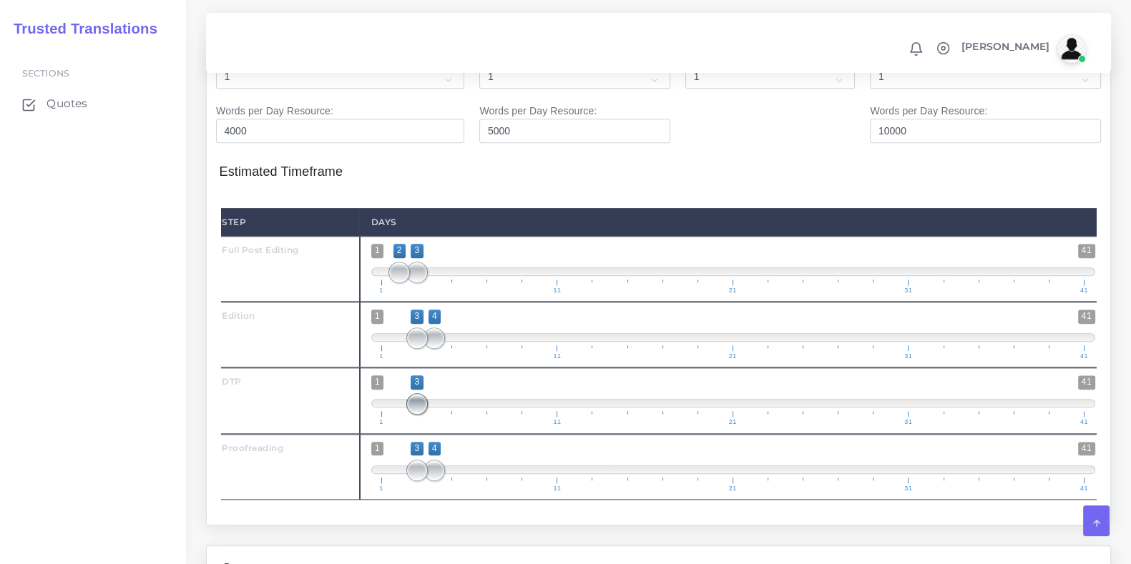
drag, startPoint x: 416, startPoint y: 381, endPoint x: 440, endPoint y: 429, distance: 54.4
click at [454, 382] on span "1 41 3 3 3 — 3 1 11 21 31 41" at bounding box center [733, 401] width 724 height 50
drag, startPoint x: 434, startPoint y: 447, endPoint x: 469, endPoint y: 441, distance: 35.5
click at [469, 460] on span at bounding box center [469, 470] width 21 height 21
type input "5;6"
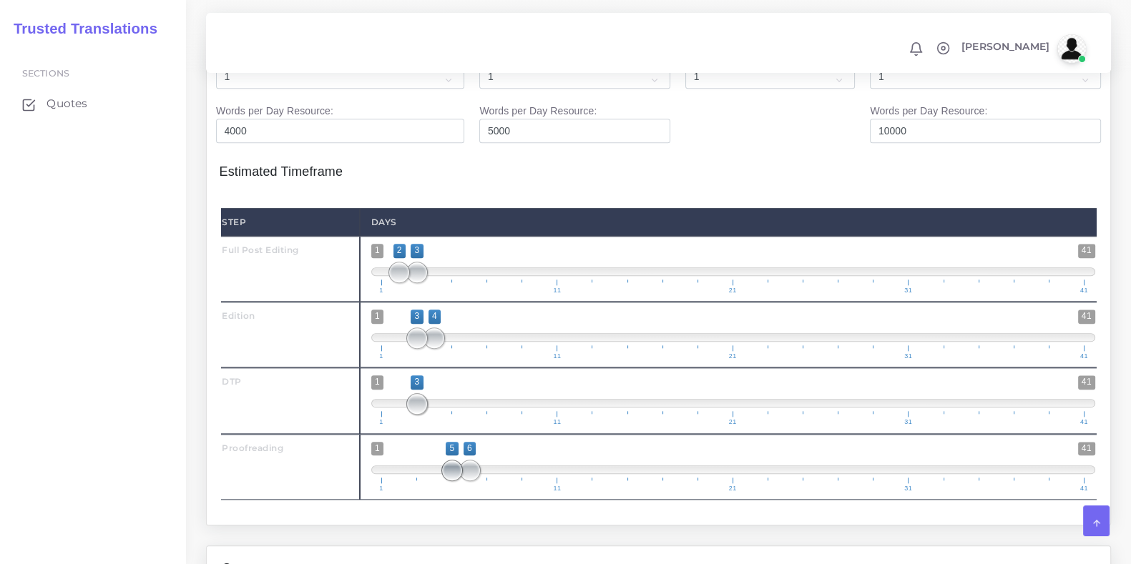
drag, startPoint x: 412, startPoint y: 441, endPoint x: 441, endPoint y: 441, distance: 28.6
click at [441, 442] on span "1 41 5 6 5 — 6 1 11 21 31 41" at bounding box center [733, 467] width 724 height 50
click at [422, 376] on span "1 41 3 3 3 — 3 1 11 21 31 41" at bounding box center [733, 401] width 724 height 50
drag, startPoint x: 416, startPoint y: 376, endPoint x: 450, endPoint y: 375, distance: 34.3
click at [450, 376] on span "1 41 3 3 3 — 3 1 11 21 31 41" at bounding box center [733, 401] width 724 height 50
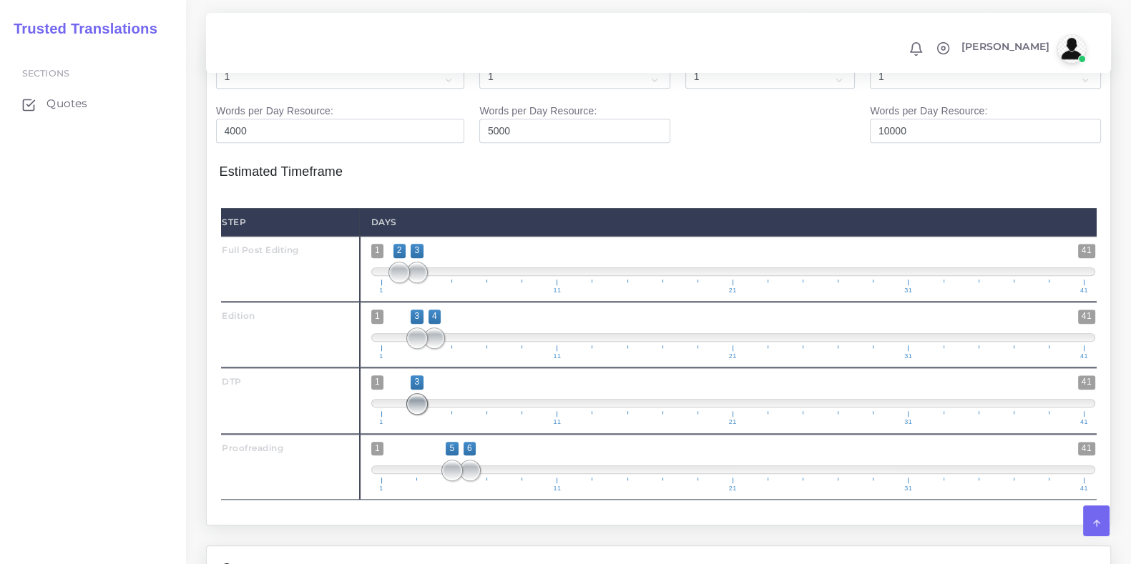
drag, startPoint x: 413, startPoint y: 381, endPoint x: 446, endPoint y: 383, distance: 33.0
click at [445, 383] on span "1 41 3 3 3 — 3 1 11 21 31 41" at bounding box center [733, 401] width 724 height 50
click at [446, 399] on span at bounding box center [733, 403] width 724 height 9
click at [446, 393] on span at bounding box center [451, 403] width 21 height 21
type input "4;5"
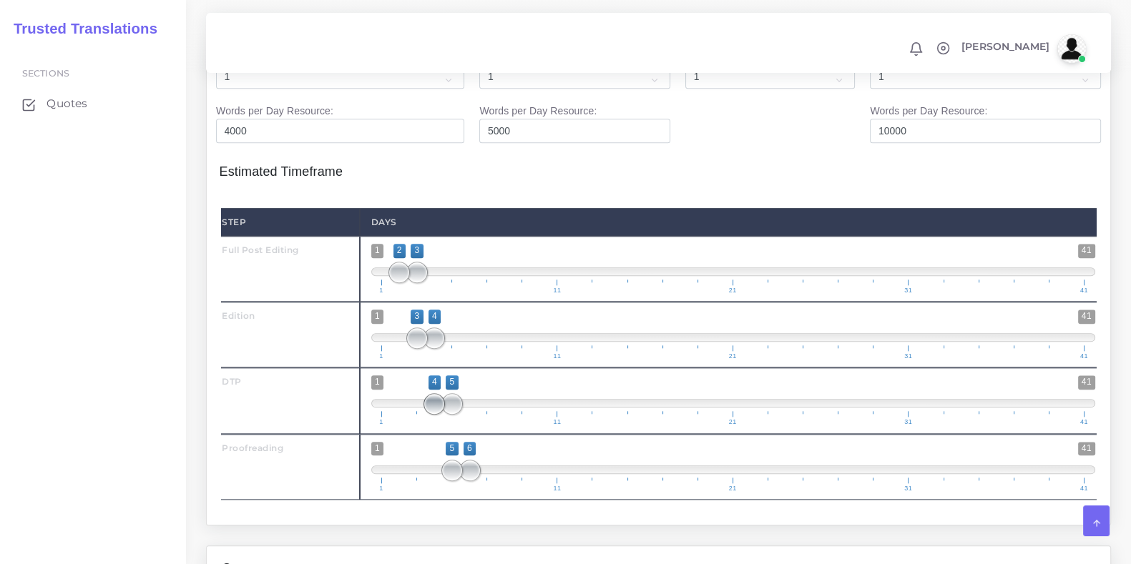
drag, startPoint x: 442, startPoint y: 381, endPoint x: 426, endPoint y: 381, distance: 15.8
click at [426, 393] on span at bounding box center [433, 403] width 21 height 21
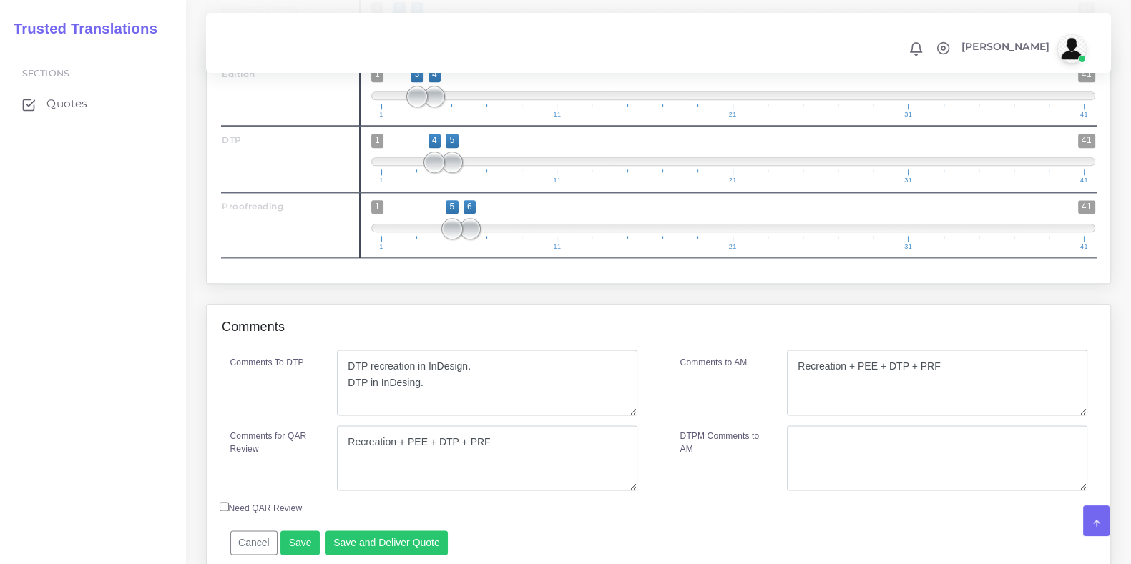
scroll to position [2242, 0]
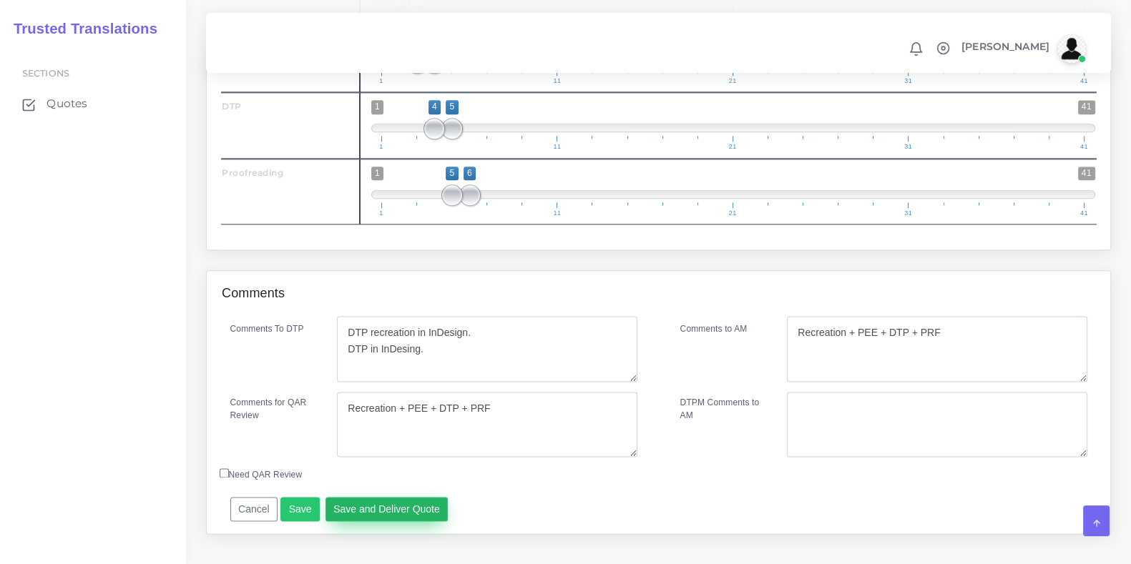
click at [378, 497] on button "Save and Deliver Quote" at bounding box center [386, 509] width 123 height 24
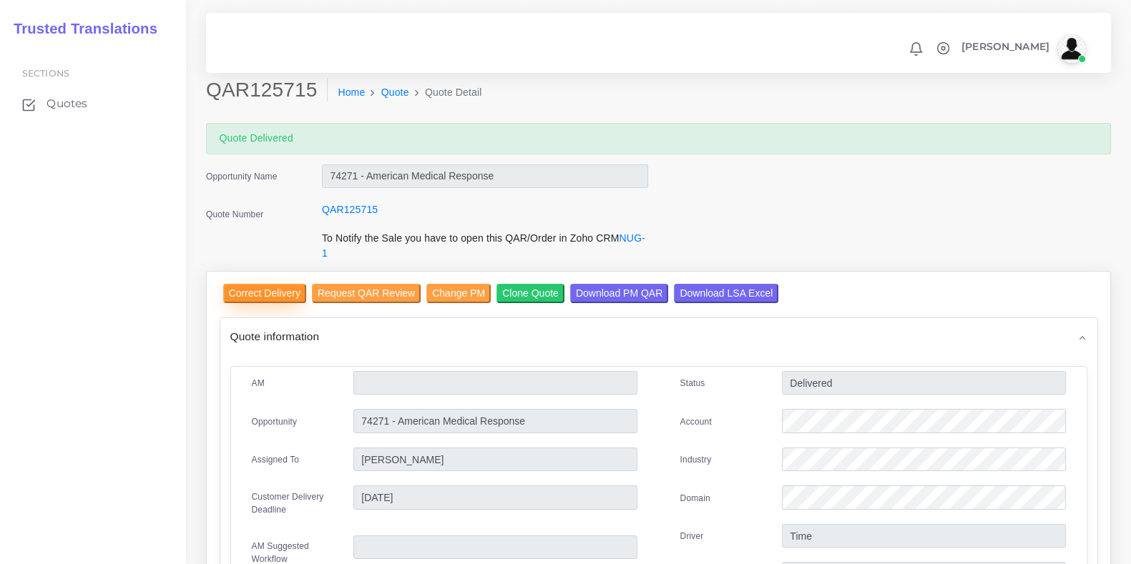
click at [264, 298] on input "Correct Delivery" at bounding box center [264, 293] width 83 height 19
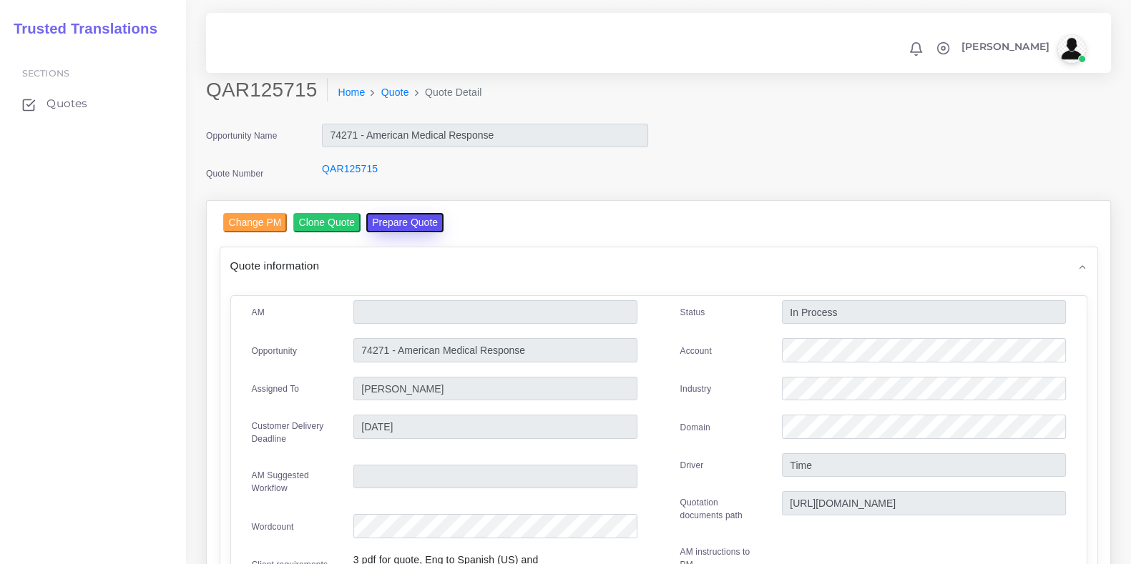
click at [408, 224] on button "Prepare Quote" at bounding box center [404, 222] width 77 height 19
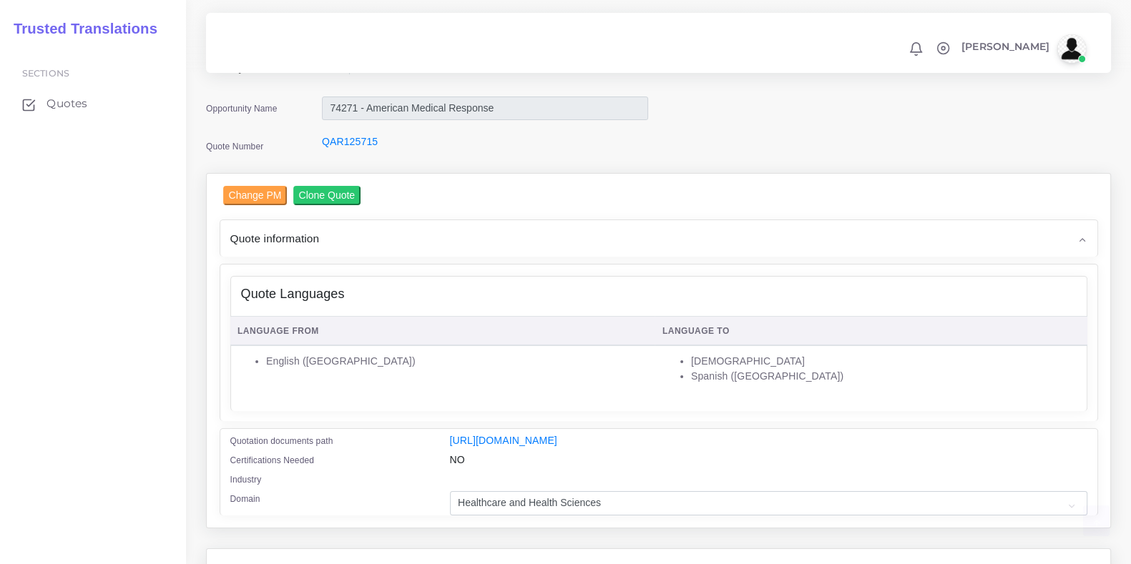
scroll to position [295, 0]
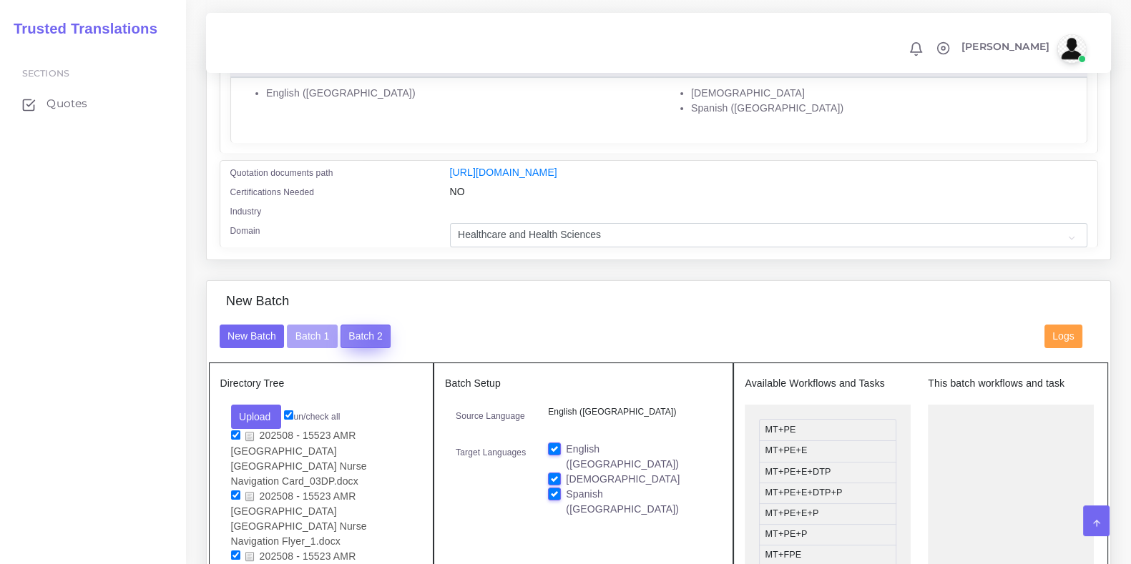
click at [373, 348] on button "Batch 2" at bounding box center [365, 337] width 50 height 24
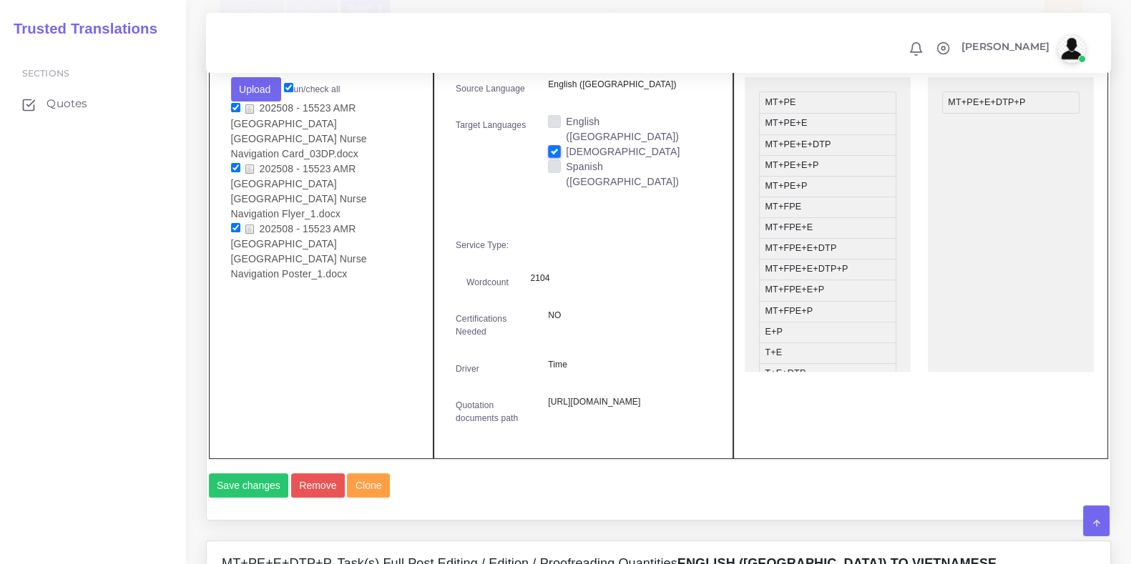
scroll to position [447, 0]
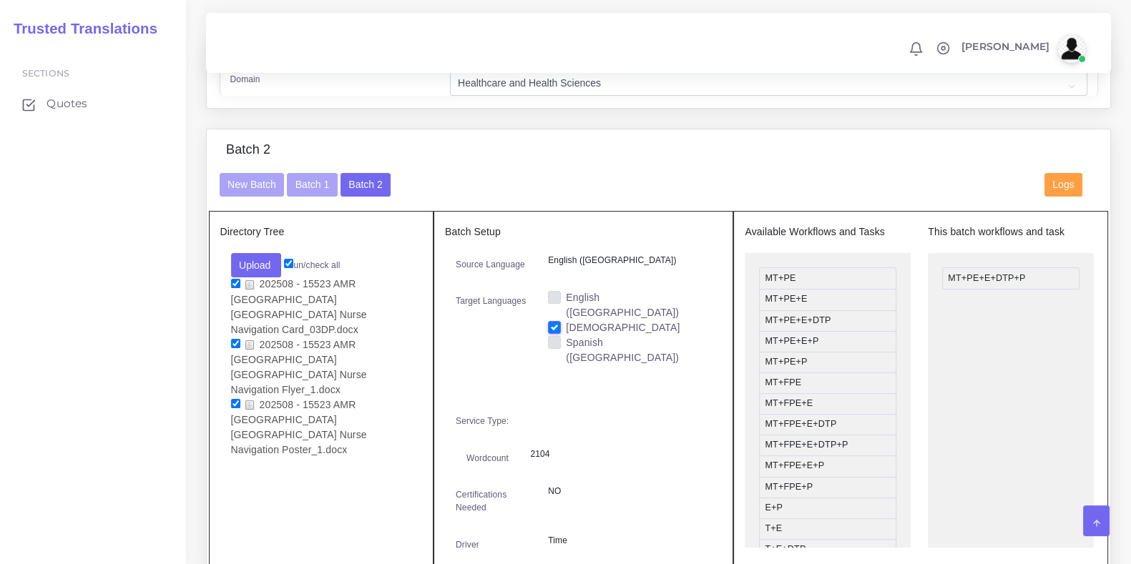
click at [566, 338] on label "Spanish ([GEOGRAPHIC_DATA])" at bounding box center [638, 350] width 145 height 30
click at [557, 338] on input "Spanish ([GEOGRAPHIC_DATA])" at bounding box center [554, 341] width 13 height 13
checkbox input "true"
click at [566, 322] on label "[DEMOGRAPHIC_DATA]" at bounding box center [623, 327] width 114 height 15
click at [551, 322] on input "[DEMOGRAPHIC_DATA]" at bounding box center [554, 326] width 13 height 13
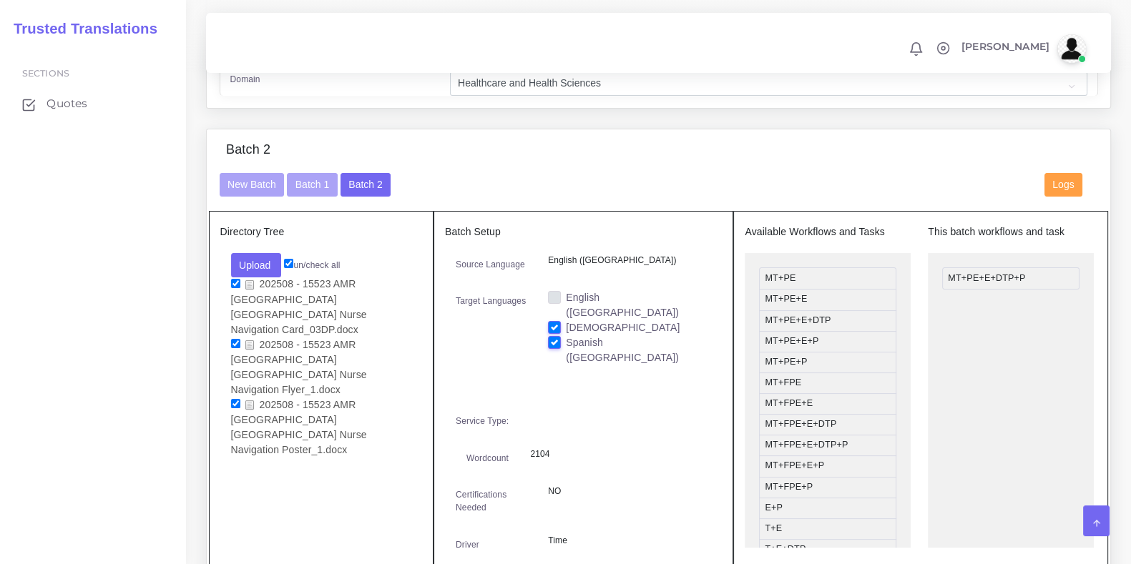
checkbox input "false"
click at [310, 195] on button "Batch 1" at bounding box center [312, 185] width 50 height 24
click at [326, 197] on button "Batch 1" at bounding box center [312, 185] width 50 height 24
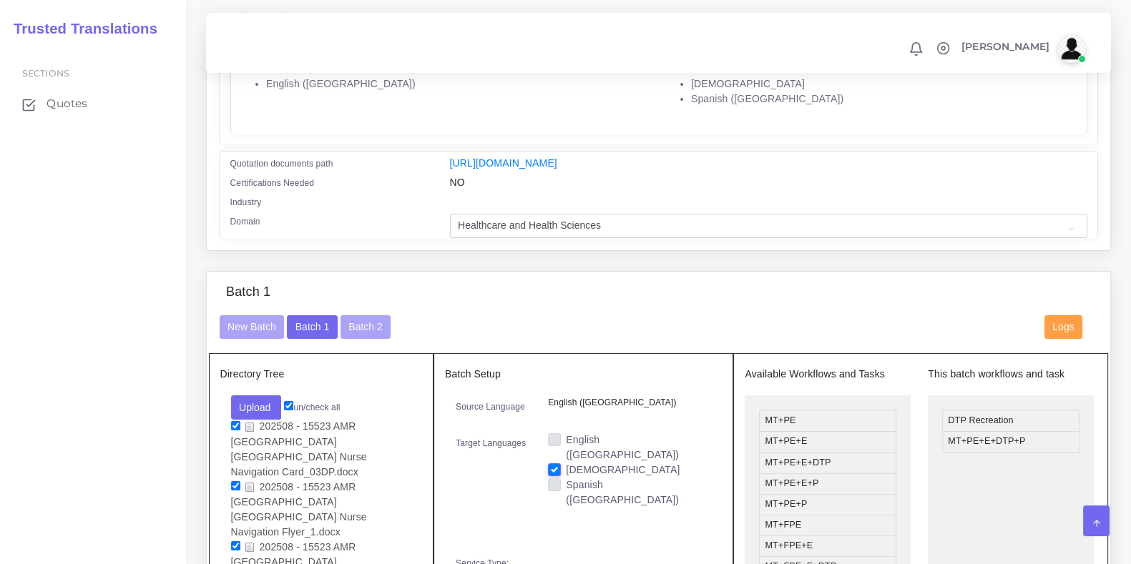
scroll to position [357, 0]
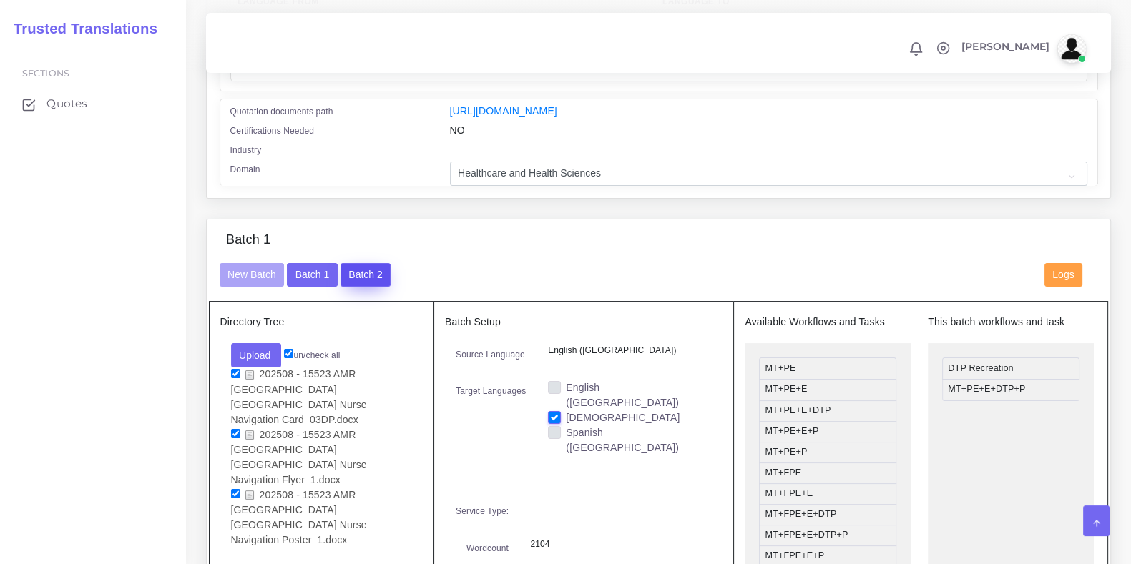
click at [371, 288] on button "Batch 2" at bounding box center [365, 275] width 50 height 24
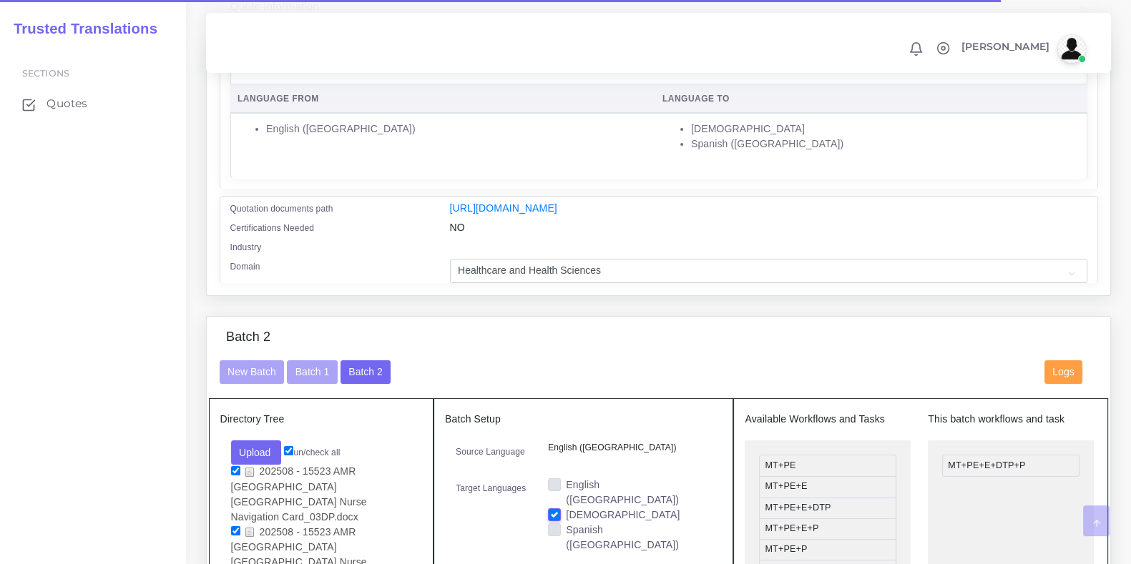
scroll to position [357, 0]
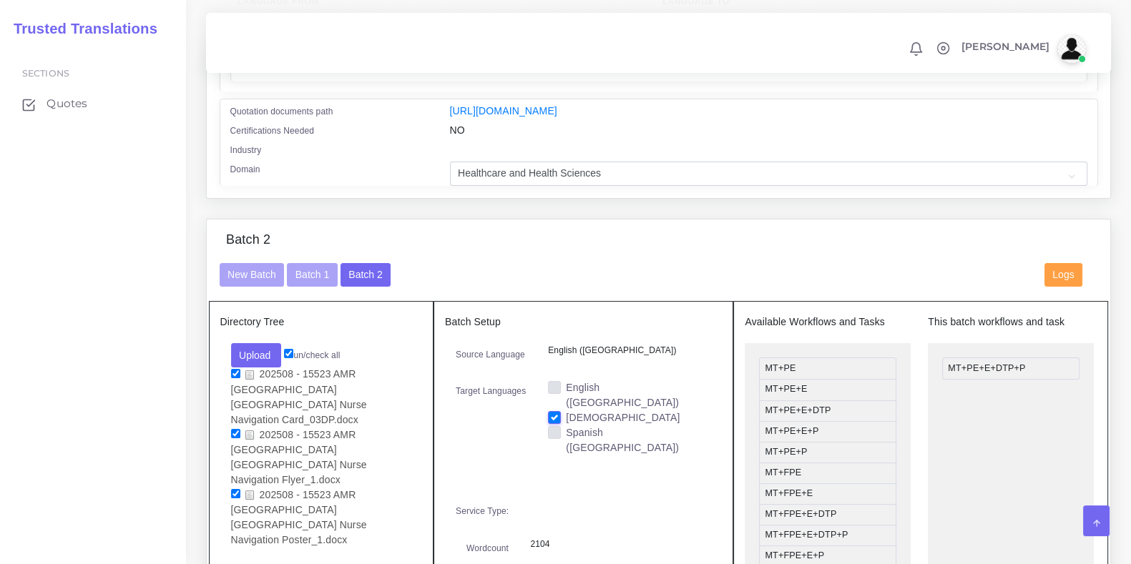
click at [566, 428] on label "Spanish (US)" at bounding box center [638, 441] width 145 height 30
click at [554, 428] on input "Spanish (US)" at bounding box center [554, 432] width 13 height 13
checkbox input "true"
click at [566, 415] on label "Vietnamese" at bounding box center [623, 418] width 114 height 15
click at [548, 415] on input "Vietnamese" at bounding box center [554, 417] width 13 height 13
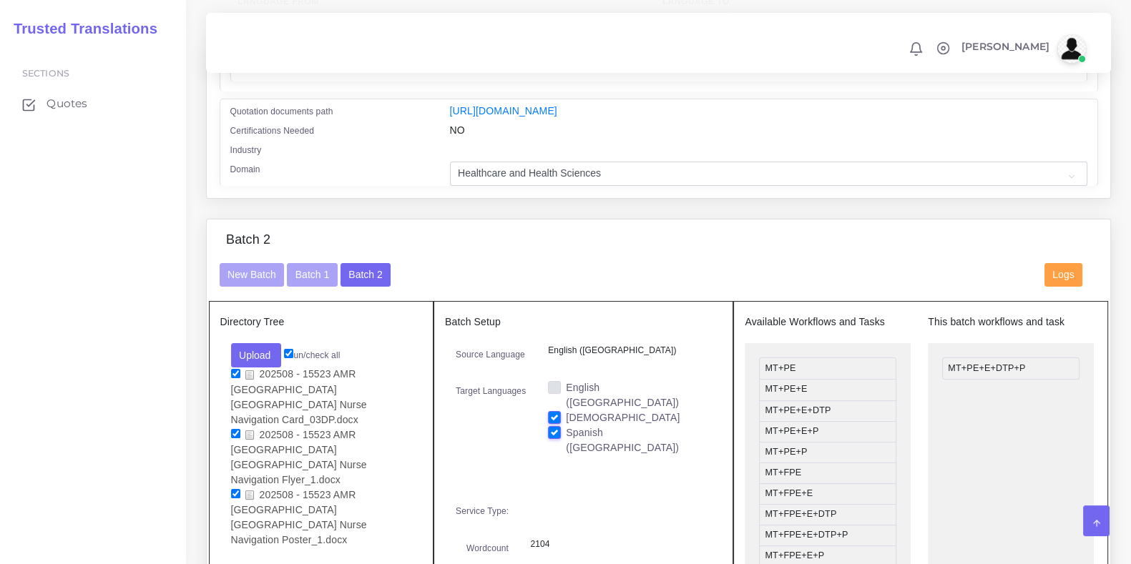
checkbox input "false"
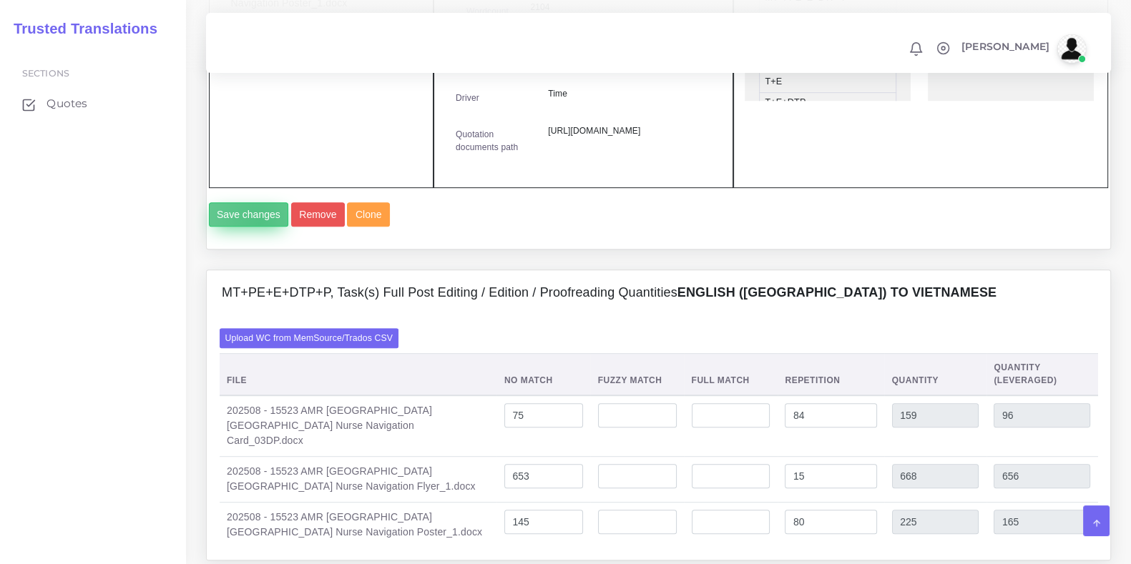
click at [258, 227] on button "Save changes" at bounding box center [249, 214] width 80 height 24
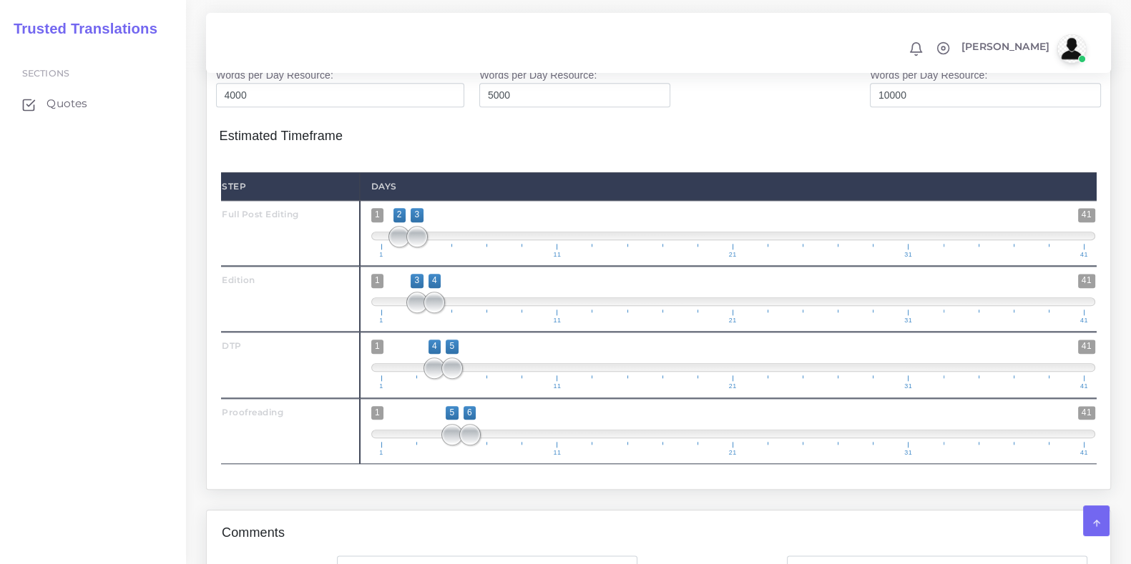
scroll to position [2242, 0]
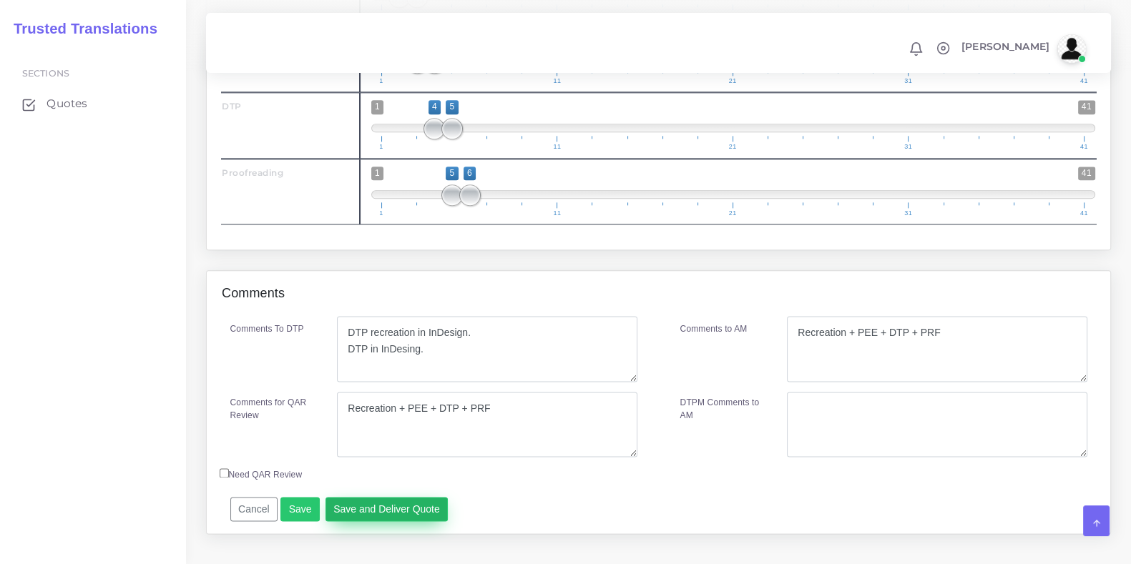
click at [423, 497] on button "Save and Deliver Quote" at bounding box center [386, 509] width 123 height 24
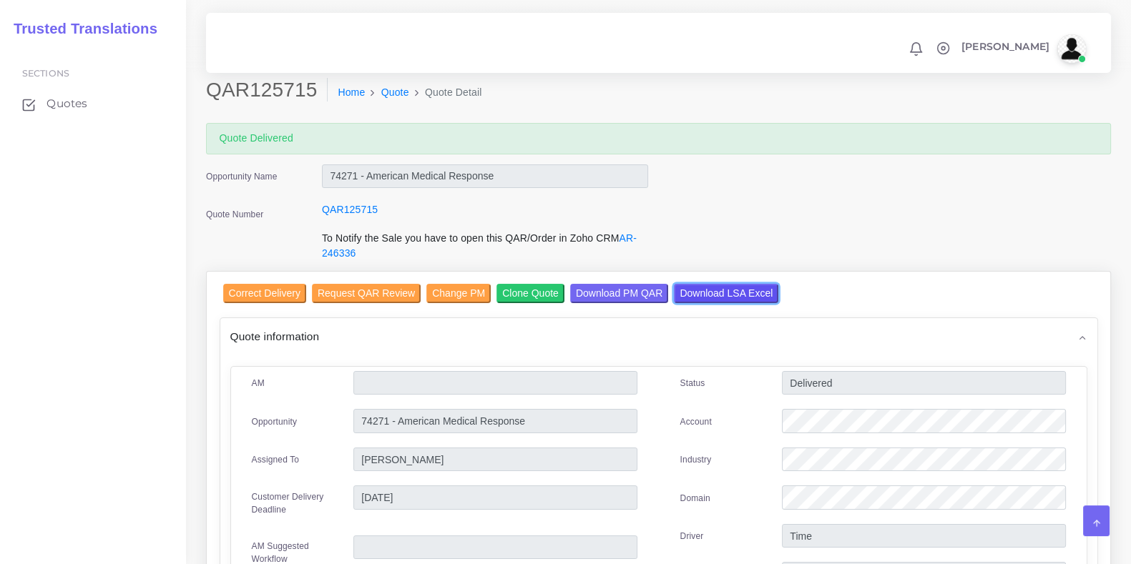
click at [730, 284] on input "Download LSA Excel" at bounding box center [726, 293] width 104 height 19
click at [400, 84] on ol "Home Quote Quote Detail" at bounding box center [603, 93] width 551 height 30
click at [388, 99] on link "Quote" at bounding box center [395, 92] width 28 height 15
click at [388, 94] on link "Quote" at bounding box center [395, 92] width 28 height 15
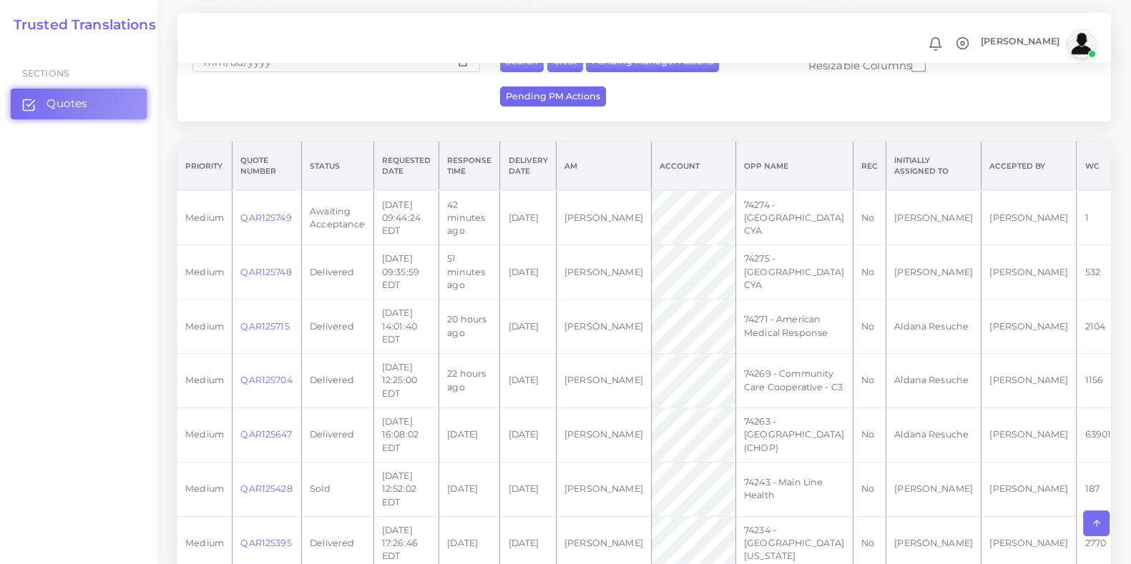
scroll to position [178, 0]
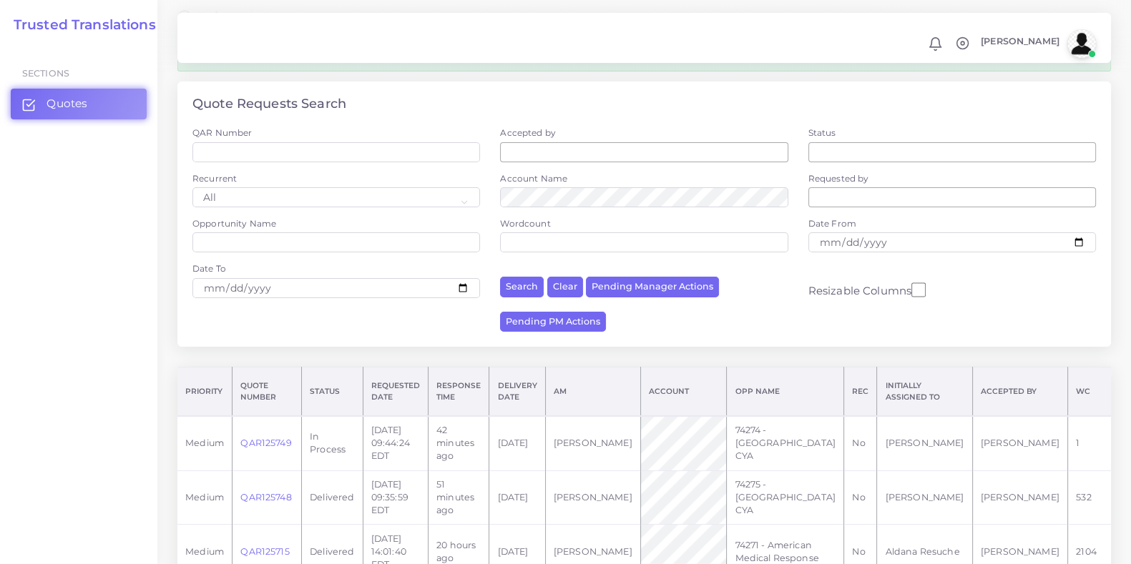
scroll to position [268, 0]
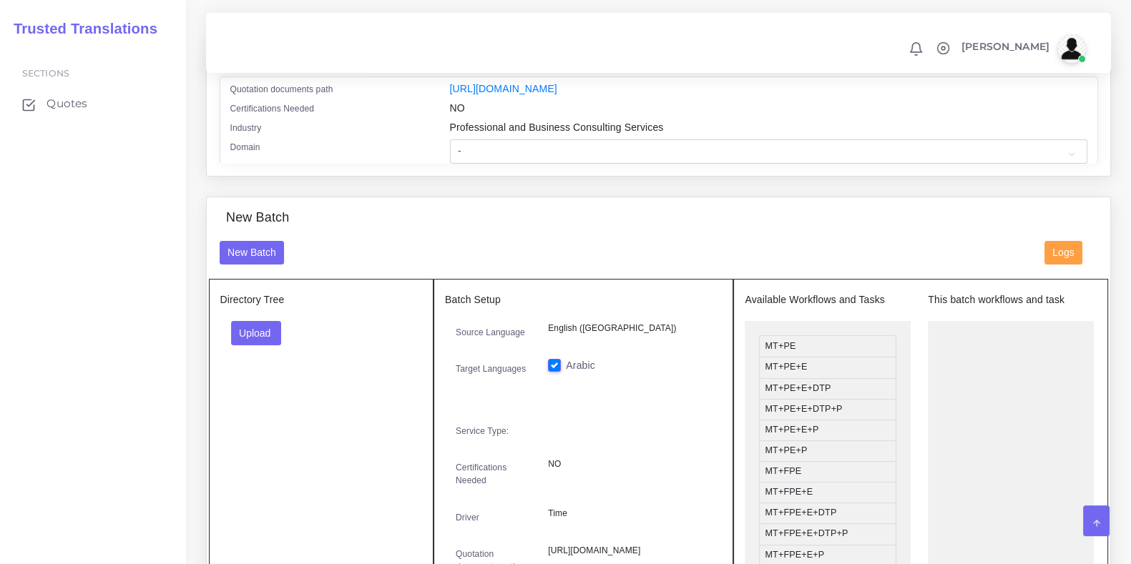
scroll to position [447, 0]
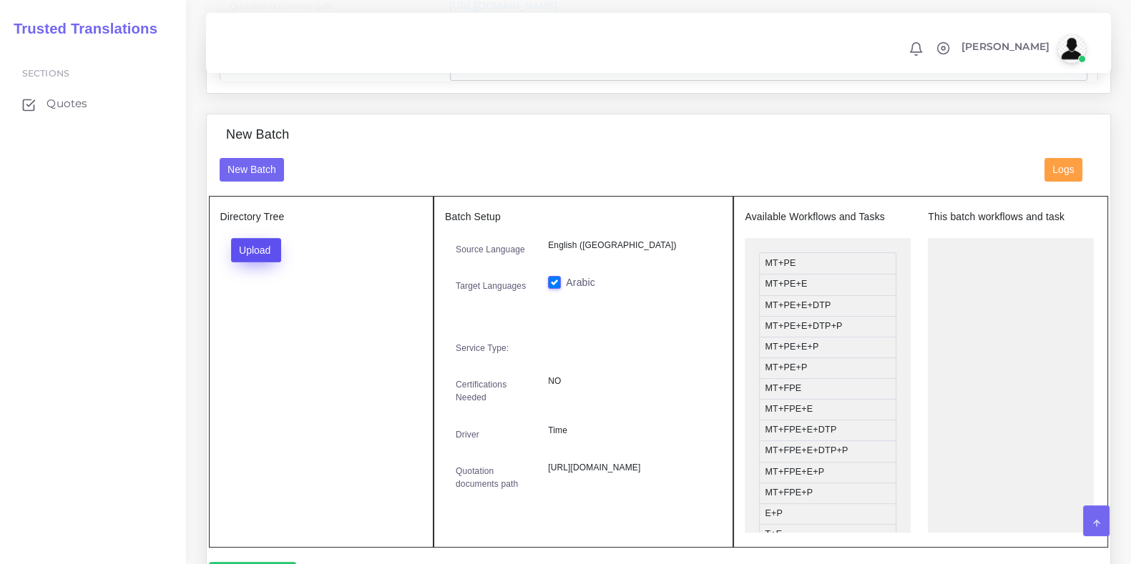
click at [265, 250] on button "Upload" at bounding box center [256, 250] width 51 height 24
click at [280, 313] on label "Files" at bounding box center [281, 304] width 99 height 18
click at [620, 150] on div "New Batch" at bounding box center [659, 142] width 900 height 31
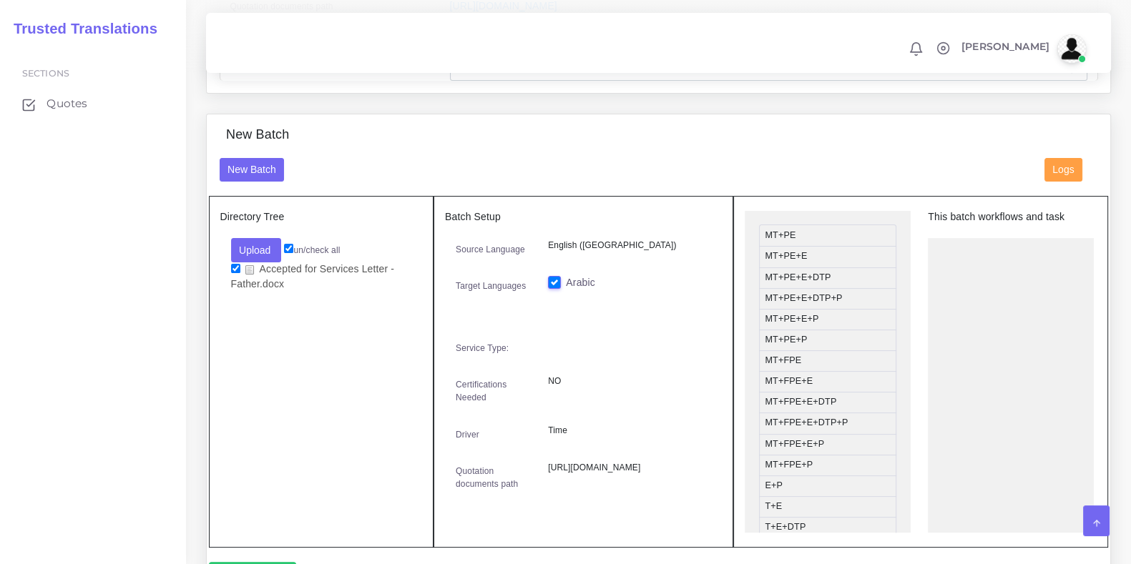
scroll to position [0, 0]
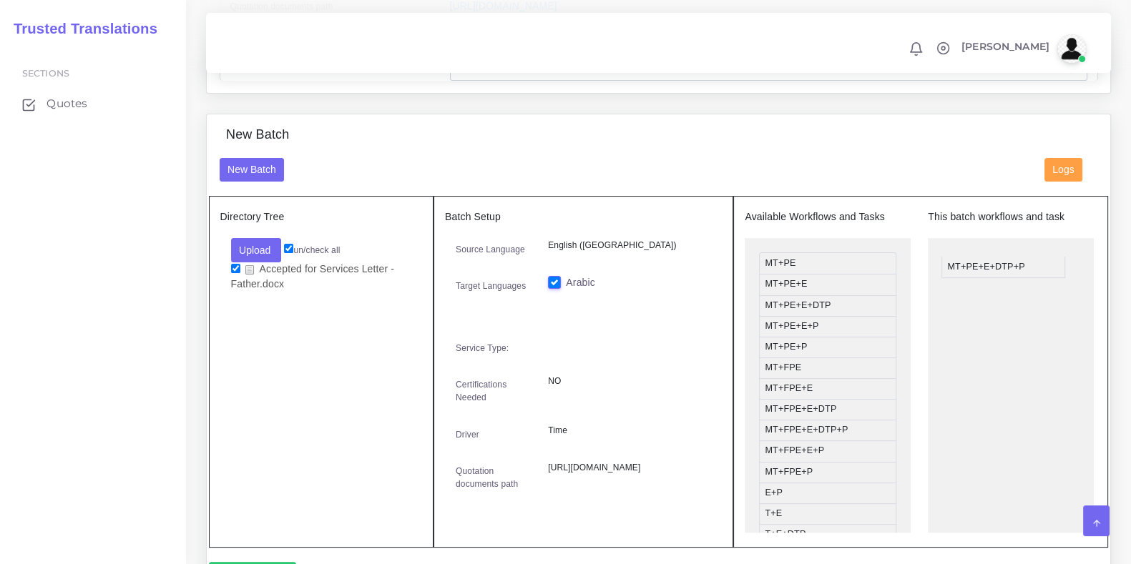
drag, startPoint x: 819, startPoint y: 338, endPoint x: 1036, endPoint y: 251, distance: 233.4
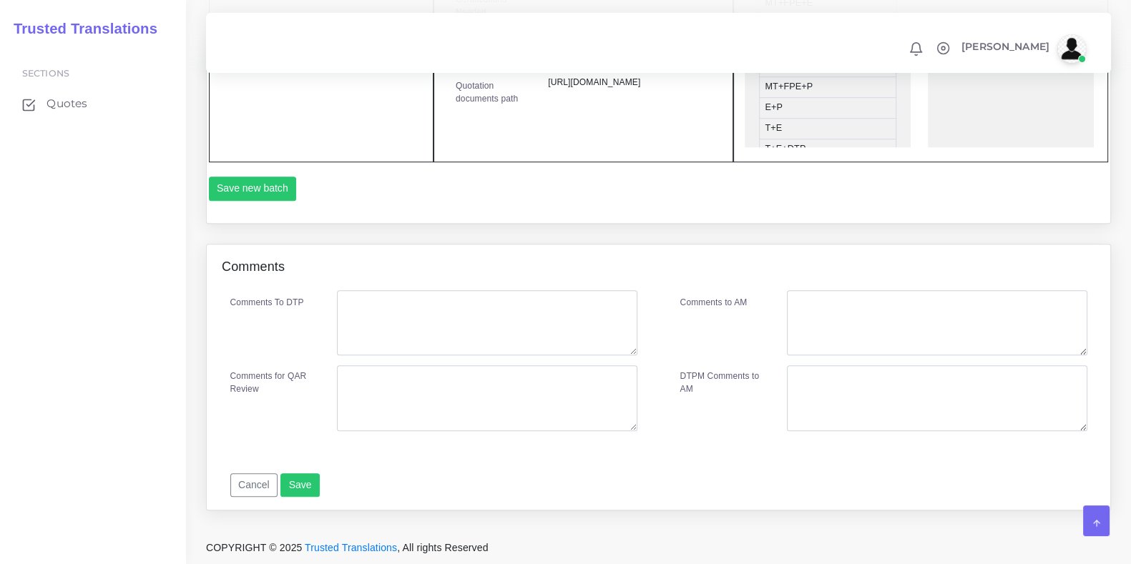
scroll to position [878, 0]
click at [268, 199] on button "Save new batch" at bounding box center [253, 189] width 88 height 24
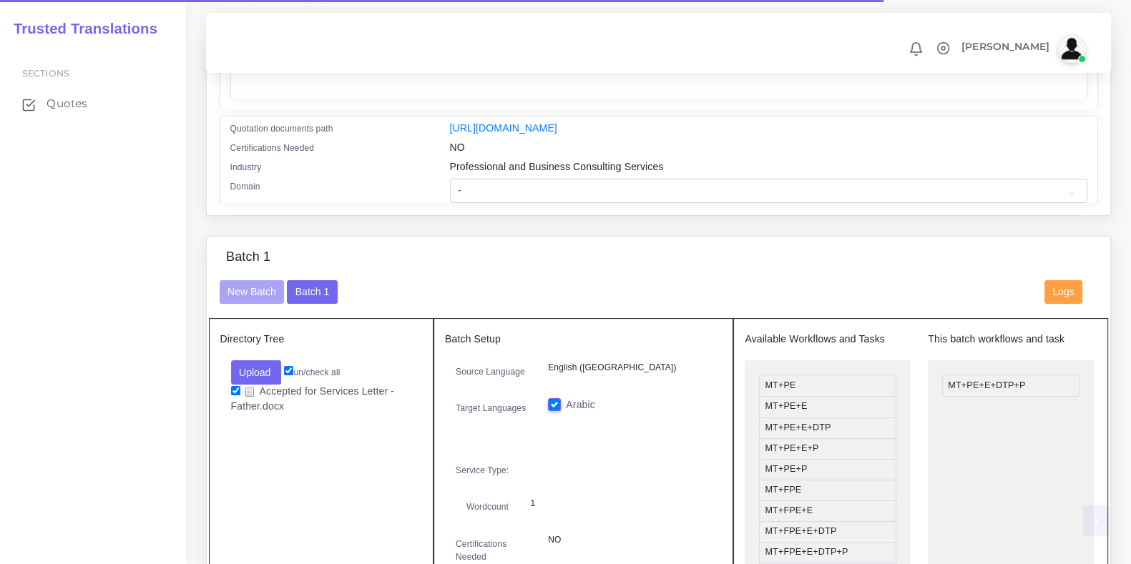
scroll to position [357, 0]
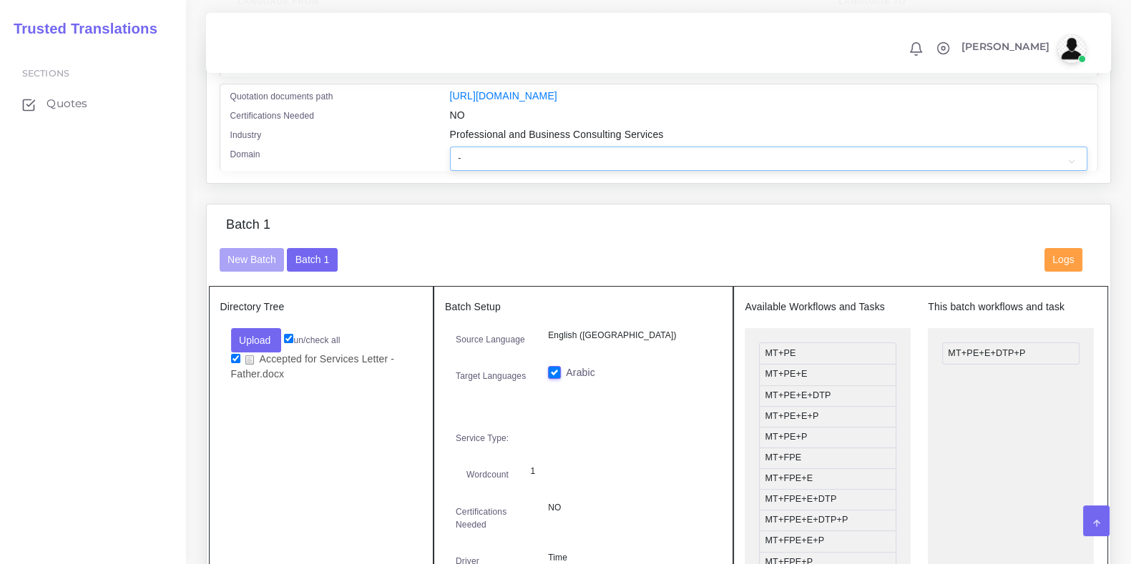
click at [597, 171] on select "- Advertising and Media Agriculture, Forestry and Fishing Architecture, Buildin…" at bounding box center [768, 159] width 637 height 24
select select "Professional and Business Consulting Services"
click at [450, 156] on select "- Advertising and Media Agriculture, Forestry and Fishing Architecture, Buildin…" at bounding box center [768, 159] width 637 height 24
click at [304, 438] on div "Directory Tree Upload Folder Files un/check all" at bounding box center [321, 469] width 225 height 366
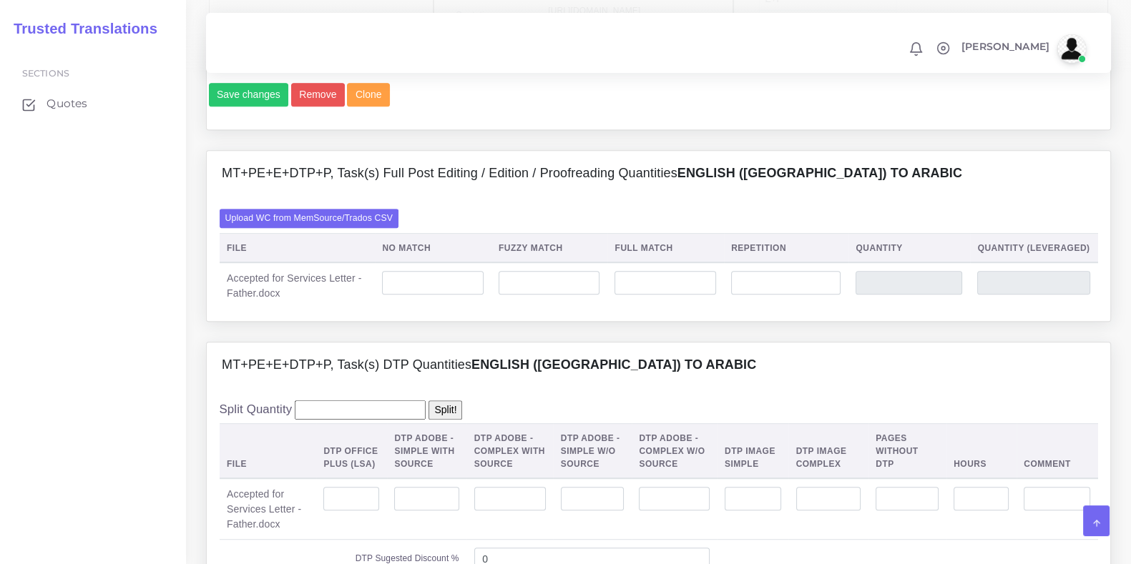
scroll to position [983, 0]
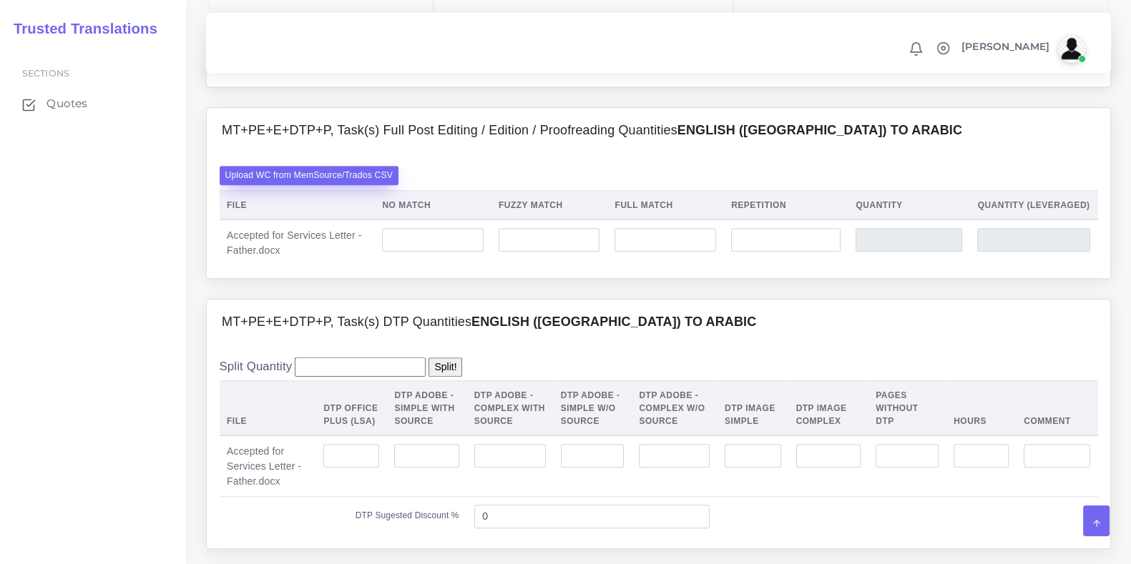
click at [340, 185] on label "Upload WC from MemSource/Trados CSV" at bounding box center [310, 175] width 180 height 19
click at [0, 0] on input "Upload WC from MemSource/Trados CSV" at bounding box center [0, 0] width 0 height 0
click at [324, 185] on label "Upload WC from MemSource/Trados CSV" at bounding box center [310, 175] width 180 height 19
click at [0, 0] on input "Upload WC from MemSource/Trados CSV" at bounding box center [0, 0] width 0 height 0
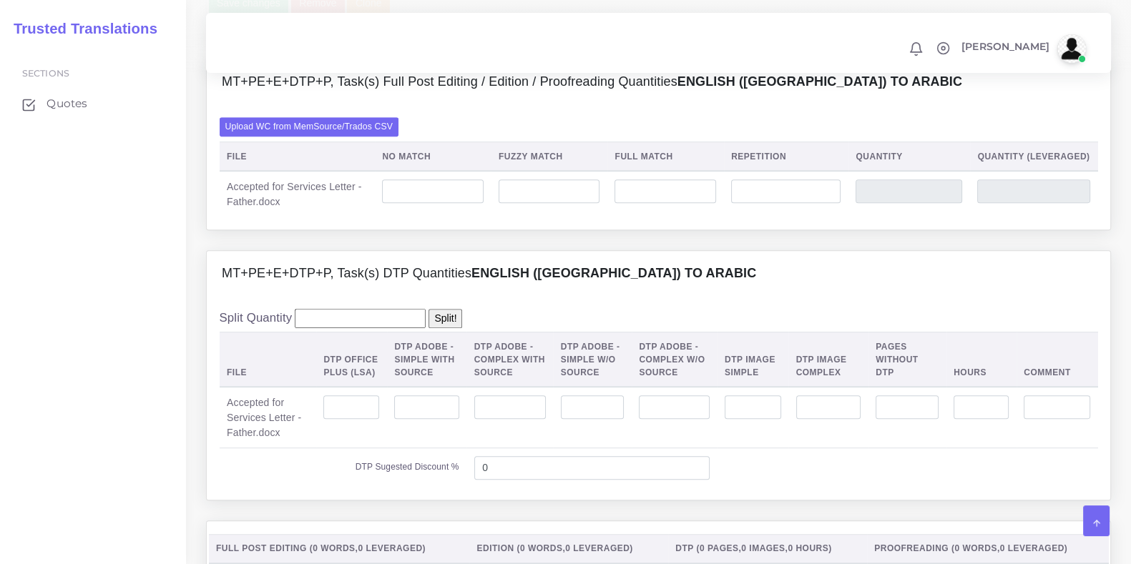
scroll to position [1073, 0]
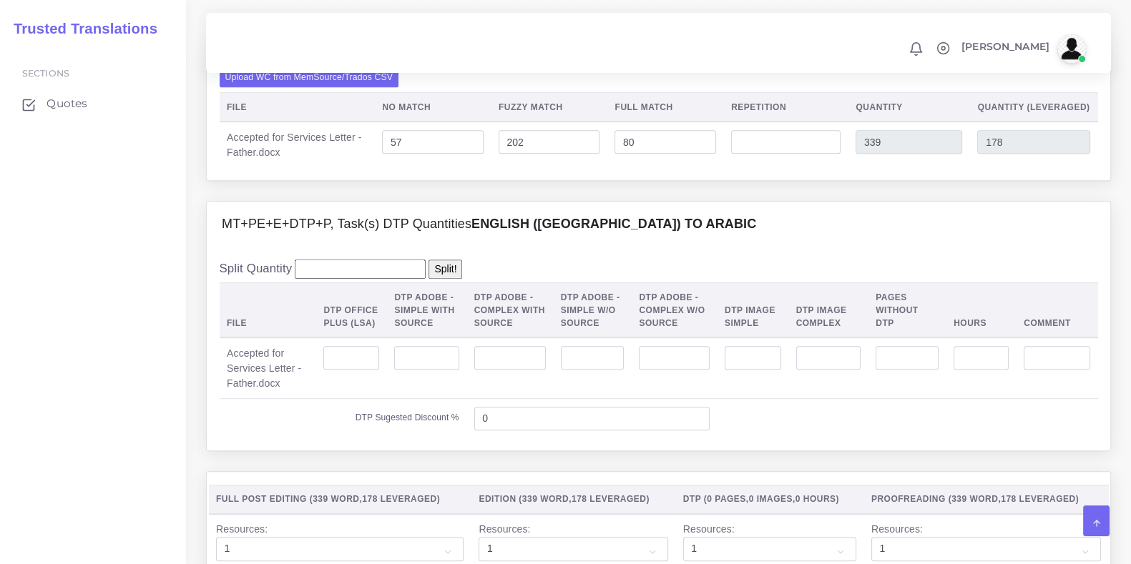
scroll to position [1162, 0]
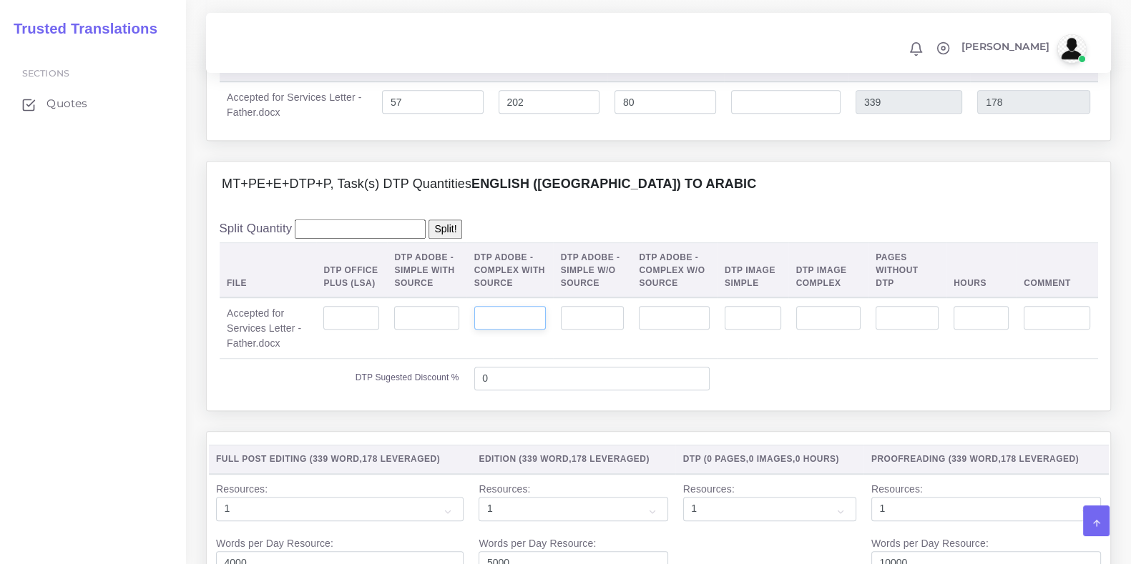
click at [531, 330] on input "number" at bounding box center [510, 318] width 72 height 24
type input "1"
click at [662, 290] on div "Split Quantity Split! File DTP Office Plus (LSA) DTP Adobe - Simple With Source…" at bounding box center [659, 309] width 878 height 179
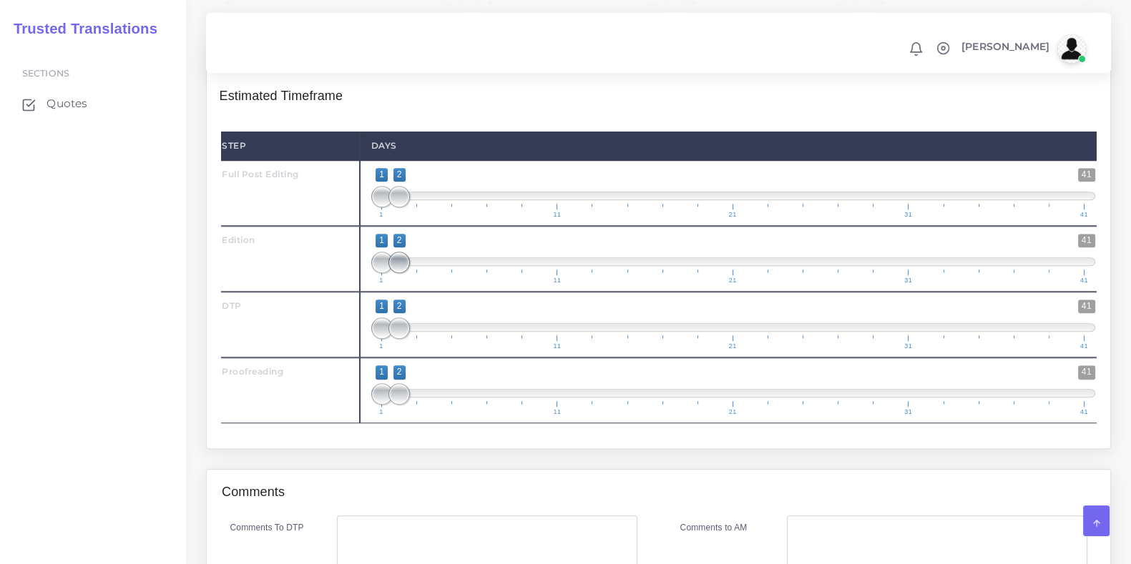
scroll to position [1699, 0]
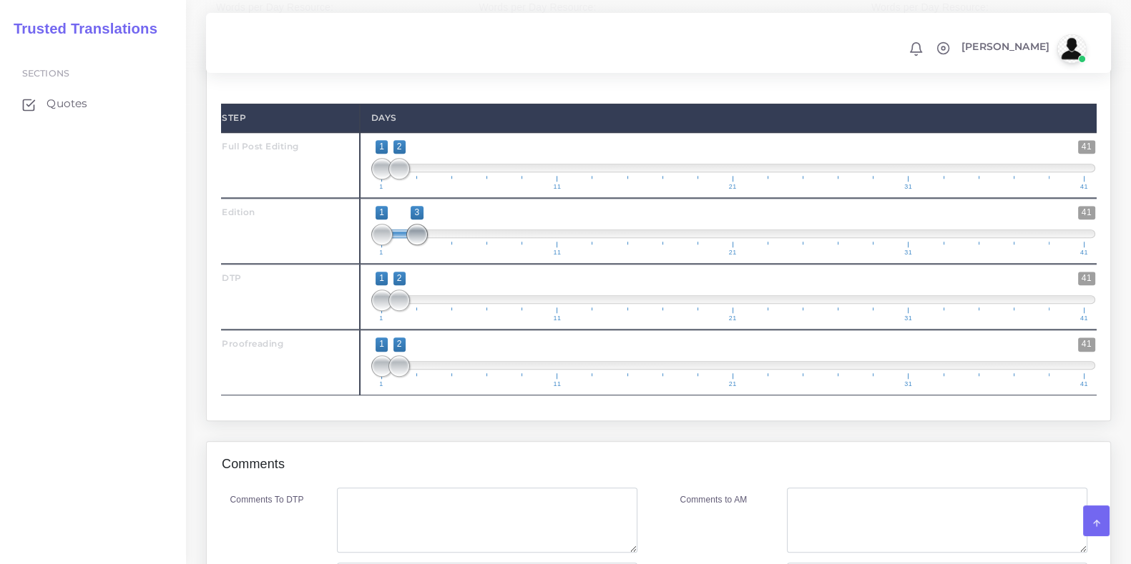
drag, startPoint x: 398, startPoint y: 291, endPoint x: 414, endPoint y: 293, distance: 16.5
click at [414, 245] on span at bounding box center [416, 234] width 21 height 21
type input "2;3"
drag, startPoint x: 381, startPoint y: 298, endPoint x: 397, endPoint y: 298, distance: 16.5
click at [397, 245] on span at bounding box center [398, 234] width 21 height 21
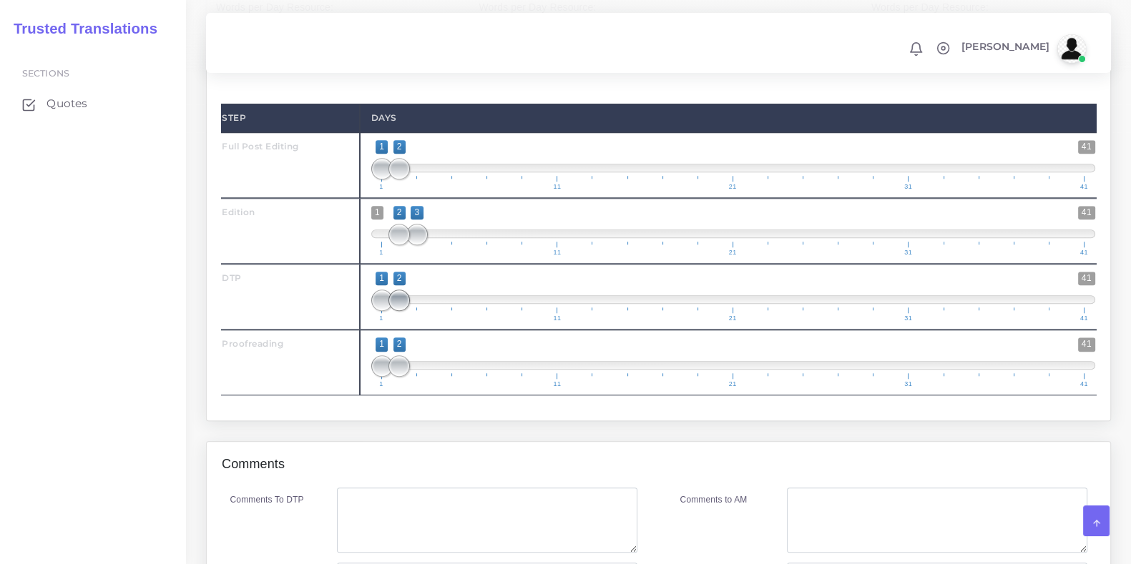
drag, startPoint x: 403, startPoint y: 368, endPoint x: 419, endPoint y: 368, distance: 15.7
click at [410, 311] on span at bounding box center [398, 300] width 21 height 21
type input "3;3"
drag, startPoint x: 379, startPoint y: 363, endPoint x: 410, endPoint y: 364, distance: 30.8
click at [410, 311] on span at bounding box center [416, 300] width 21 height 21
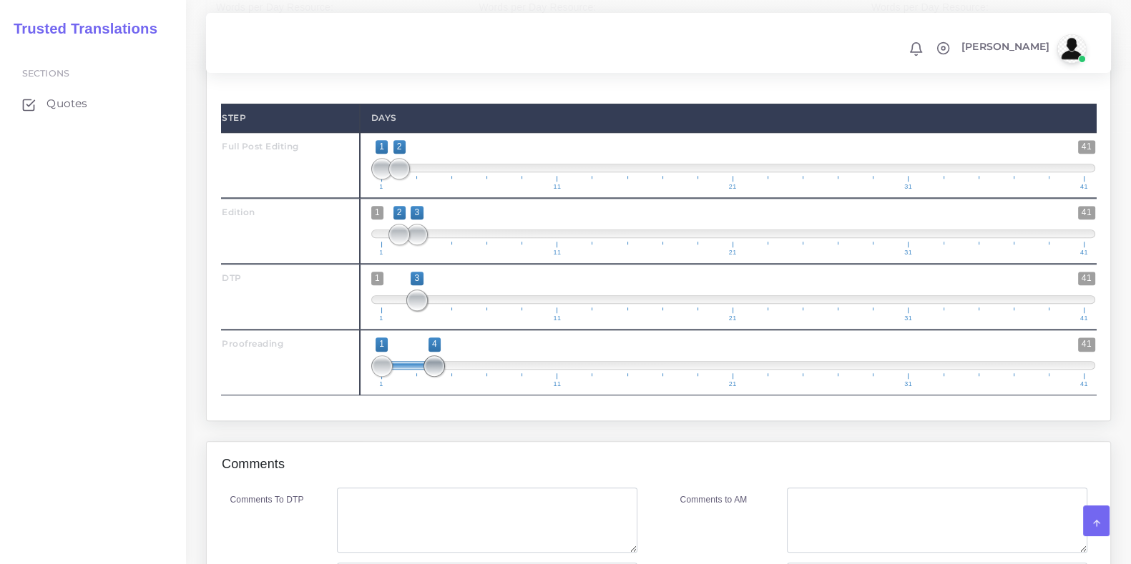
click at [435, 377] on span at bounding box center [433, 365] width 21 height 21
type input "3;4"
drag, startPoint x: 383, startPoint y: 436, endPoint x: 413, endPoint y: 438, distance: 30.8
click at [413, 377] on span at bounding box center [416, 365] width 21 height 21
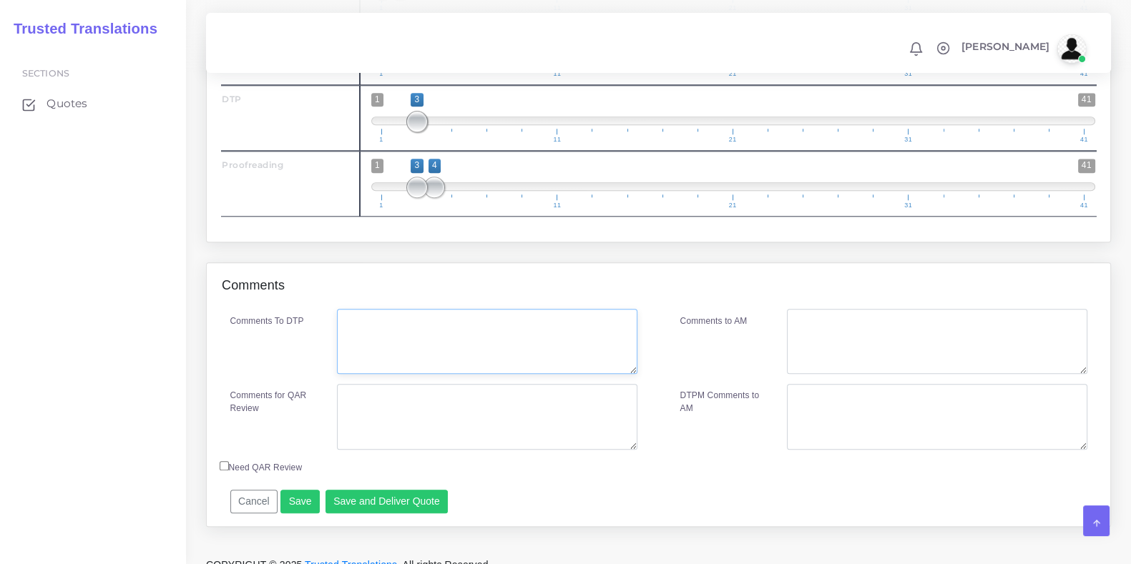
click at [415, 375] on textarea "Comments To DTP" at bounding box center [487, 342] width 300 height 66
type textarea "DTP complex in Word"
click at [405, 450] on textarea "Comments for QAR Review" at bounding box center [487, 417] width 300 height 66
drag, startPoint x: 461, startPoint y: 473, endPoint x: 317, endPoint y: 465, distance: 144.7
click at [317, 450] on div "Comments for QAR Review Full PE+ED+DTP+PRF" at bounding box center [434, 417] width 428 height 66
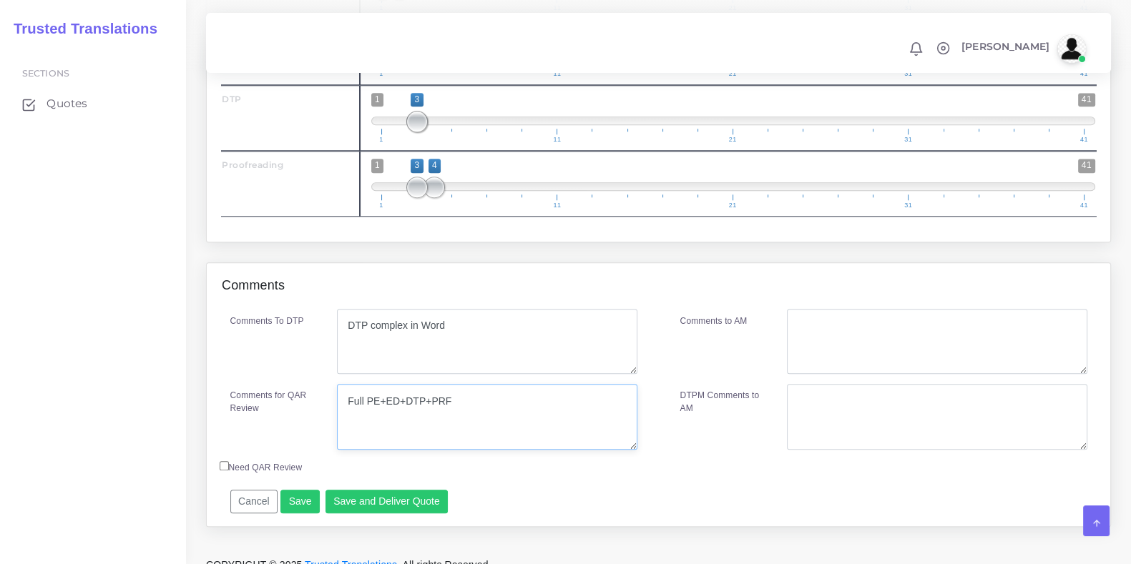
type textarea "Full PE+ED+DTP+PRF"
click at [808, 375] on textarea "Comments to AM" at bounding box center [937, 342] width 300 height 66
paste textarea "Full PE+ED+DTP+PRF"
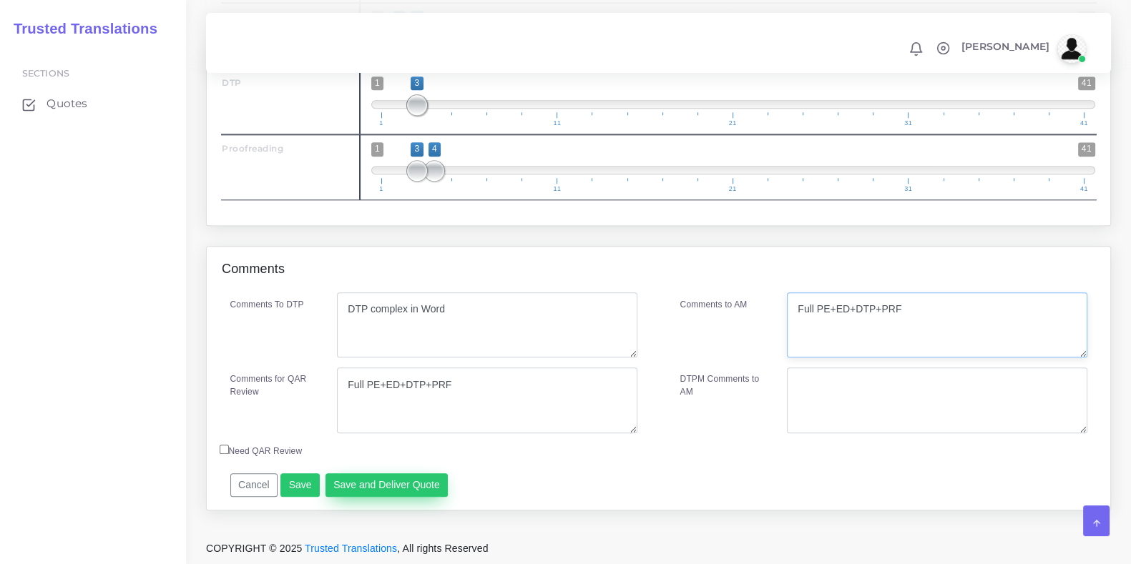
type textarea "Full PE+ED+DTP+PRF"
click at [388, 481] on button "Save and Deliver Quote" at bounding box center [386, 485] width 123 height 24
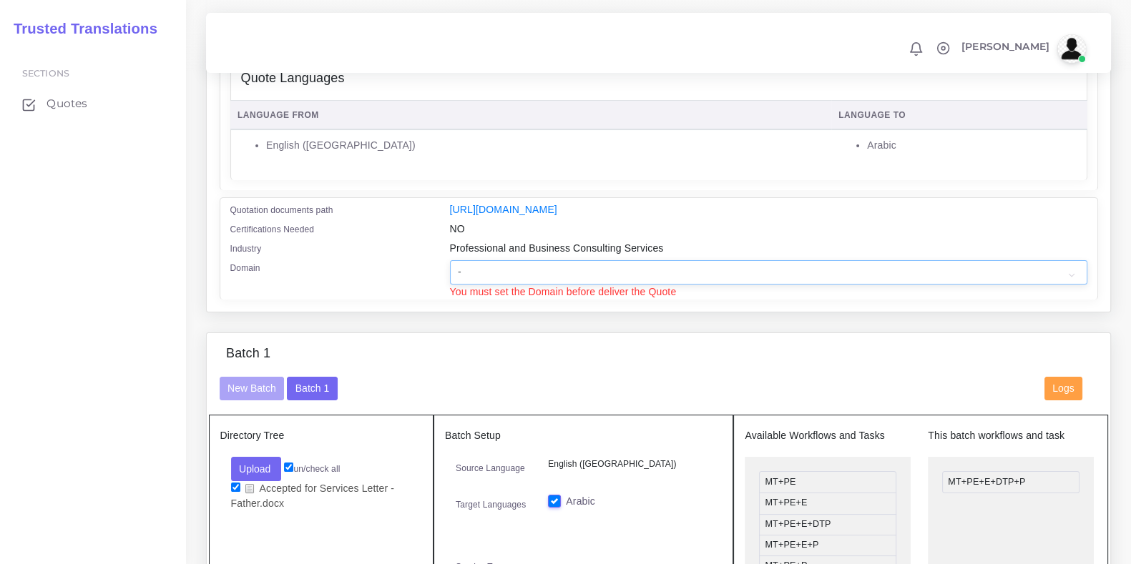
click at [550, 275] on select "- Advertising and Media Agriculture, Forestry and Fishing Architecture, Buildin…" at bounding box center [768, 272] width 637 height 24
select select "Professional and Business Consulting Services"
click at [450, 270] on select "- Advertising and Media Agriculture, Forestry and Fishing Architecture, Buildin…" at bounding box center [768, 272] width 637 height 24
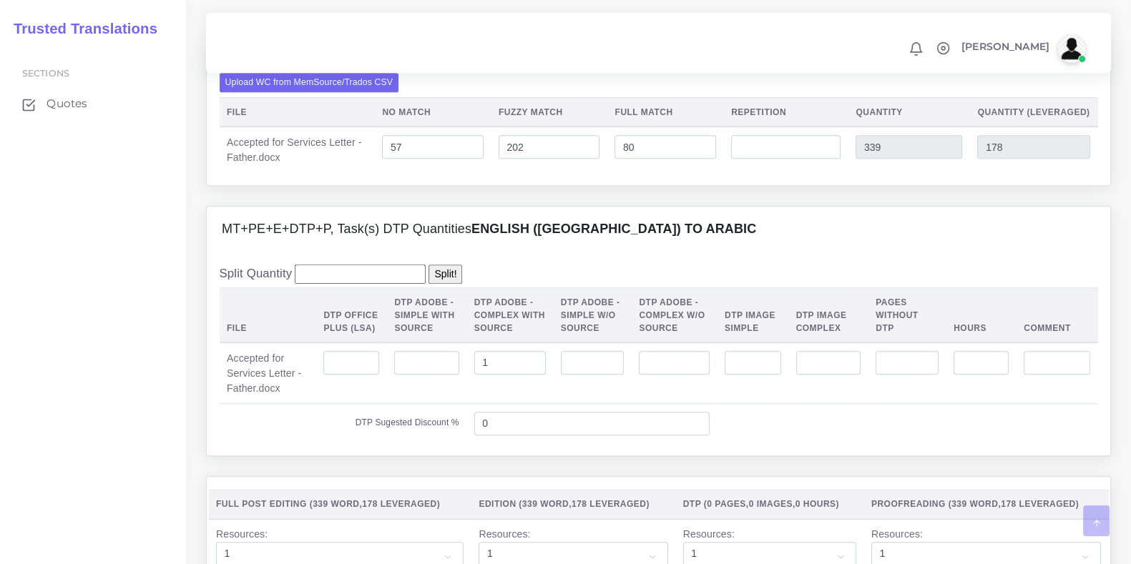
scroll to position [1974, 0]
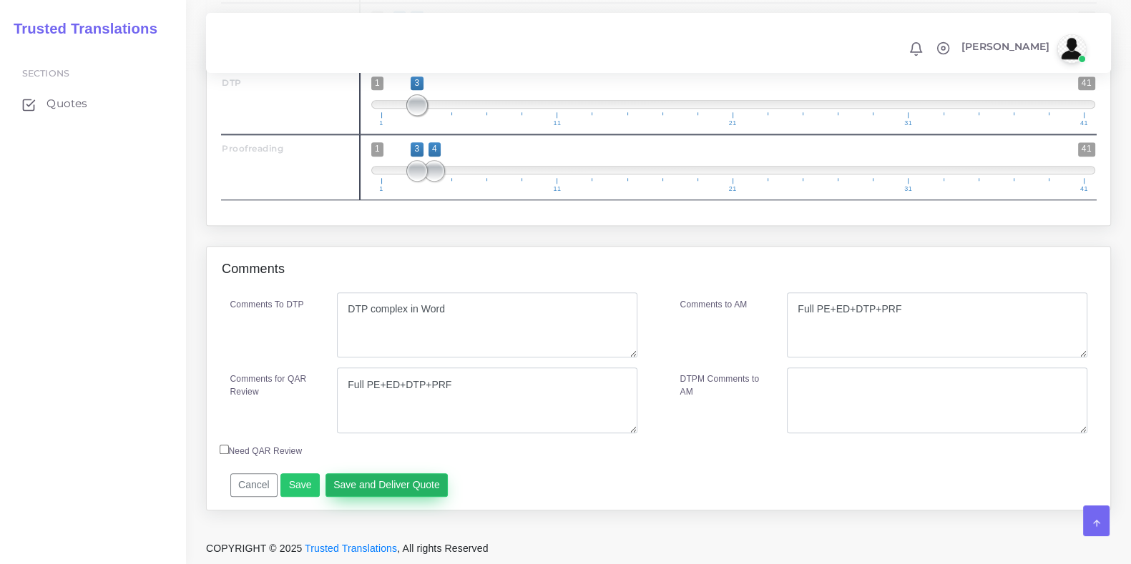
click at [390, 481] on button "Save and Deliver Quote" at bounding box center [386, 485] width 123 height 24
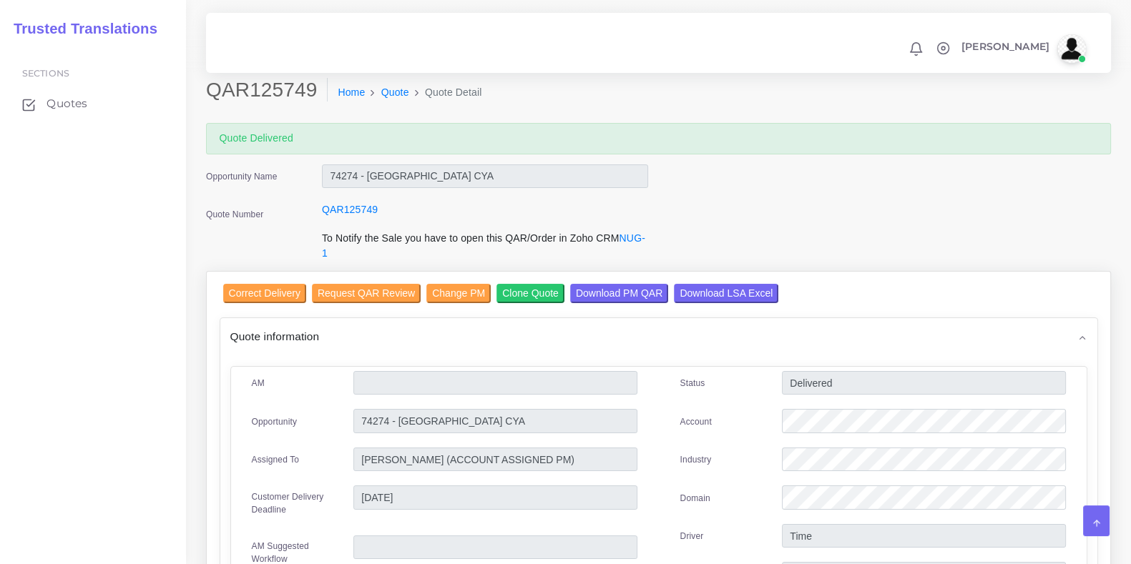
click at [704, 298] on input "Download LSA Excel" at bounding box center [726, 293] width 104 height 19
click at [381, 94] on link "Quote" at bounding box center [395, 92] width 28 height 15
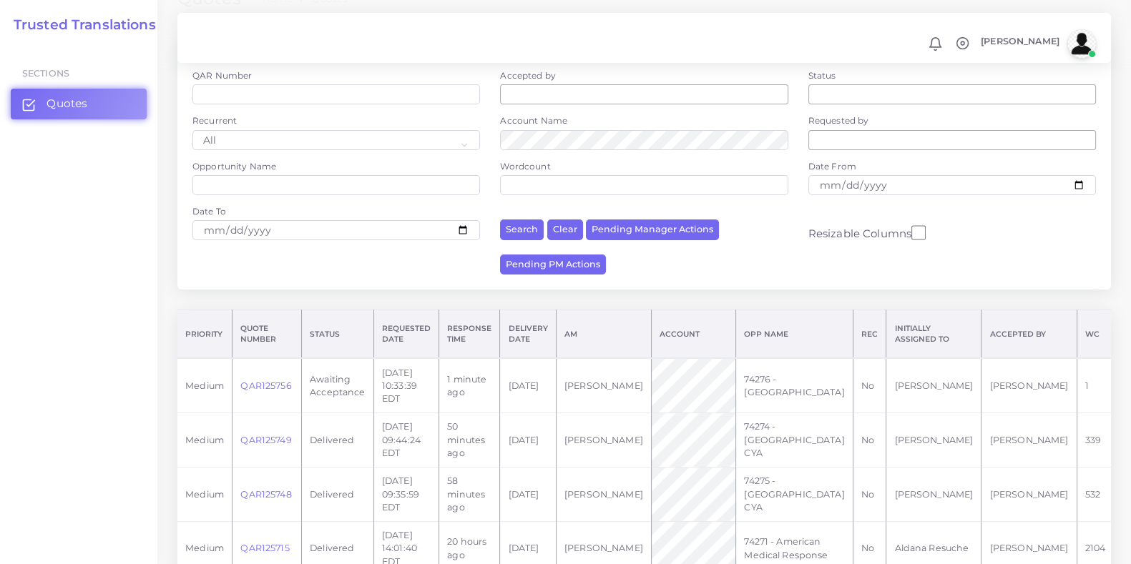
scroll to position [178, 0]
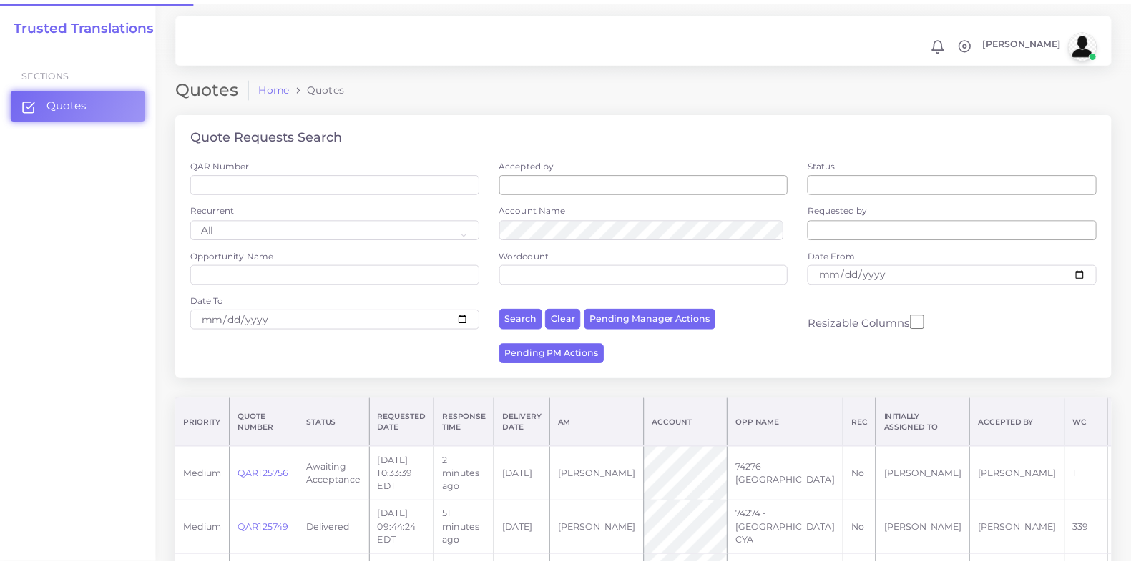
scroll to position [178, 0]
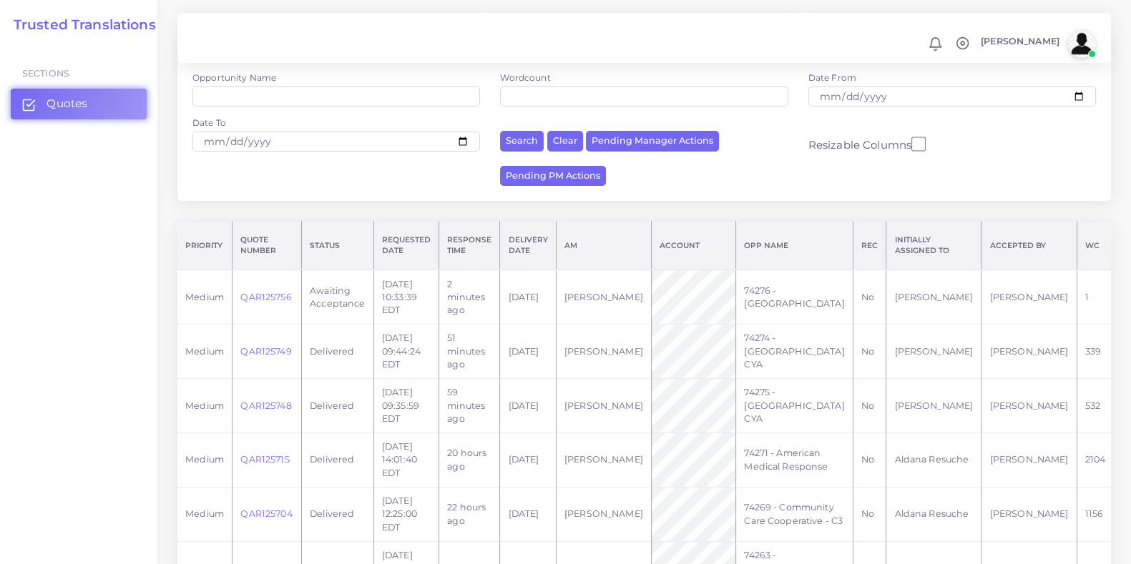
drag, startPoint x: 1047, startPoint y: 295, endPoint x: 989, endPoint y: 322, distance: 64.0
